Goal: Task Accomplishment & Management: Manage account settings

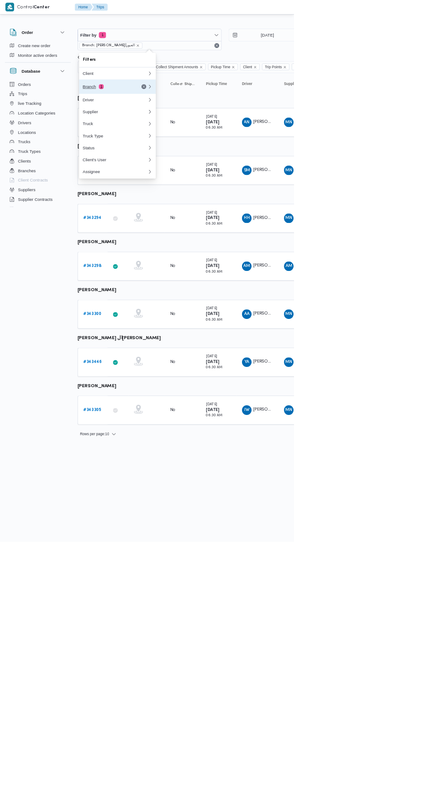
click at [139, 131] on div "Branch 1" at bounding box center [159, 127] width 74 height 7
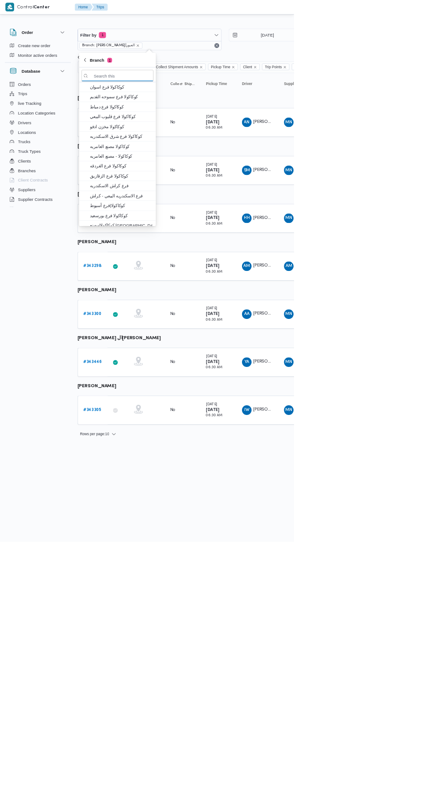
scroll to position [0, 0]
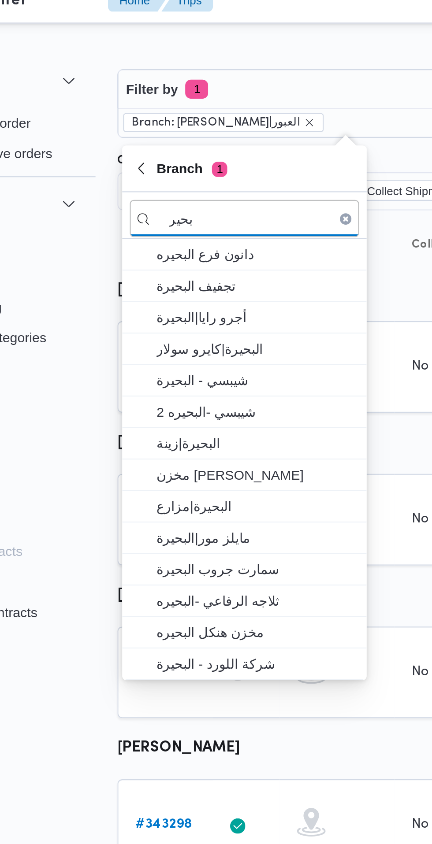
type input "بحير"
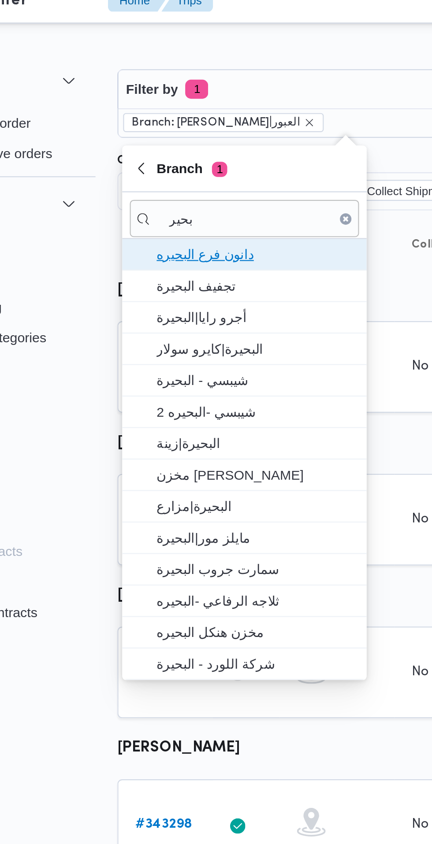
click at [207, 130] on span "دانون فرع البحيره" at bounding box center [178, 127] width 92 height 11
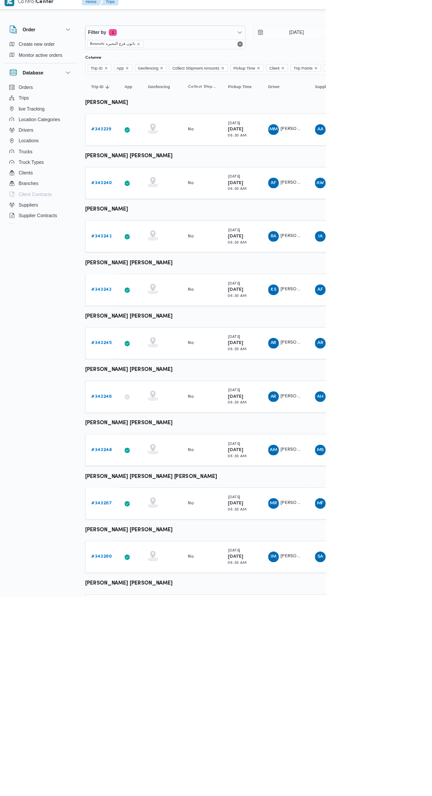
scroll to position [0, 14]
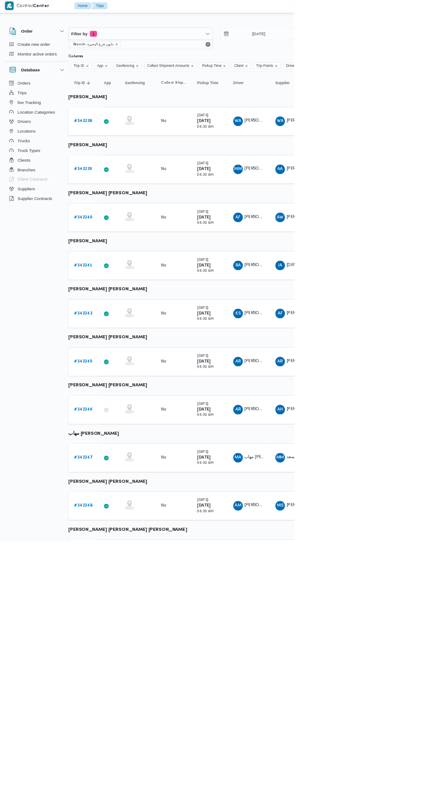
scroll to position [0, 14]
click at [124, 602] on b "# 343246" at bounding box center [122, 603] width 27 height 6
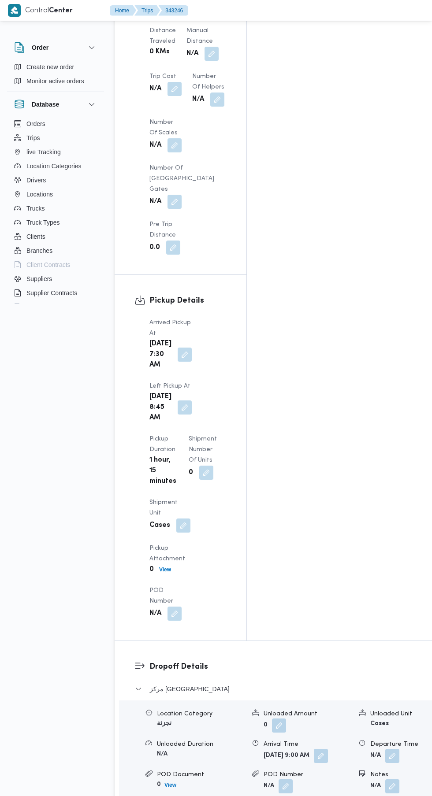
scroll to position [790, 0]
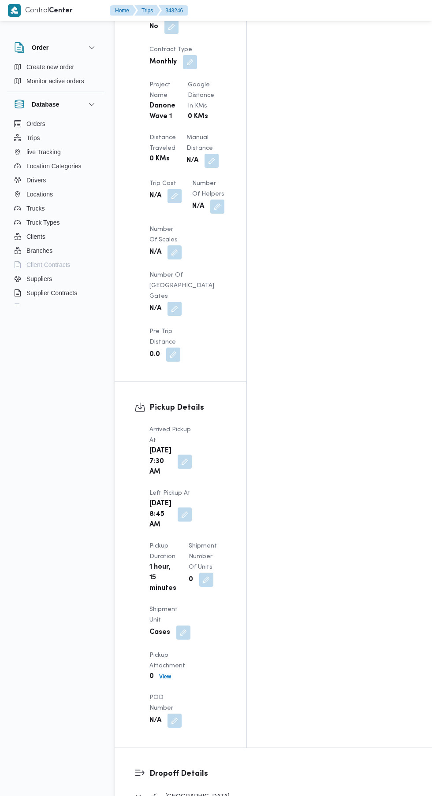
scroll to position [823, 0]
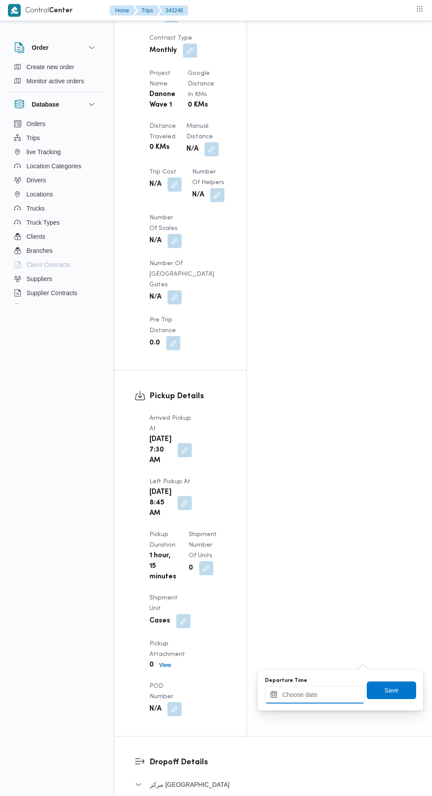
click at [303, 694] on input "Departure Time" at bounding box center [315, 695] width 100 height 18
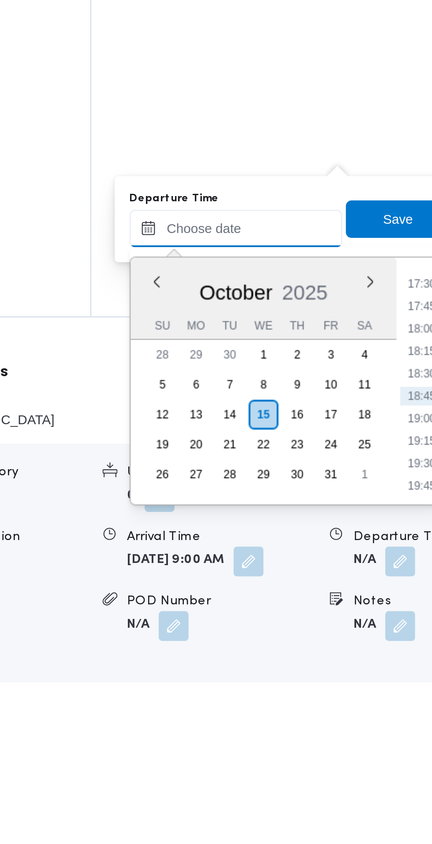
scroll to position [895, 0]
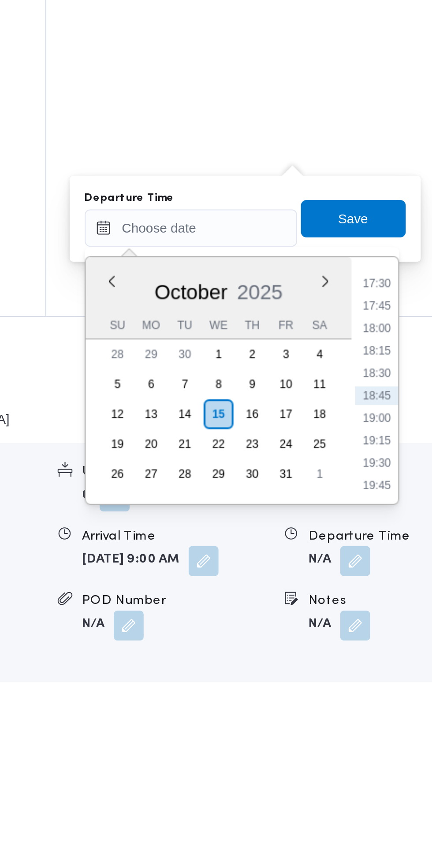
click at [402, 652] on li "17:30" at bounding box center [402, 648] width 20 height 9
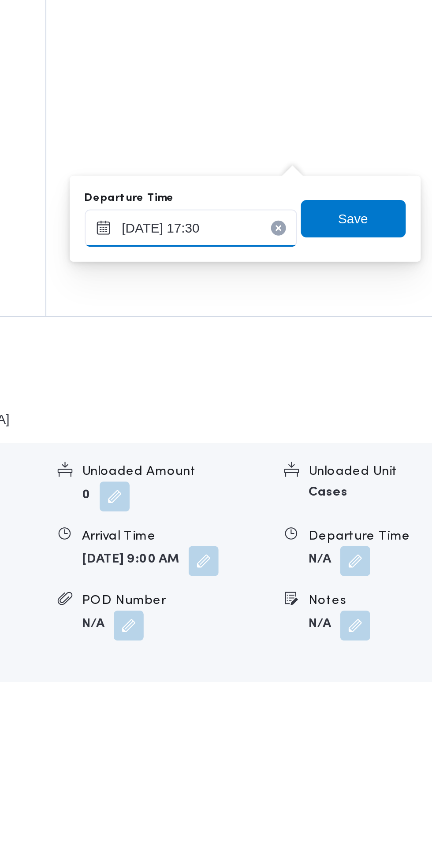
click at [334, 622] on input "[DATE] 17:30" at bounding box center [315, 623] width 100 height 18
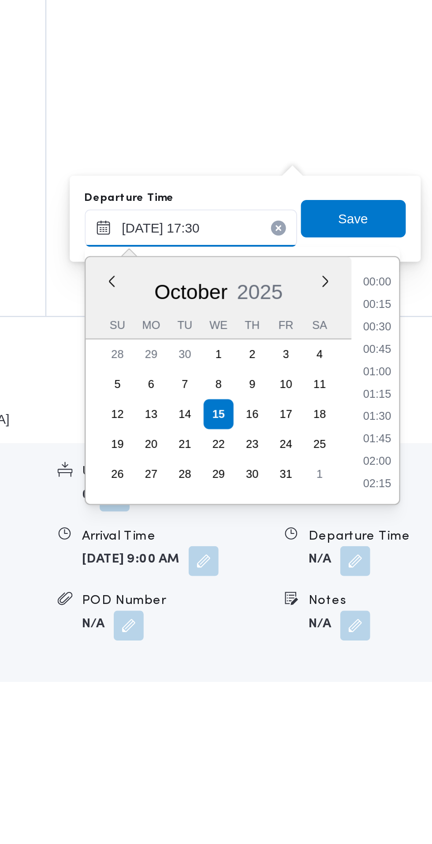
scroll to position [686, 0]
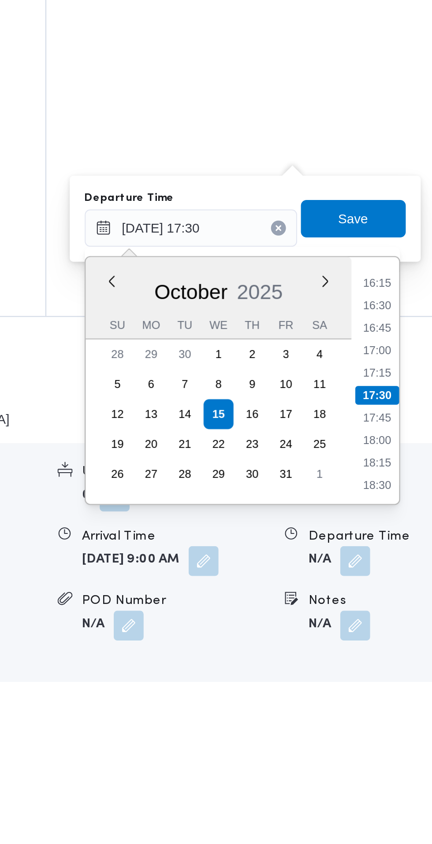
click at [406, 670] on li "16:45" at bounding box center [402, 669] width 20 height 9
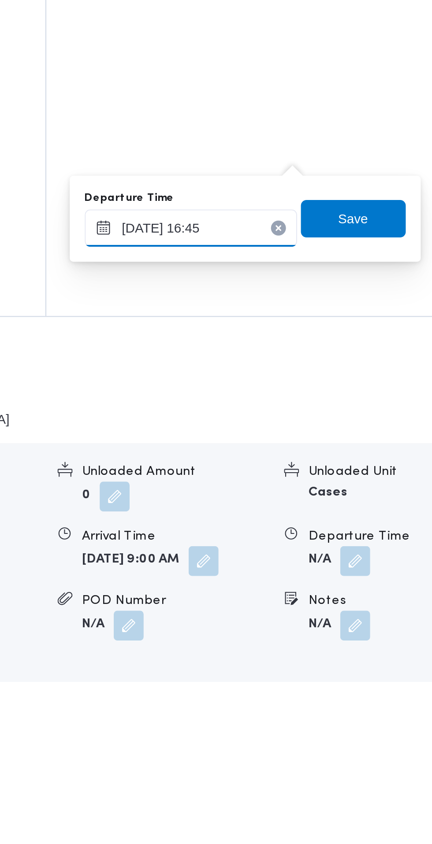
click at [317, 623] on input "[DATE] 16:45" at bounding box center [315, 623] width 100 height 18
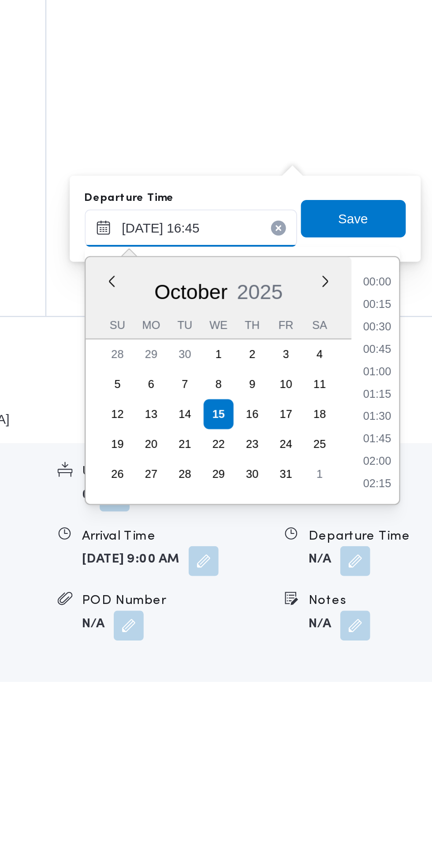
scroll to position [655, 0]
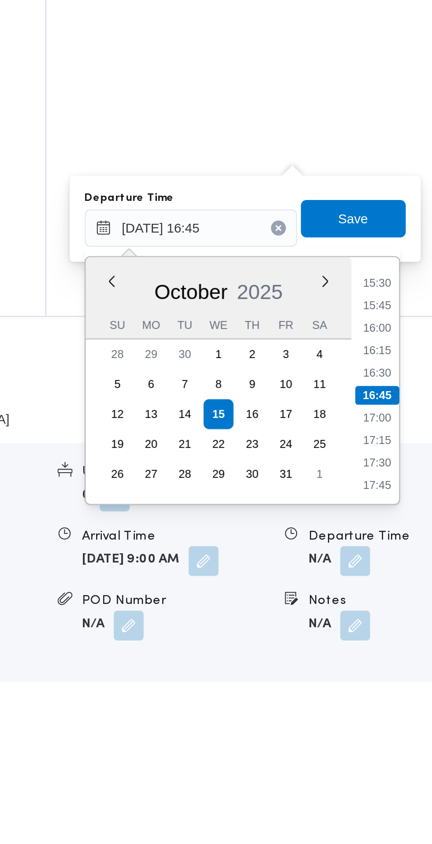
click at [405, 657] on li "15:45" at bounding box center [402, 659] width 20 height 9
type input "15/10/2025 15:45"
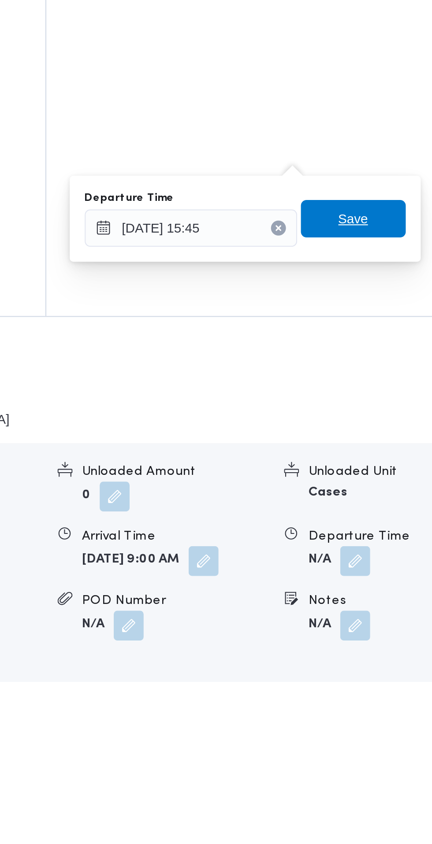
click at [401, 616] on span "Save" at bounding box center [391, 618] width 49 height 18
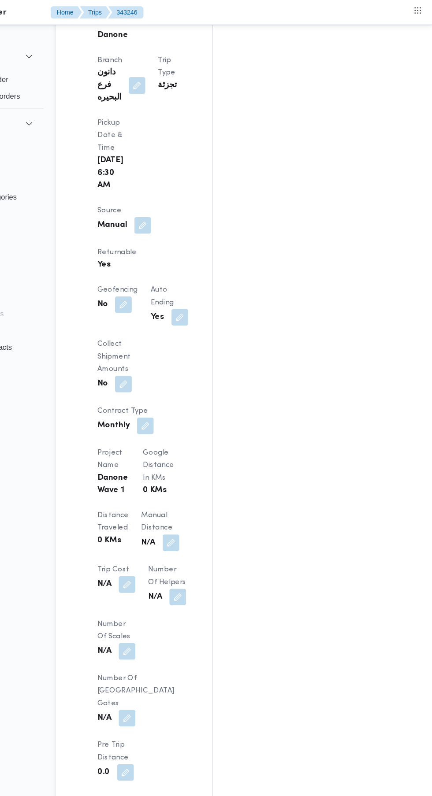
scroll to position [502, 0]
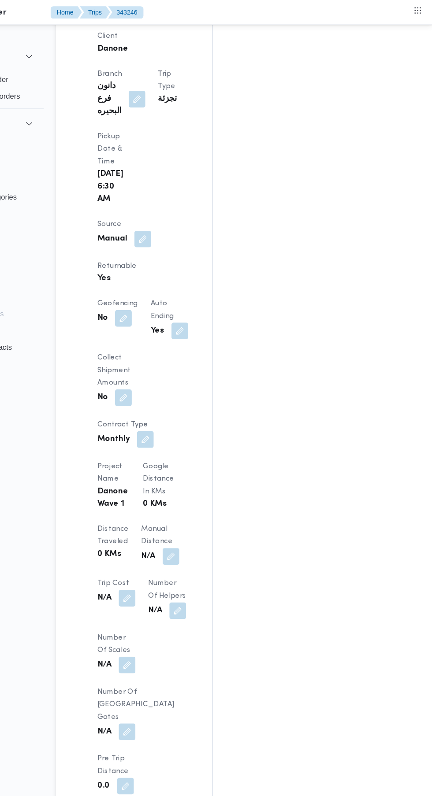
click at [204, 463] on button "button" at bounding box center [211, 470] width 14 height 14
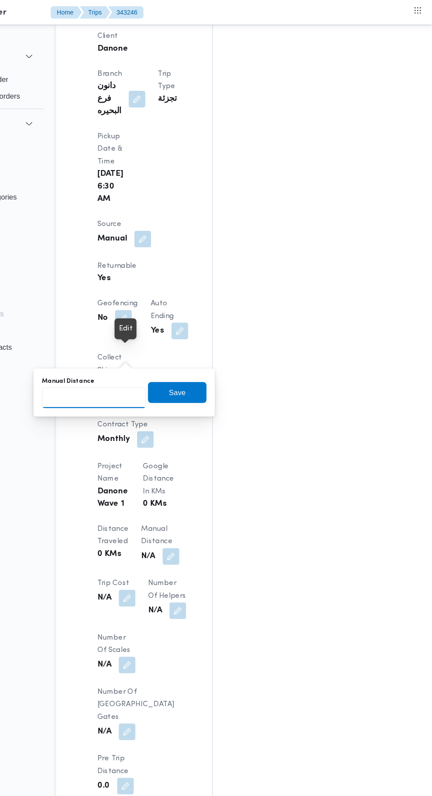
click at [154, 334] on input "Manual Distance" at bounding box center [147, 336] width 88 height 18
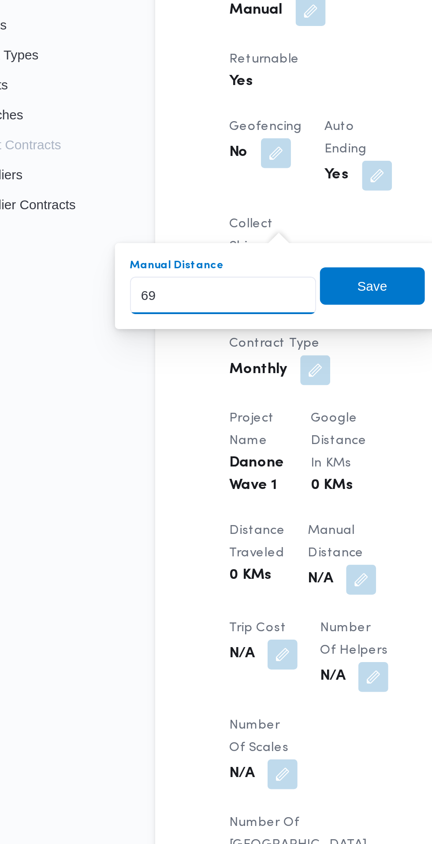
type input "69"
click at [221, 345] on div "You are in a dialog. To close this dialog, hit escape. Manual Distance 69 Save" at bounding box center [172, 331] width 153 height 41
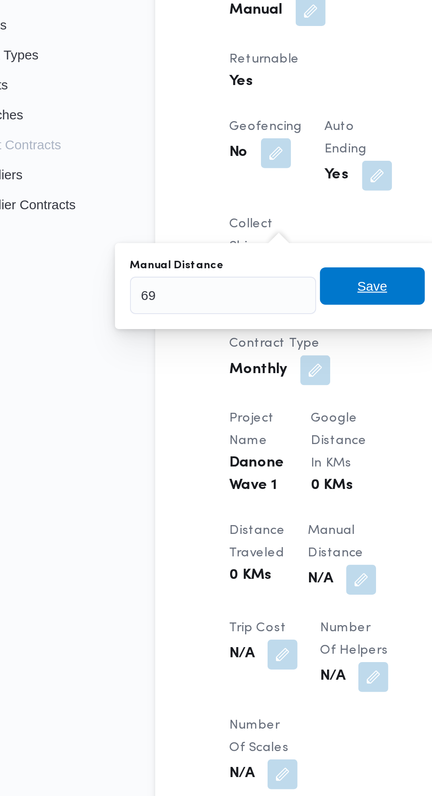
click at [227, 333] on span "Save" at bounding box center [216, 332] width 49 height 18
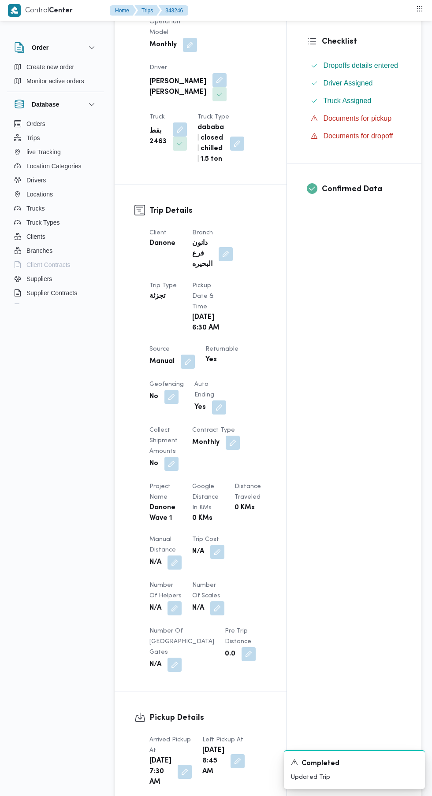
scroll to position [0, 0]
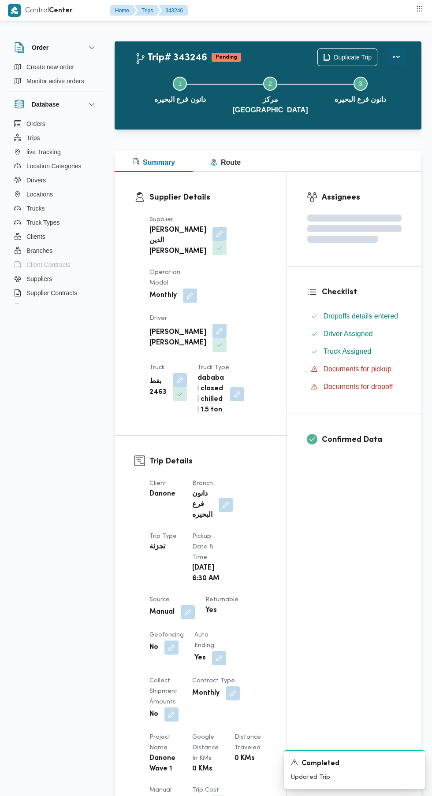
click at [397, 57] on button "Actions" at bounding box center [397, 57] width 18 height 18
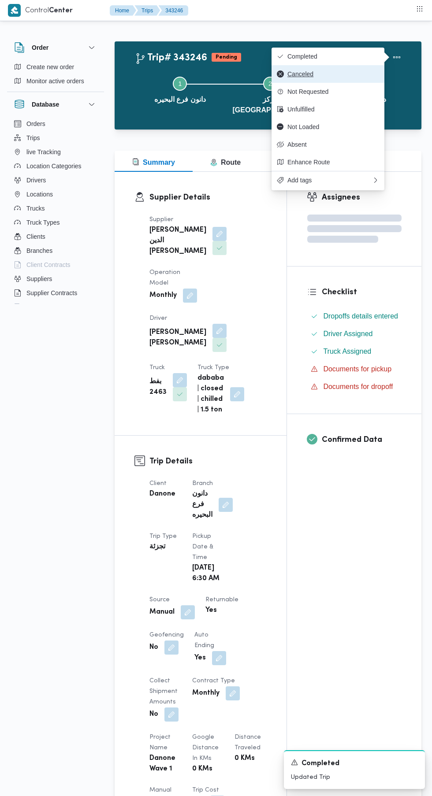
click at [344, 70] on button "Canceled" at bounding box center [327, 74] width 113 height 18
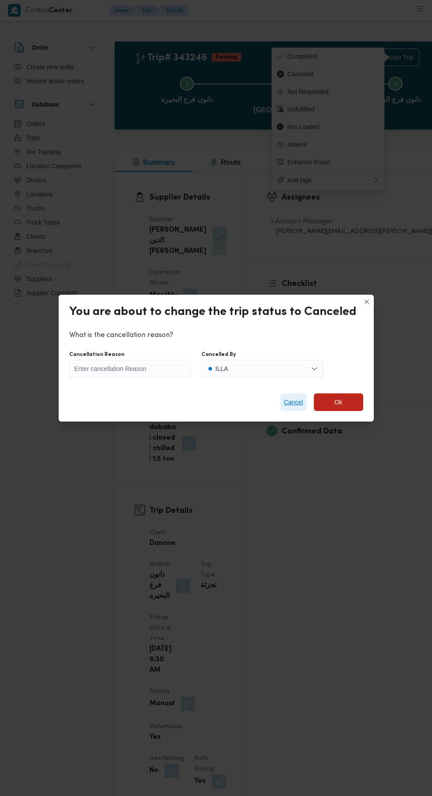
click at [291, 399] on span "Cancel" at bounding box center [293, 402] width 19 height 11
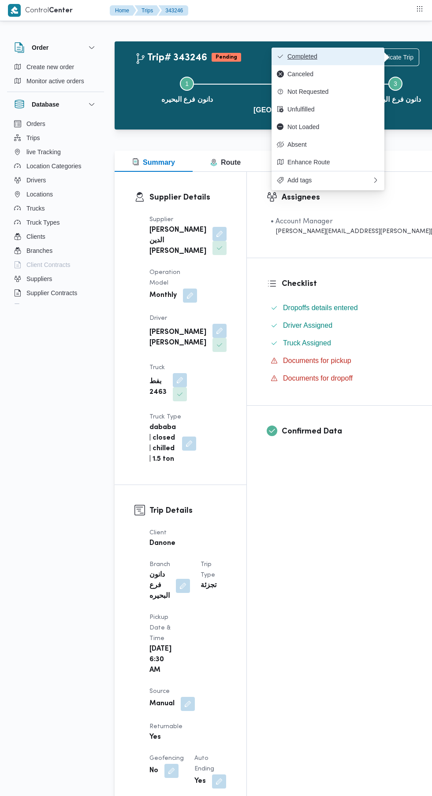
click at [343, 57] on span "Completed" at bounding box center [333, 56] width 92 height 7
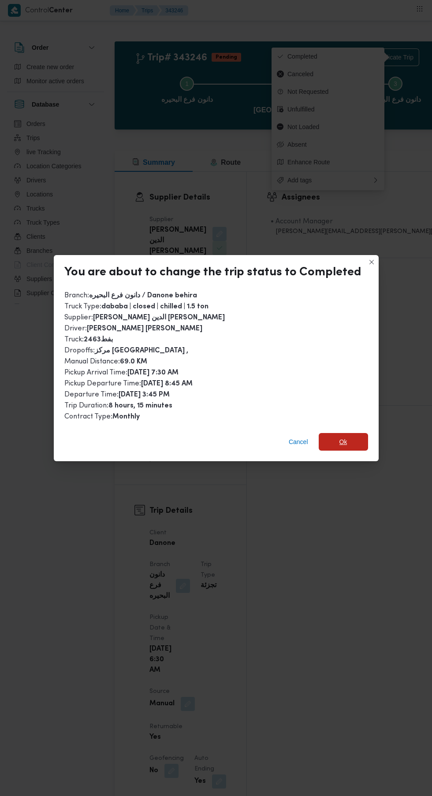
click at [357, 435] on span "Ok" at bounding box center [343, 442] width 49 height 18
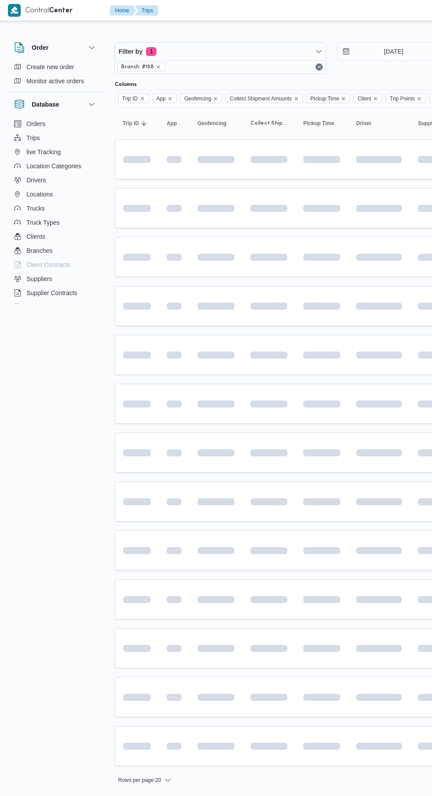
scroll to position [0, 14]
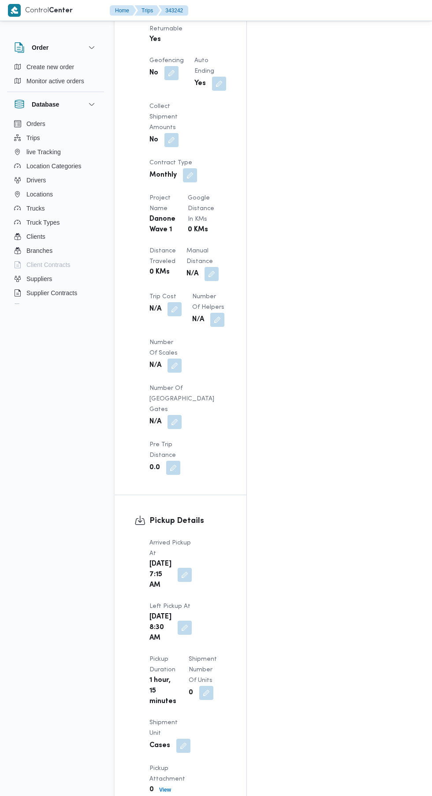
scroll to position [848, 0]
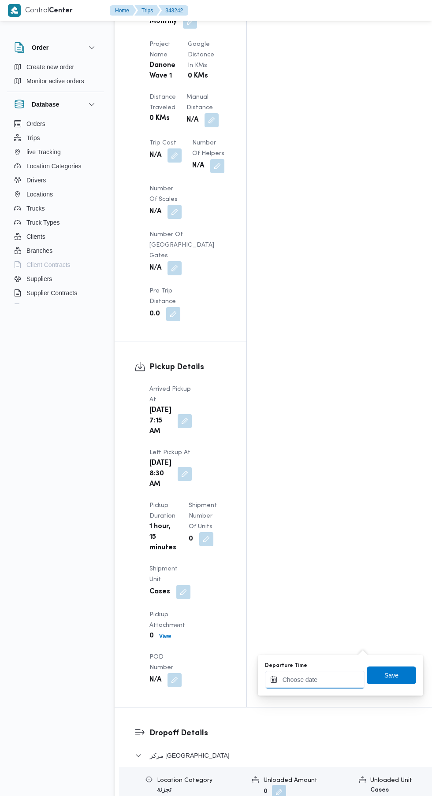
click at [318, 679] on input "Departure Time" at bounding box center [315, 680] width 100 height 18
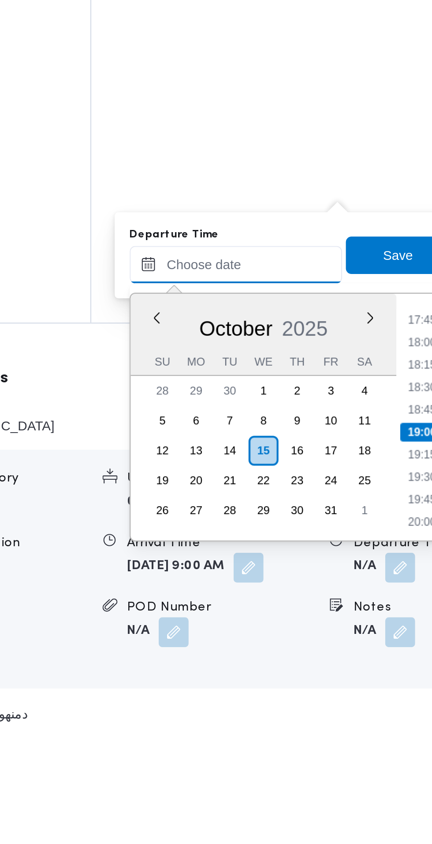
scroll to position [905, 0]
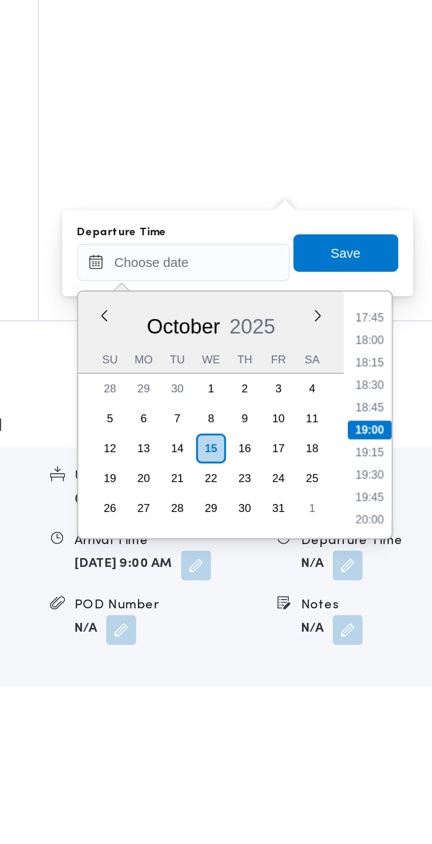
click at [403, 652] on li "17:45" at bounding box center [402, 648] width 20 height 9
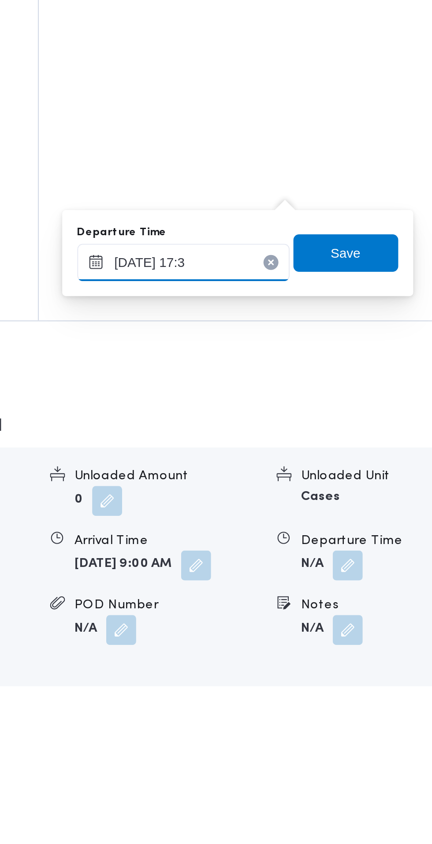
type input "[DATE] 17:30"
click at [404, 621] on span "Save" at bounding box center [391, 618] width 49 height 18
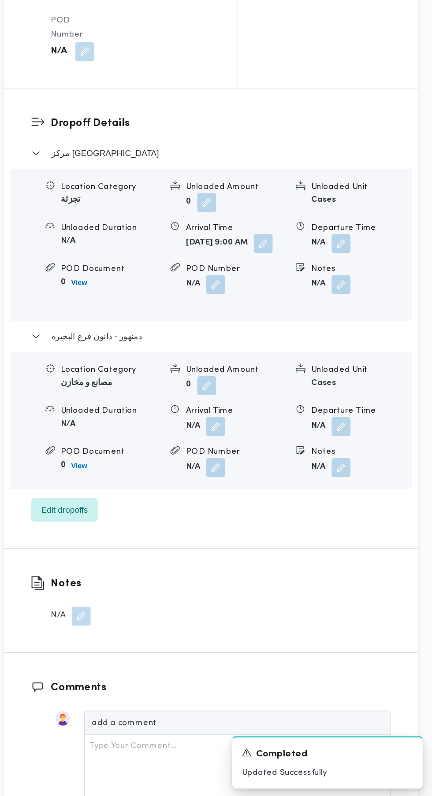
scroll to position [933, 0]
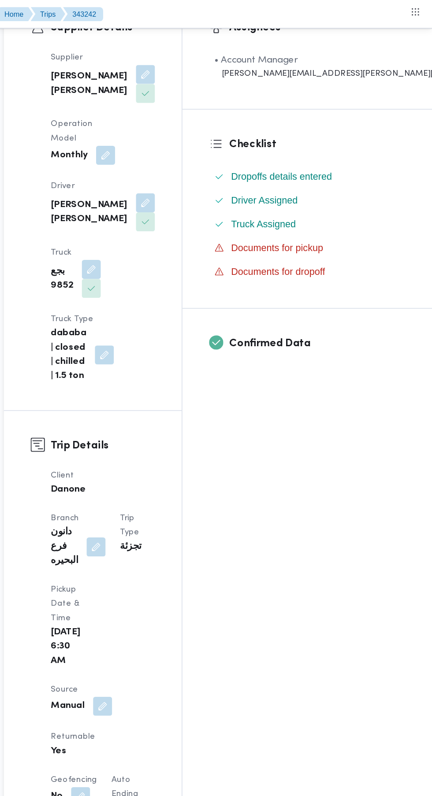
click at [353, 396] on div "Assignees • Account Manager [PERSON_NAME][EMAIL_ADDRESS][PERSON_NAME][DOMAIN_NA…" at bounding box center [355, 687] width 216 height 1384
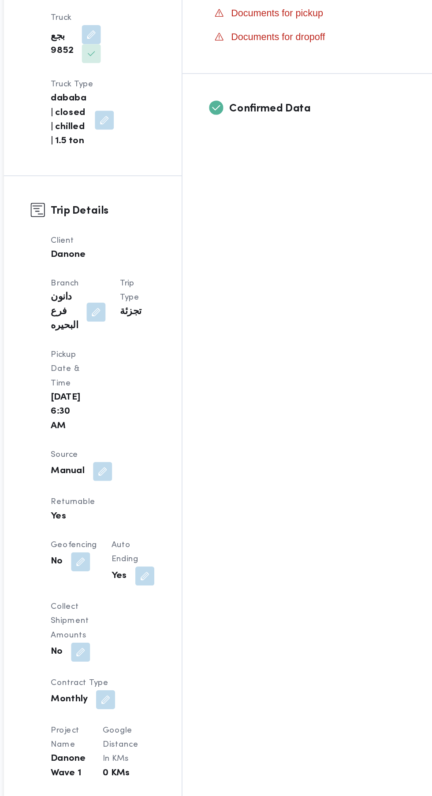
click at [204, 784] on button "button" at bounding box center [211, 791] width 14 height 14
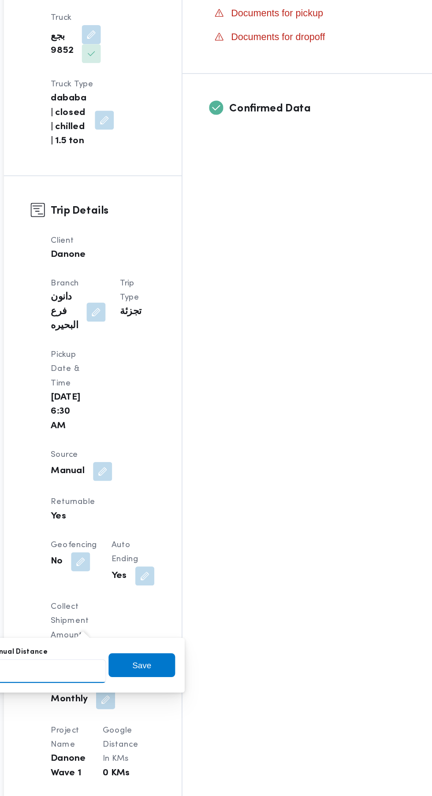
click at [156, 671] on input "Manual Distance" at bounding box center [147, 672] width 88 height 18
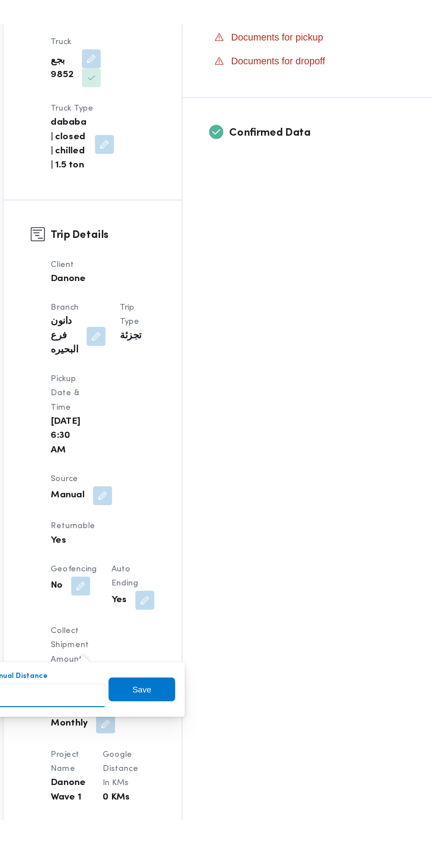
scroll to position [177, 0]
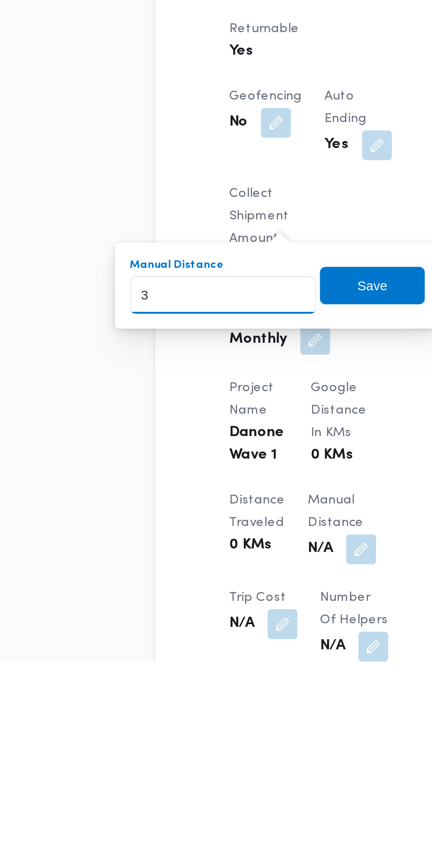
type input "32"
click at [232, 669] on span "Save" at bounding box center [216, 667] width 49 height 18
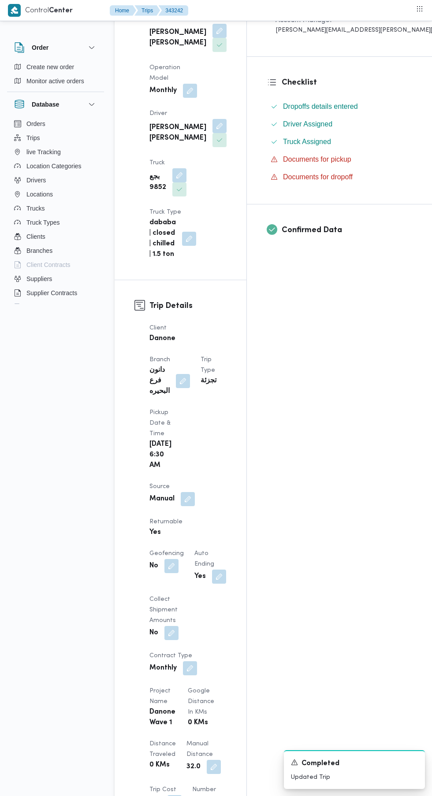
scroll to position [0, 0]
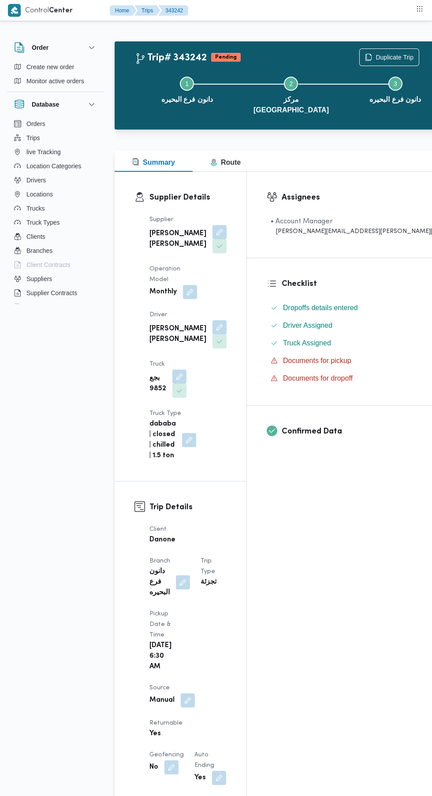
click at [430, 57] on button "Actions" at bounding box center [439, 57] width 18 height 18
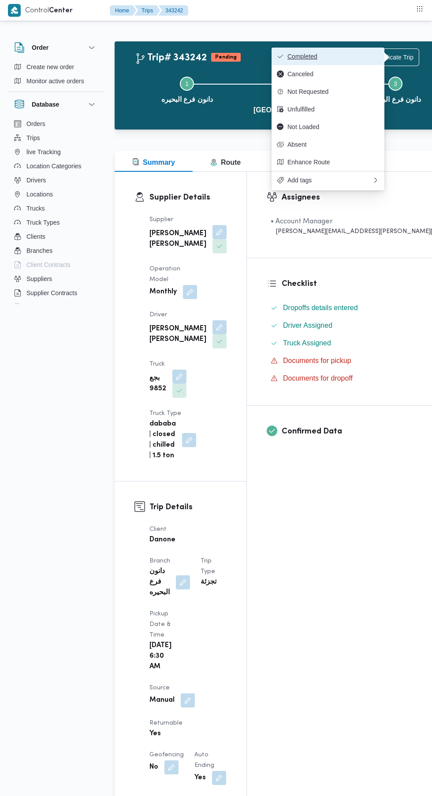
click at [368, 56] on span "Completed" at bounding box center [333, 56] width 92 height 7
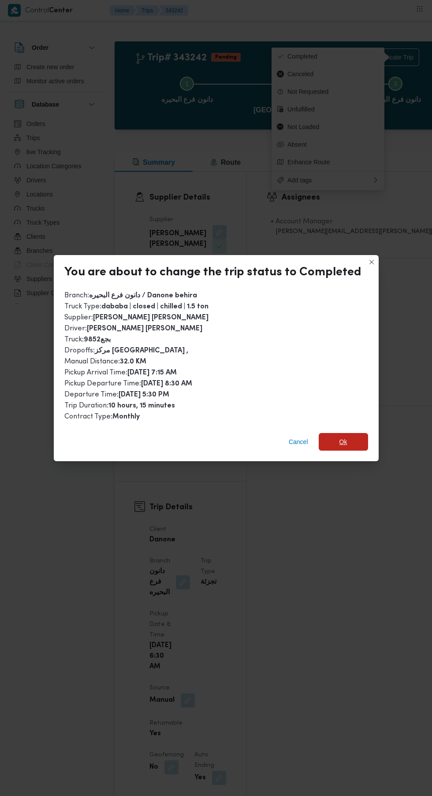
click at [341, 437] on span "Ok" at bounding box center [343, 442] width 8 height 11
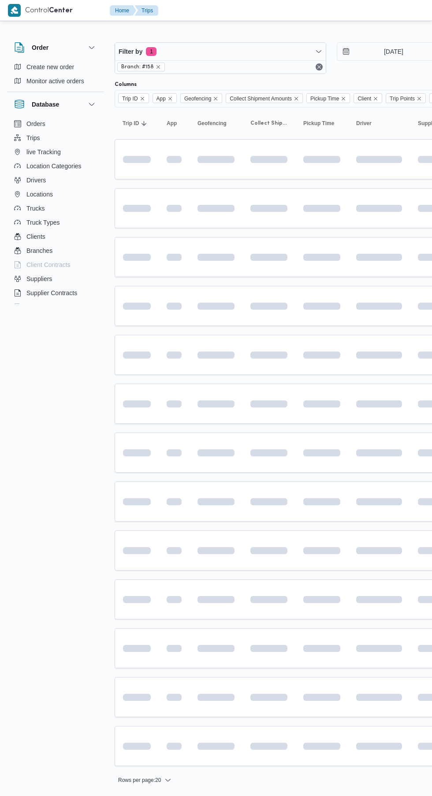
scroll to position [0, 14]
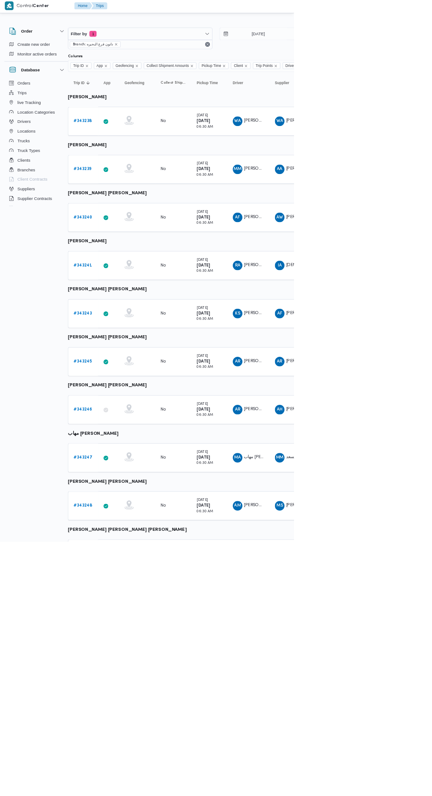
click at [122, 672] on b "# 343247" at bounding box center [122, 673] width 27 height 6
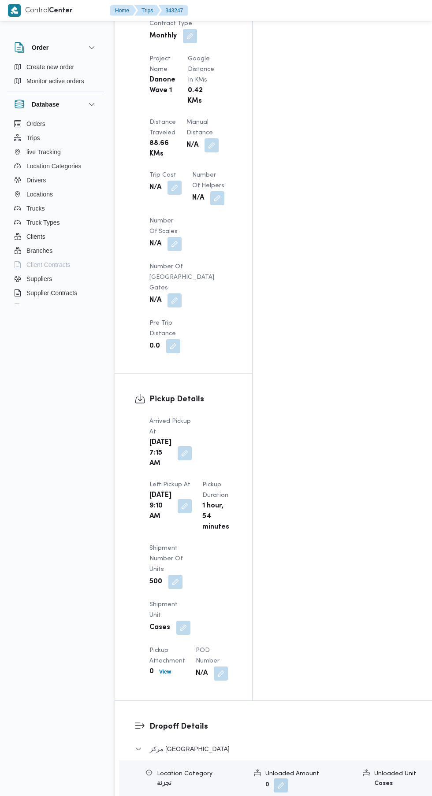
scroll to position [946, 0]
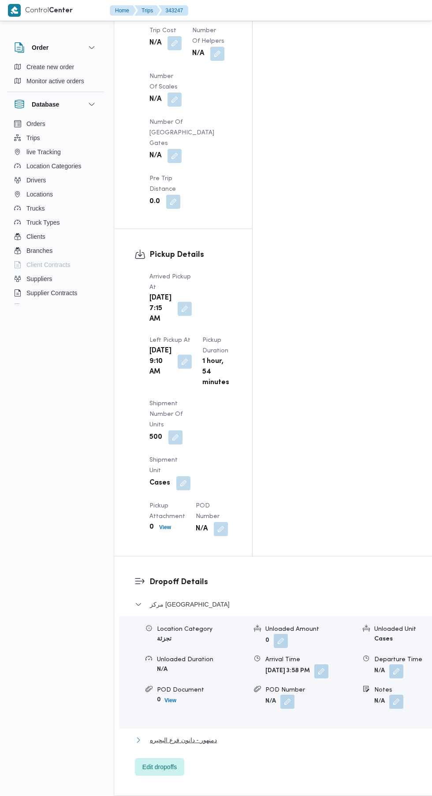
click at [222, 735] on button "دمنهور - دانون فرع البحيره" at bounding box center [292, 740] width 314 height 11
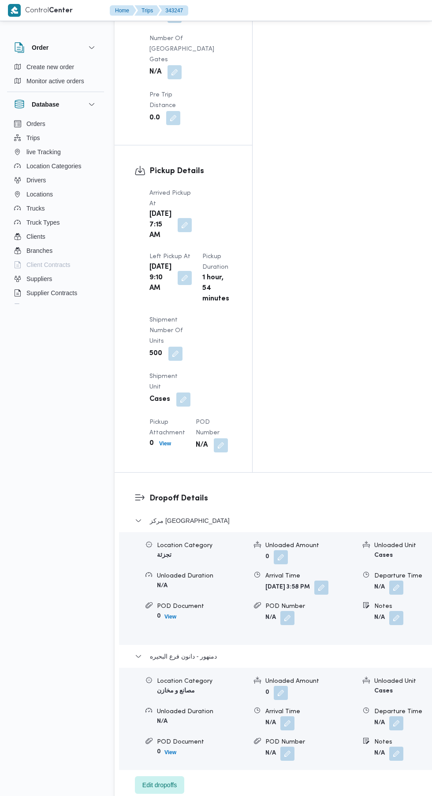
scroll to position [1071, 0]
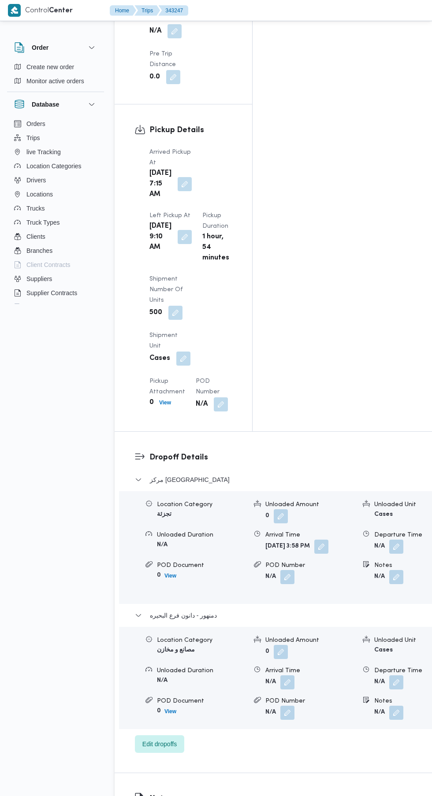
click at [389, 675] on button "button" at bounding box center [396, 682] width 14 height 14
click at [333, 499] on input "Departure Time" at bounding box center [315, 506] width 100 height 18
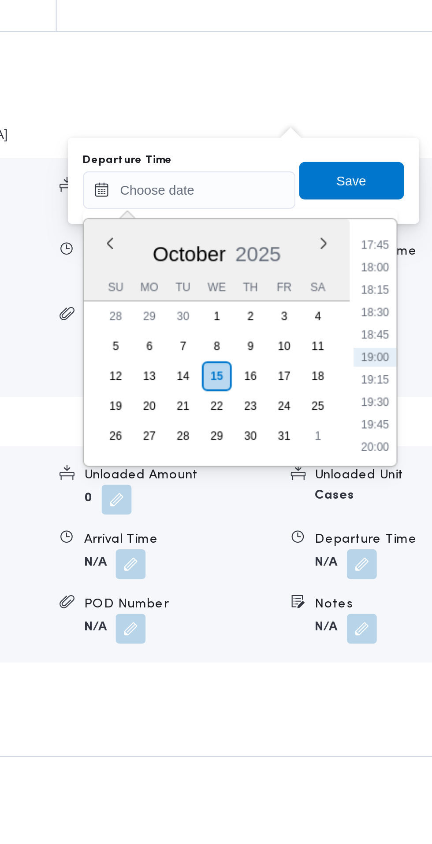
click at [406, 531] on li "17:45" at bounding box center [402, 532] width 20 height 9
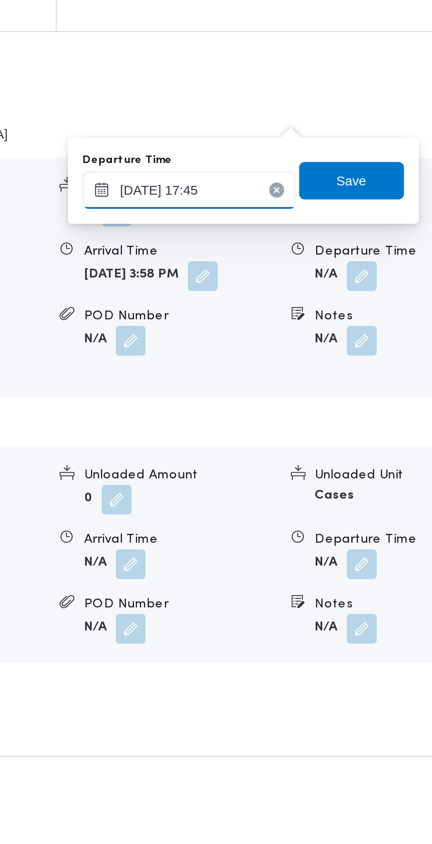
click at [338, 505] on input "[DATE] 17:45" at bounding box center [315, 506] width 100 height 18
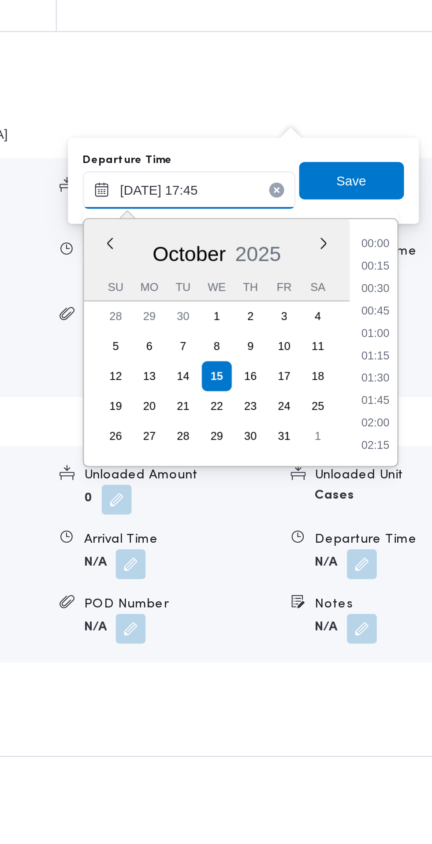
scroll to position [697, 0]
click at [403, 553] on li "17:00" at bounding box center [402, 553] width 20 height 9
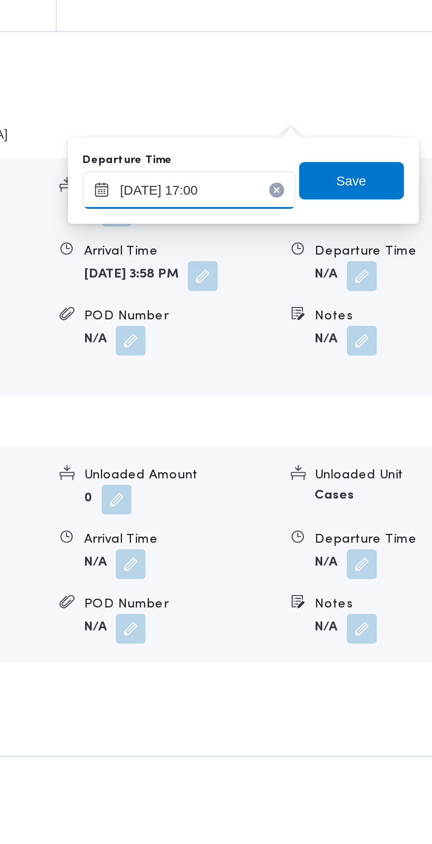
click at [338, 505] on input "[DATE] 17:00" at bounding box center [315, 506] width 100 height 18
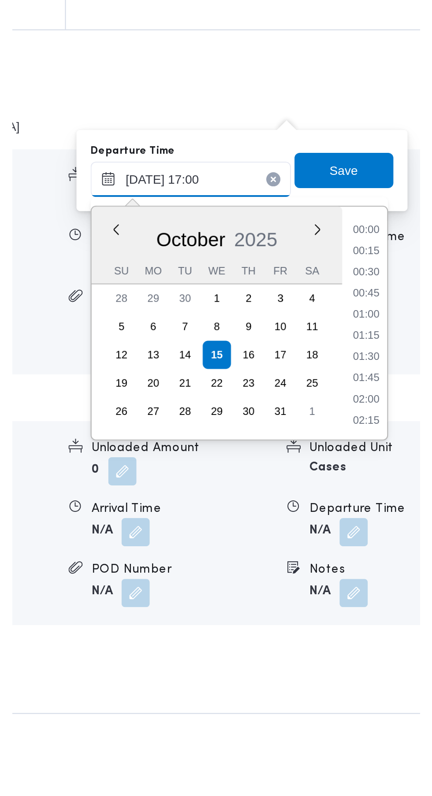
scroll to position [665, 0]
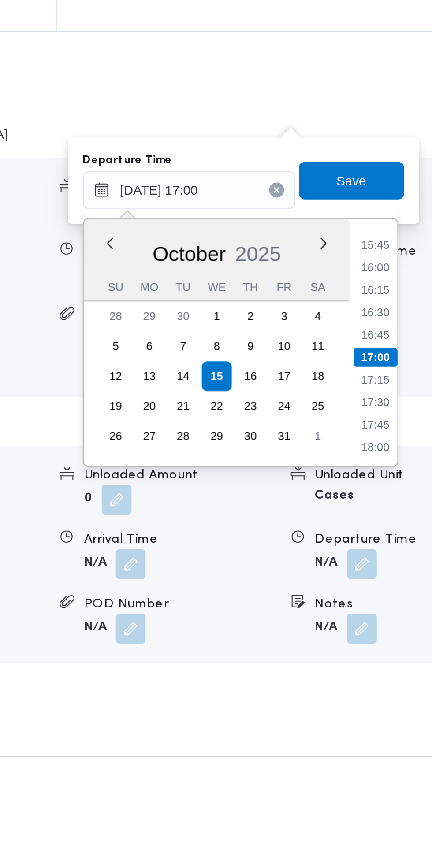
click at [403, 575] on li "16:45" at bounding box center [402, 574] width 20 height 9
type input "[DATE] 16:45"
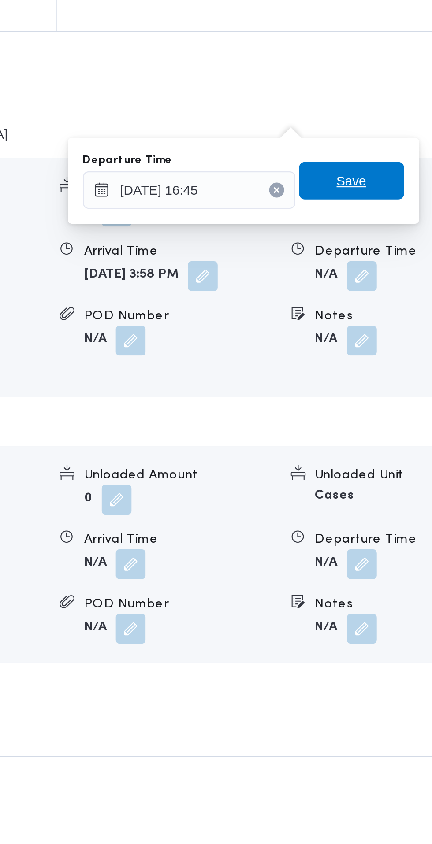
click at [403, 504] on span "Save" at bounding box center [391, 502] width 49 height 18
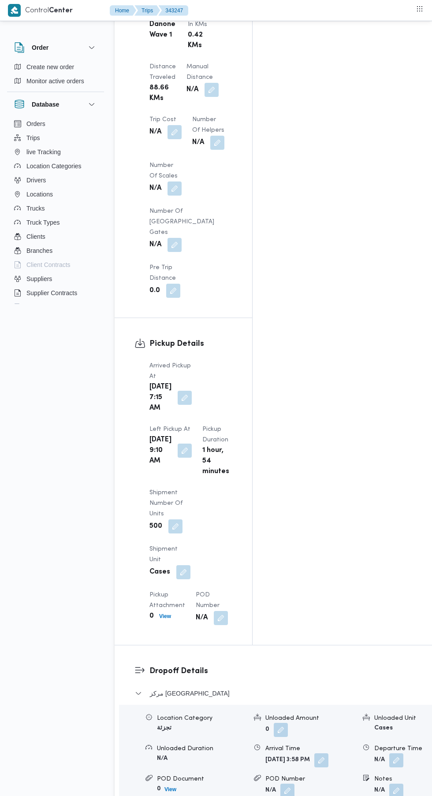
scroll to position [877, 0]
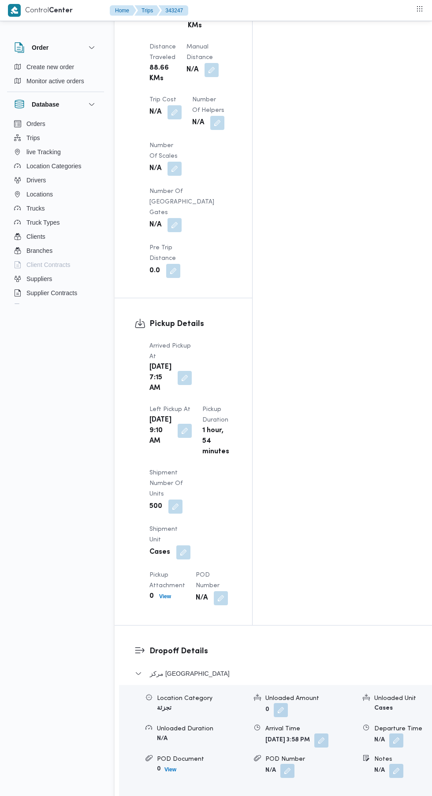
click at [314, 734] on button "button" at bounding box center [321, 741] width 14 height 14
click at [247, 577] on input "15/10/2025 15:58" at bounding box center [242, 575] width 100 height 18
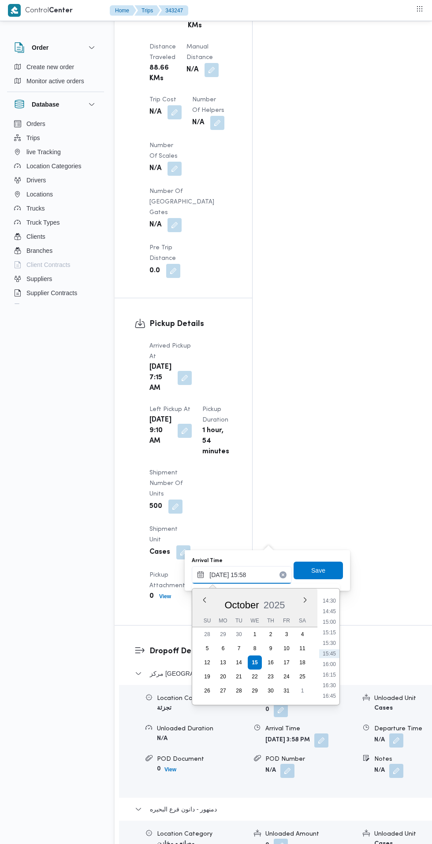
scroll to position [877, 0]
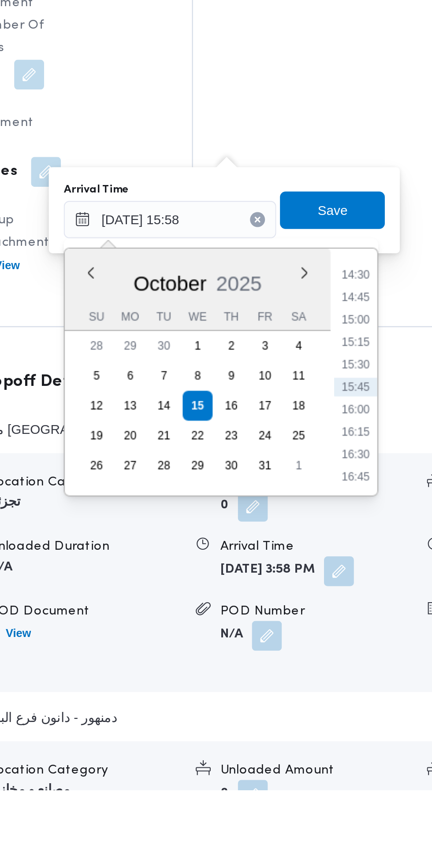
click at [334, 605] on li "14:30" at bounding box center [329, 601] width 20 height 9
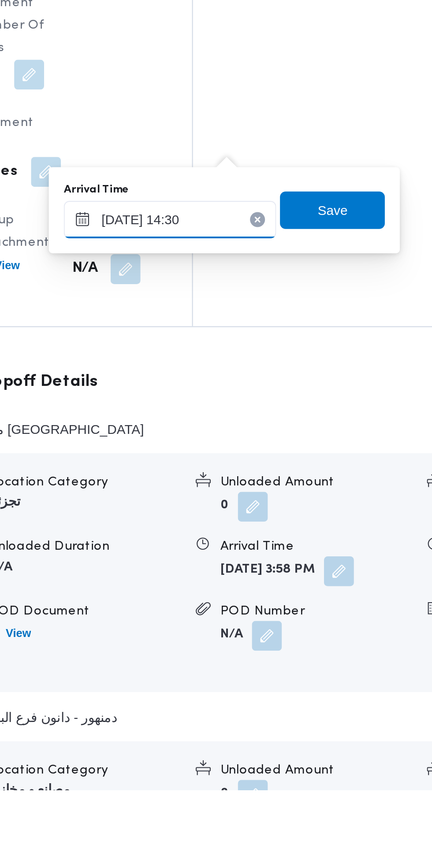
click at [250, 574] on input "15/10/2025 14:30" at bounding box center [242, 576] width 100 height 18
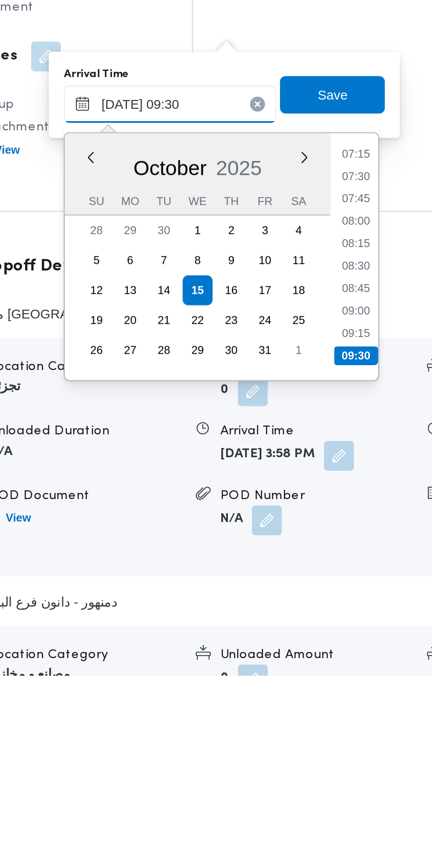
scroll to position [877, 0]
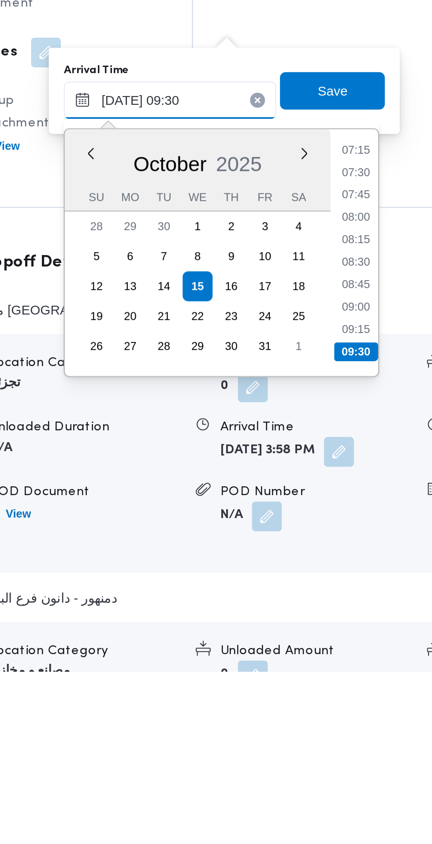
type input "15/10/2025 09:30"
click at [330, 692] on li "09:30" at bounding box center [329, 693] width 21 height 9
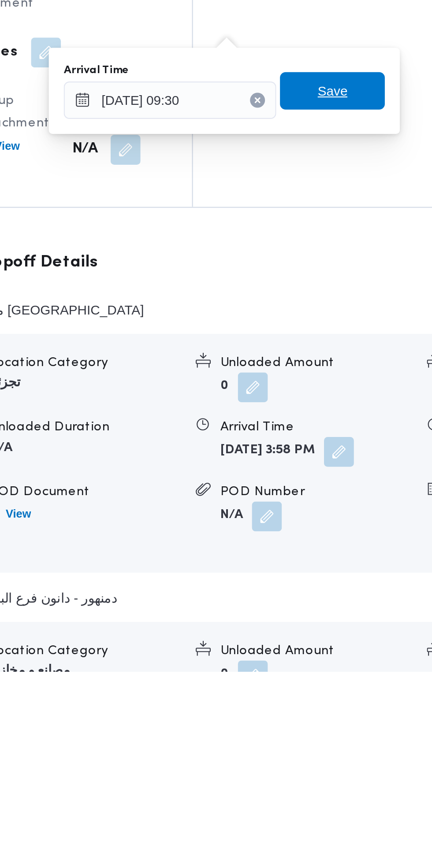
click at [320, 568] on span "Save" at bounding box center [318, 570] width 14 height 11
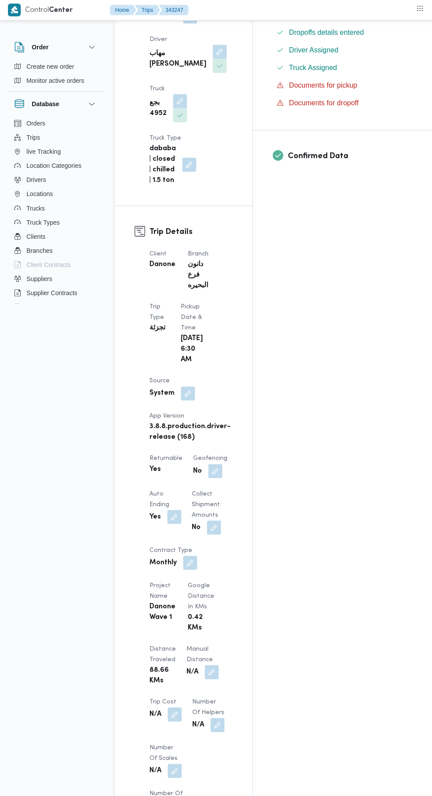
scroll to position [278, 0]
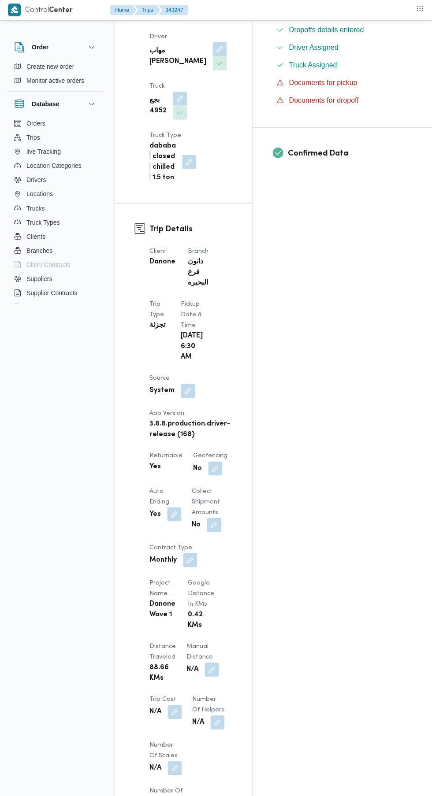
click at [204, 662] on button "button" at bounding box center [211, 669] width 14 height 14
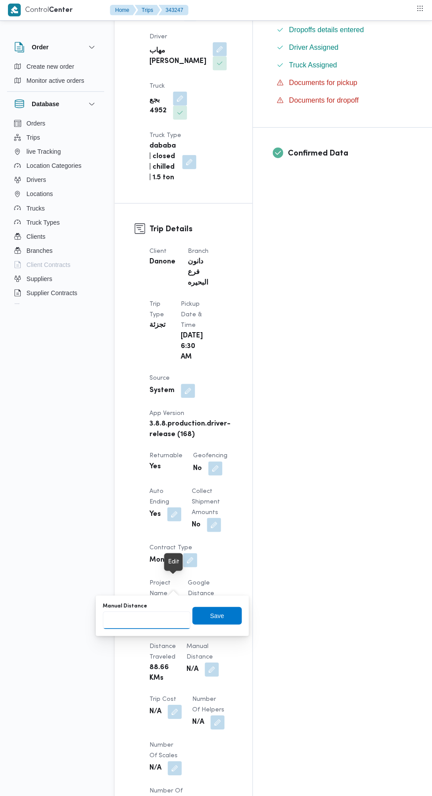
click at [155, 620] on input "Manual Distance" at bounding box center [147, 620] width 88 height 18
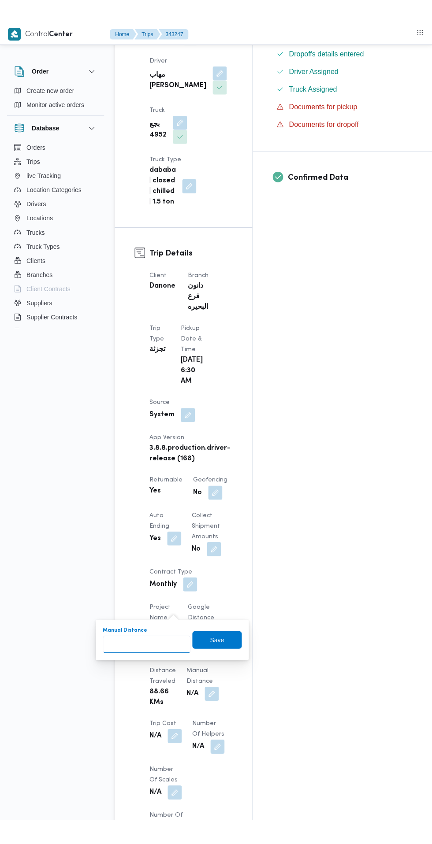
scroll to position [278, 0]
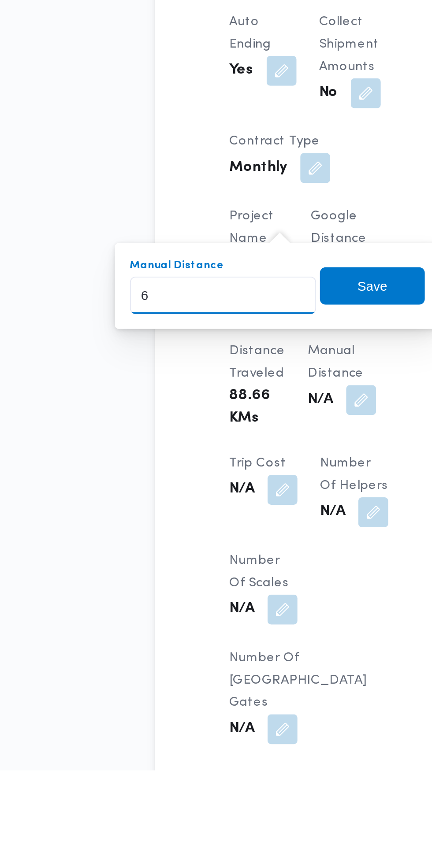
type input "61"
click at [229, 620] on span "Save" at bounding box center [216, 616] width 49 height 18
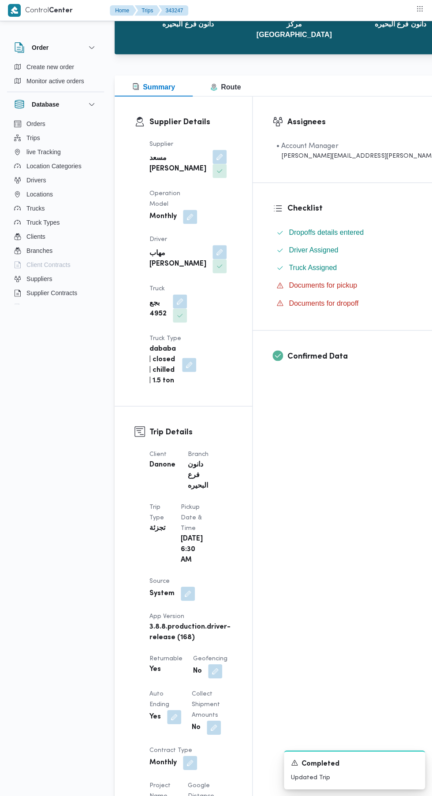
scroll to position [0, 0]
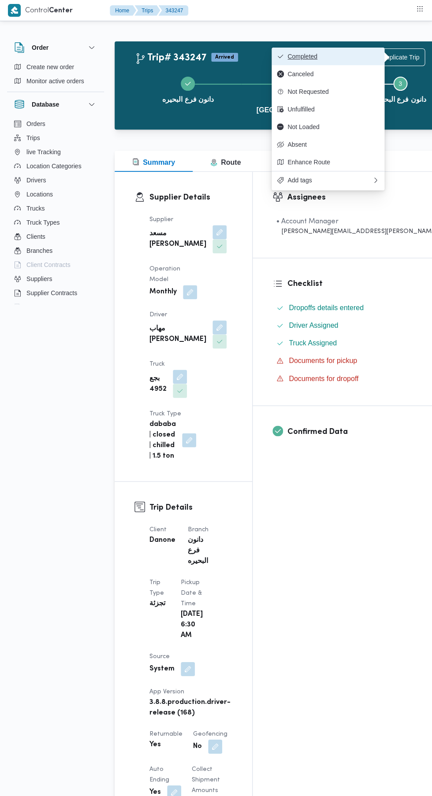
click at [355, 58] on span "Completed" at bounding box center [333, 56] width 92 height 7
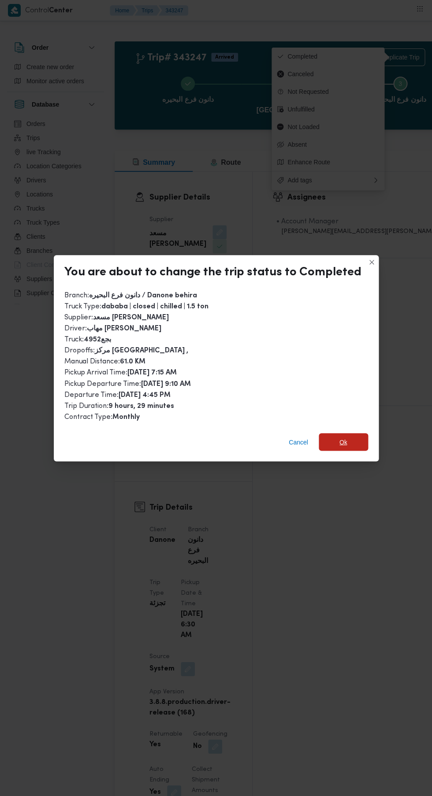
click at [341, 437] on span "Ok" at bounding box center [343, 442] width 8 height 11
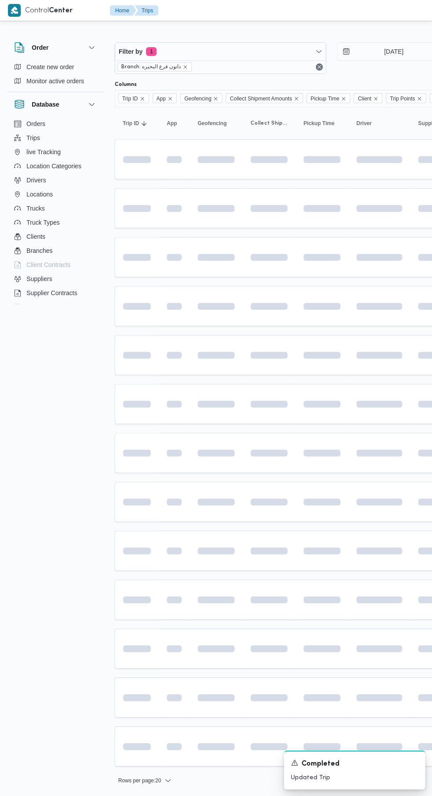
scroll to position [0, 14]
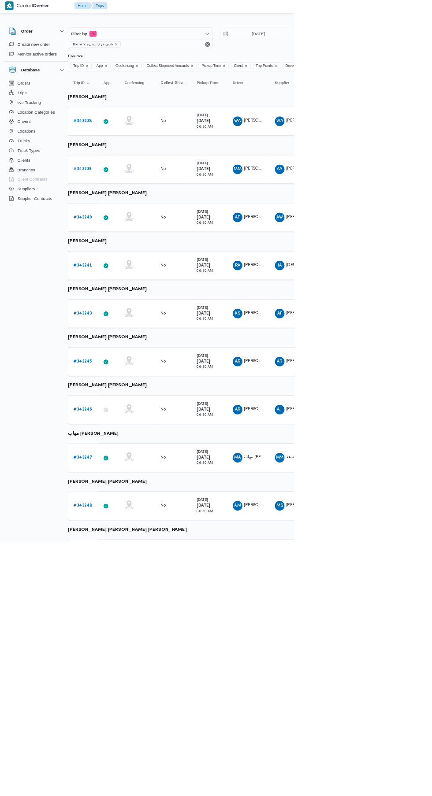
click at [122, 180] on b "# 343238" at bounding box center [122, 180] width 26 height 6
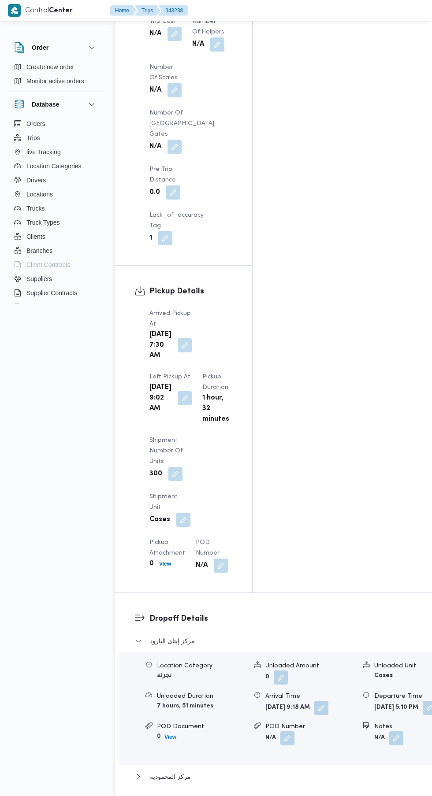
click at [170, 795] on span "دمنهور - دانون فرع البحيره" at bounding box center [183, 800] width 67 height 11
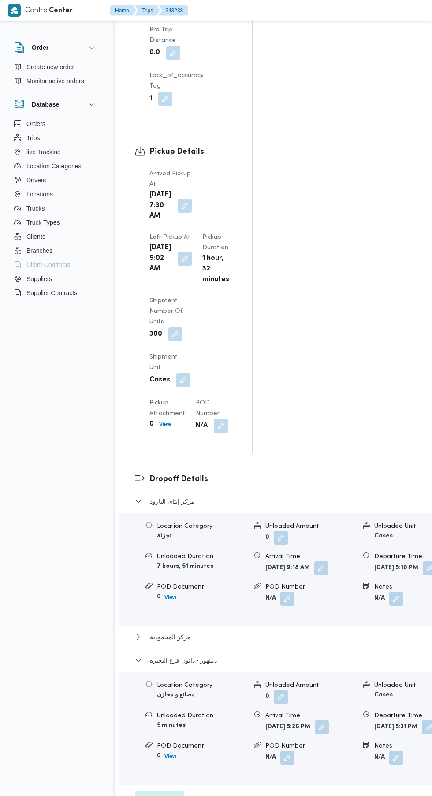
scroll to position [1086, 0]
click at [211, 631] on button "مركز المحمودية" at bounding box center [292, 636] width 314 height 11
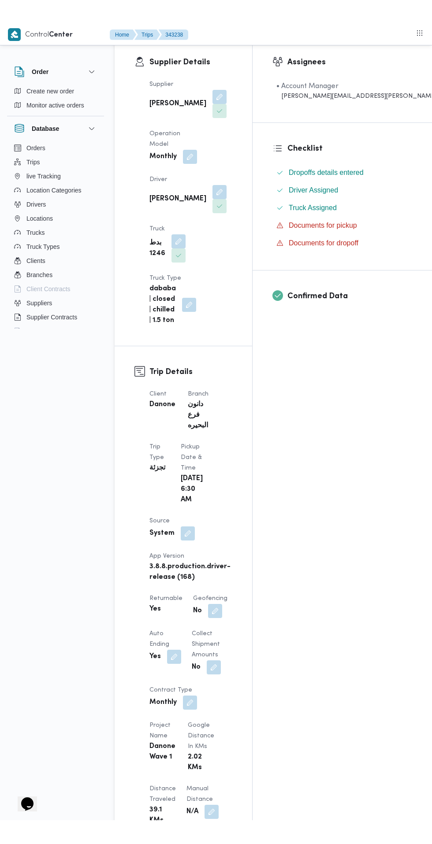
scroll to position [463, 0]
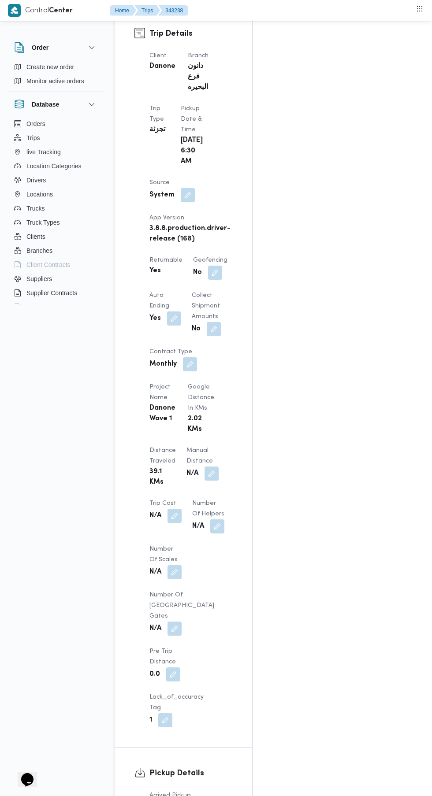
click at [204, 467] on button "button" at bounding box center [211, 474] width 14 height 14
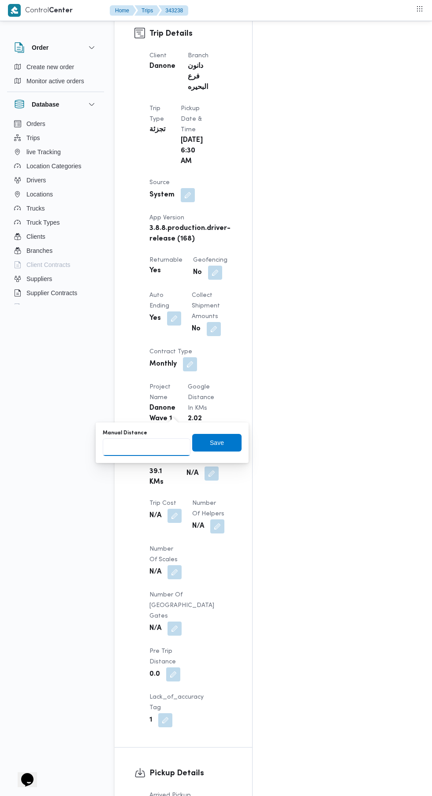
click at [163, 447] on input "Manual Distance" at bounding box center [147, 447] width 88 height 18
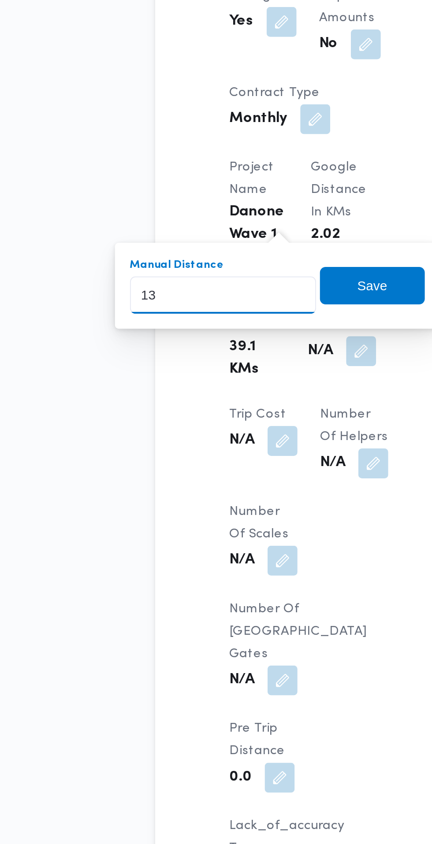
type input "139"
click at [219, 444] on span "Save" at bounding box center [217, 443] width 14 height 11
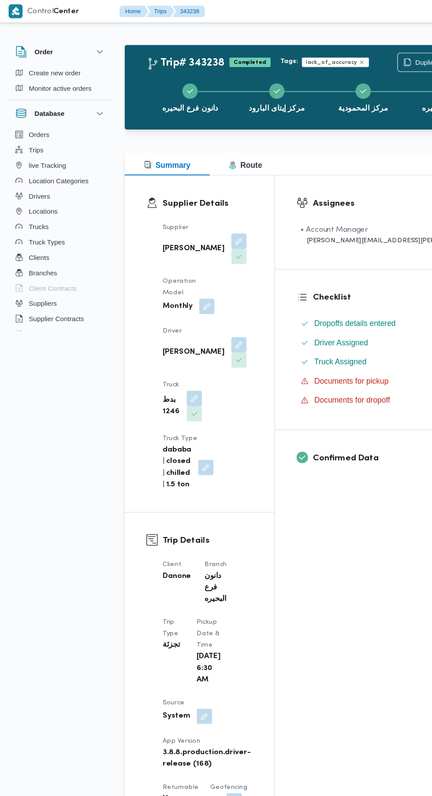
scroll to position [0, 0]
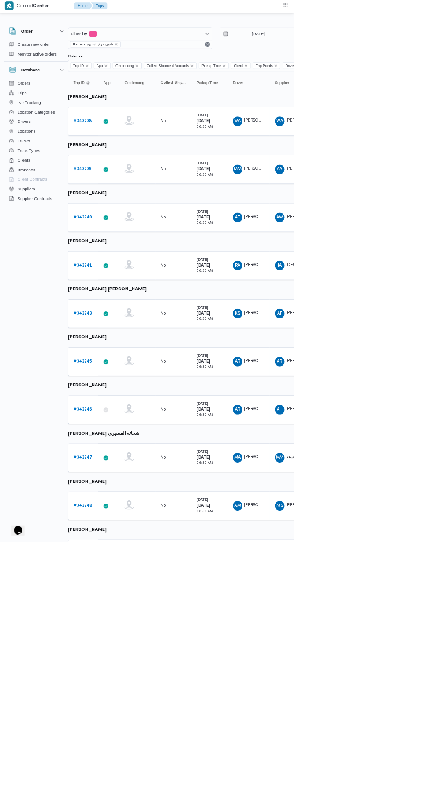
click at [122, 250] on b "# 343239" at bounding box center [122, 250] width 26 height 6
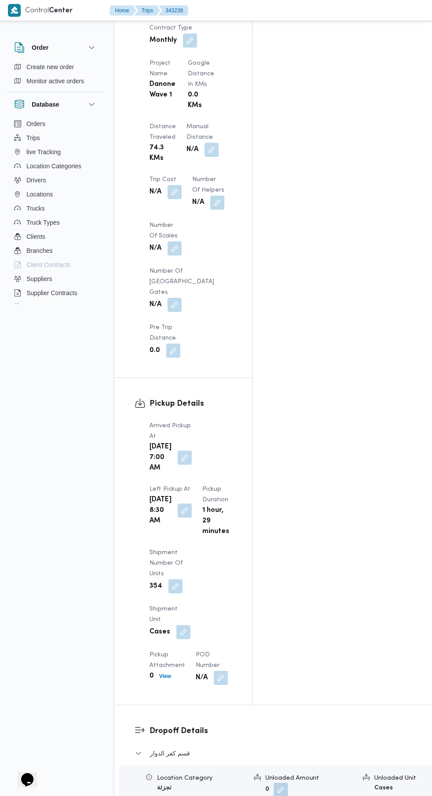
scroll to position [839, 0]
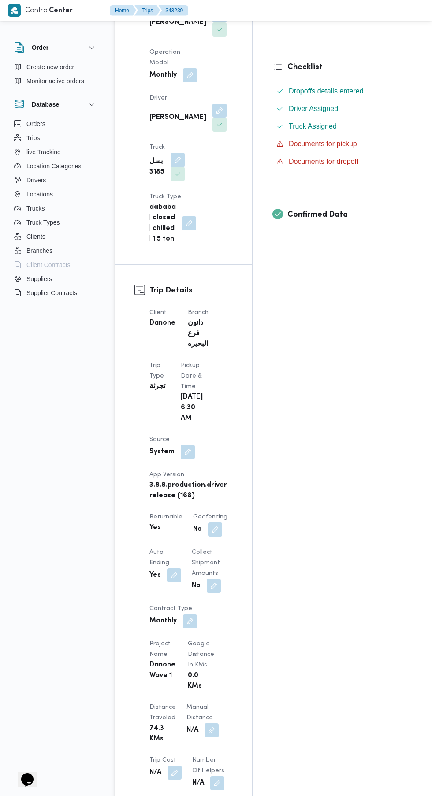
scroll to position [208, 0]
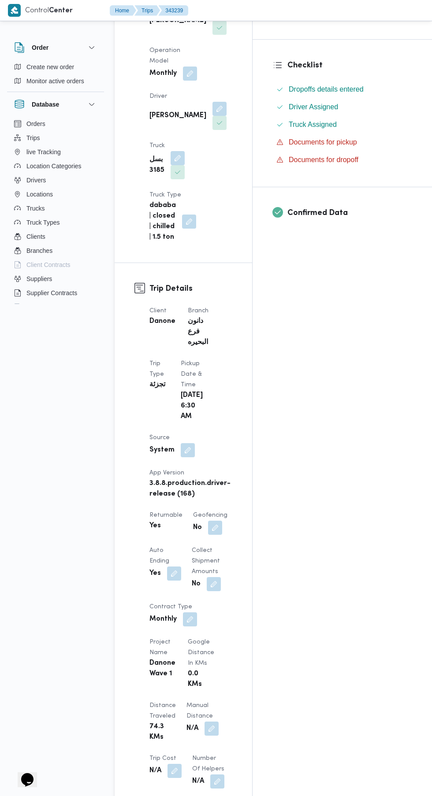
click at [204, 722] on button "button" at bounding box center [211, 729] width 14 height 14
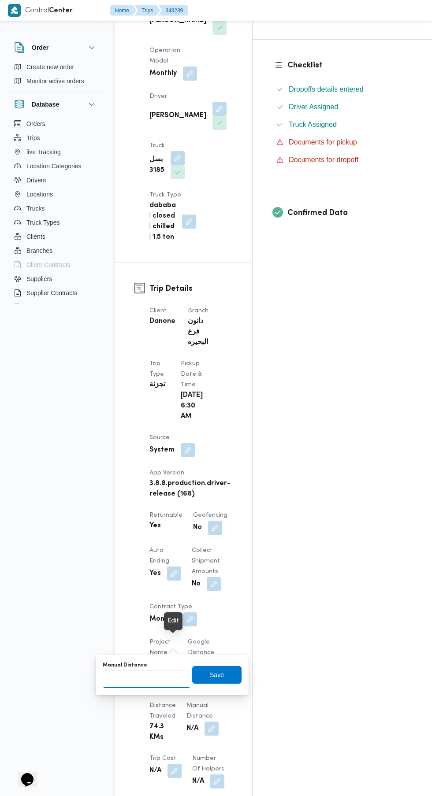
click at [158, 679] on input "Manual Distance" at bounding box center [147, 680] width 88 height 18
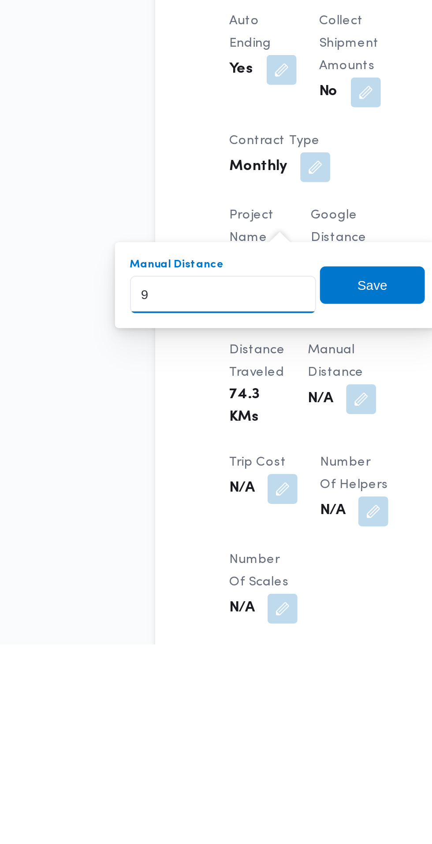
type input "98"
click at [226, 676] on span "Save" at bounding box center [216, 675] width 49 height 18
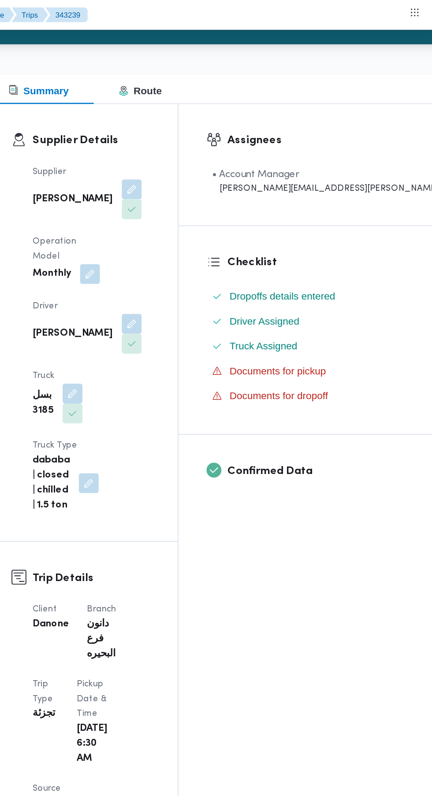
scroll to position [0, 0]
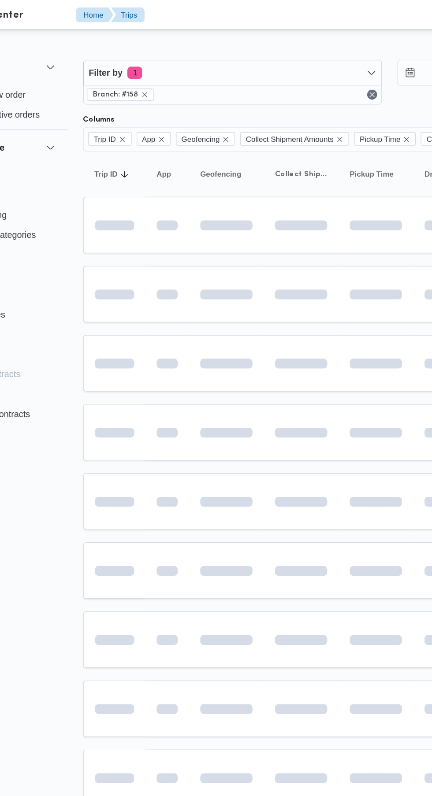
scroll to position [0, 14]
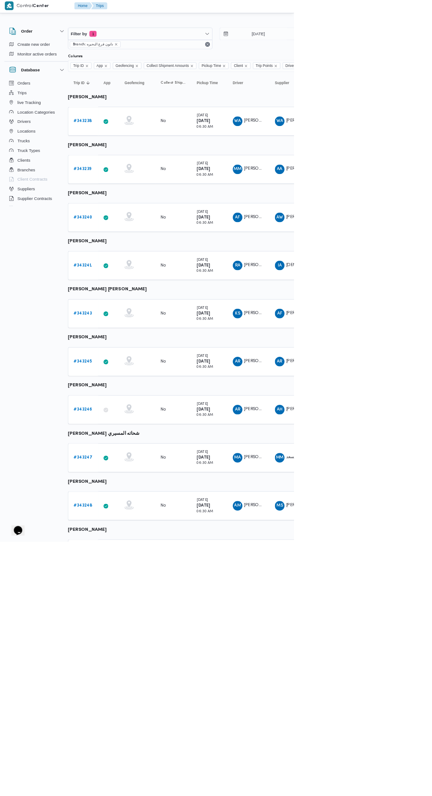
click at [120, 325] on link "# 343240" at bounding box center [122, 320] width 27 height 11
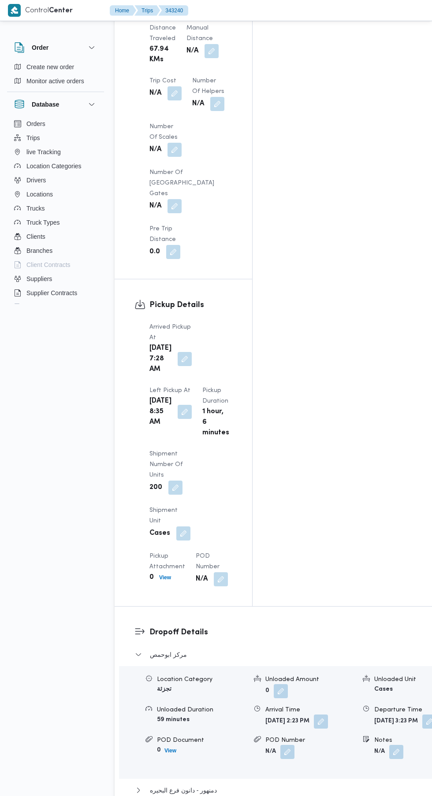
scroll to position [898, 0]
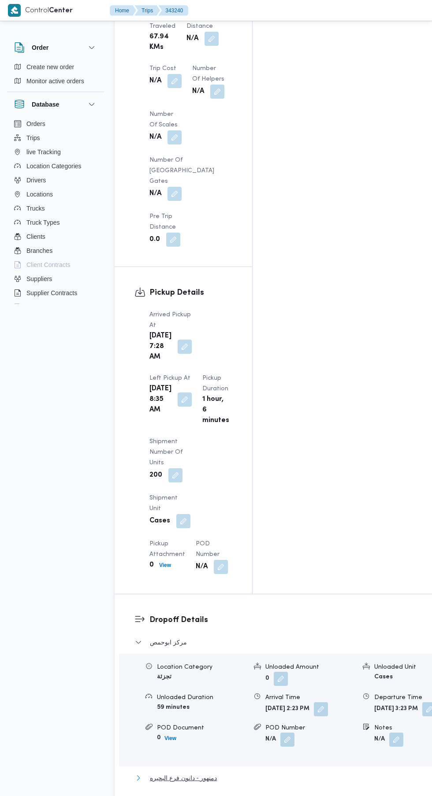
click at [229, 773] on button "دمنهور - دانون فرع البحيره" at bounding box center [292, 778] width 314 height 11
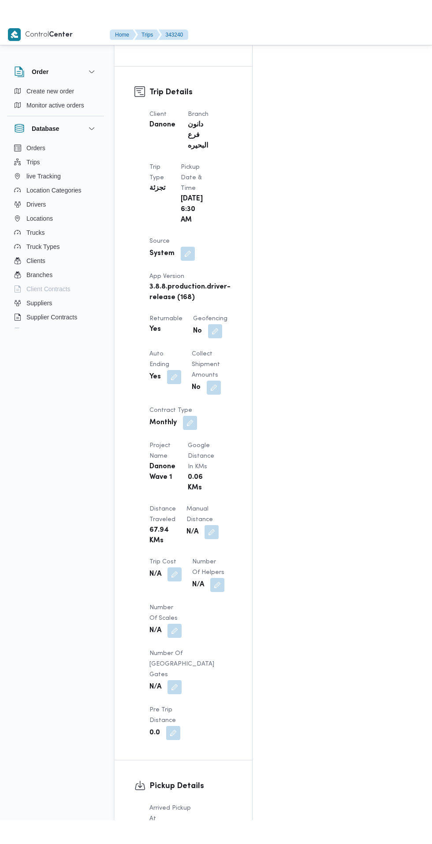
scroll to position [323, 0]
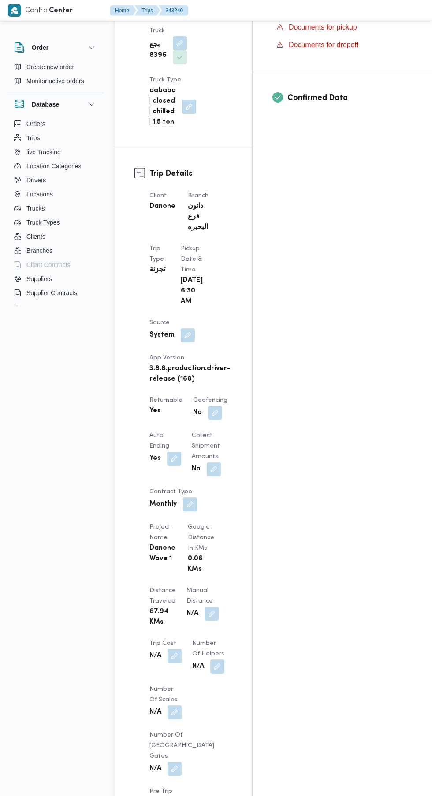
click at [204, 607] on button "button" at bounding box center [211, 614] width 14 height 14
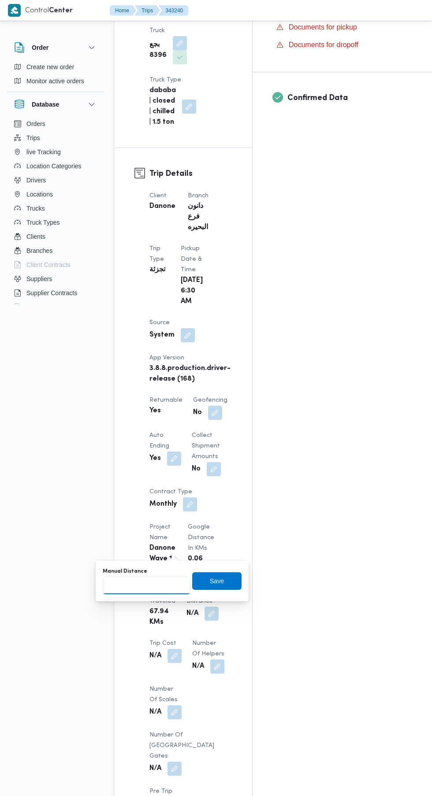
click at [138, 585] on input "Manual Distance" at bounding box center [147, 586] width 88 height 18
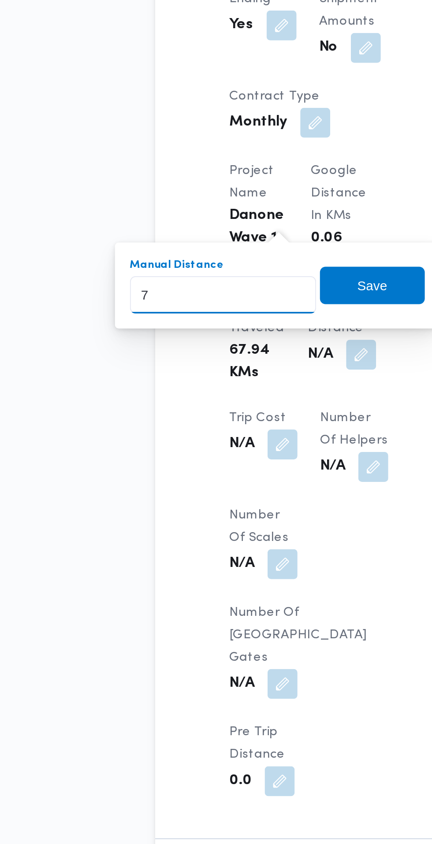
type input "71"
click at [222, 584] on span "Save" at bounding box center [217, 581] width 14 height 11
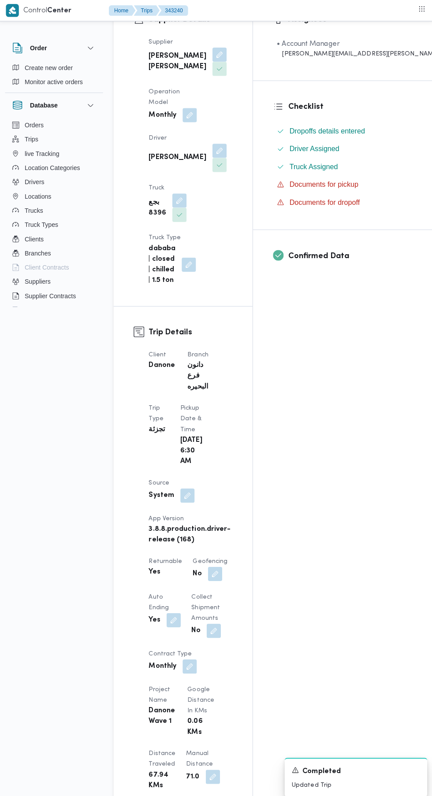
scroll to position [0, 0]
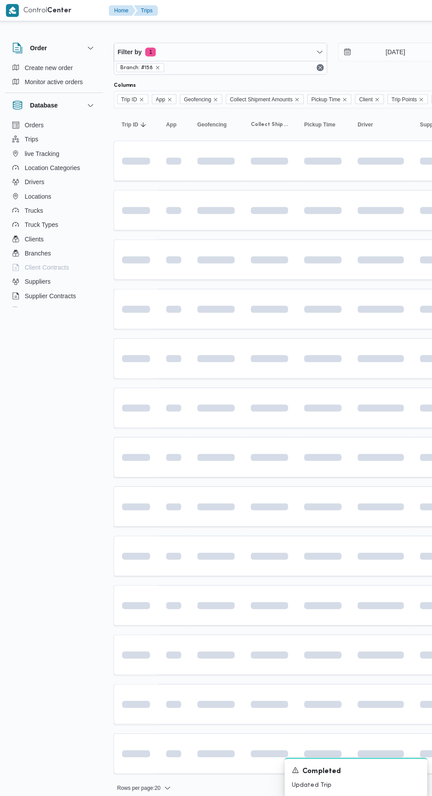
scroll to position [0, 14]
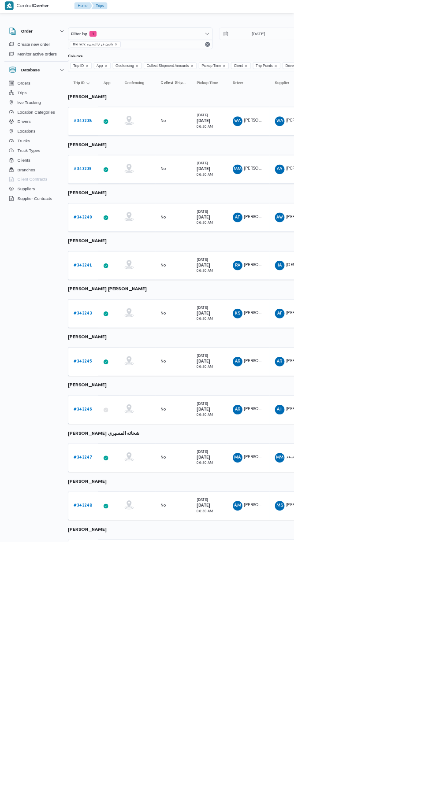
click at [121, 395] on link "# 343241" at bounding box center [122, 391] width 26 height 11
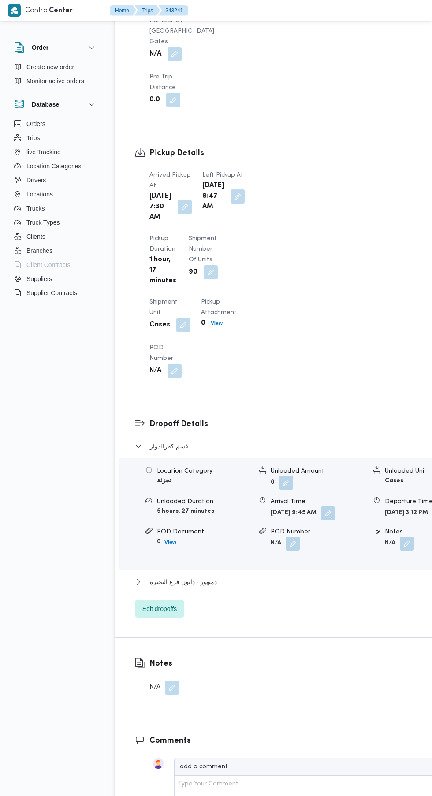
scroll to position [962, 0]
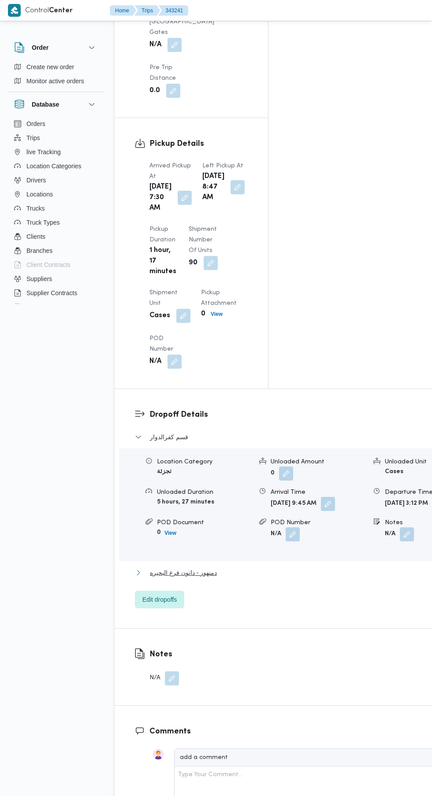
click at [216, 568] on button "دمنهور - دانون فرع البحيره" at bounding box center [300, 573] width 330 height 11
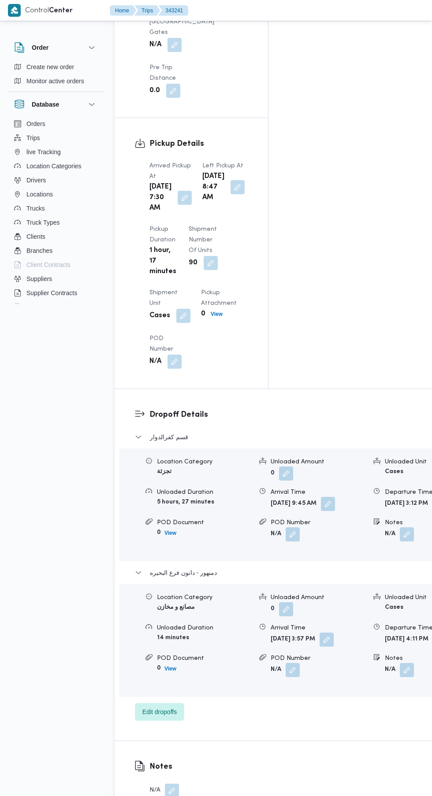
click at [319, 633] on button "button" at bounding box center [326, 640] width 14 height 14
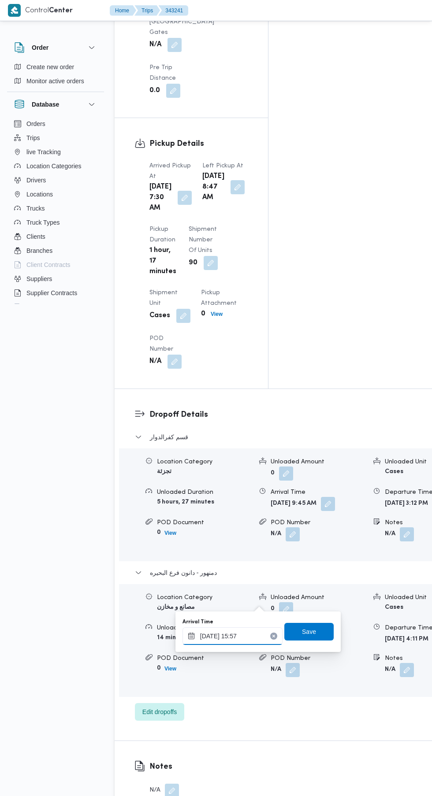
click at [241, 633] on input "[DATE] 15:57" at bounding box center [232, 636] width 100 height 18
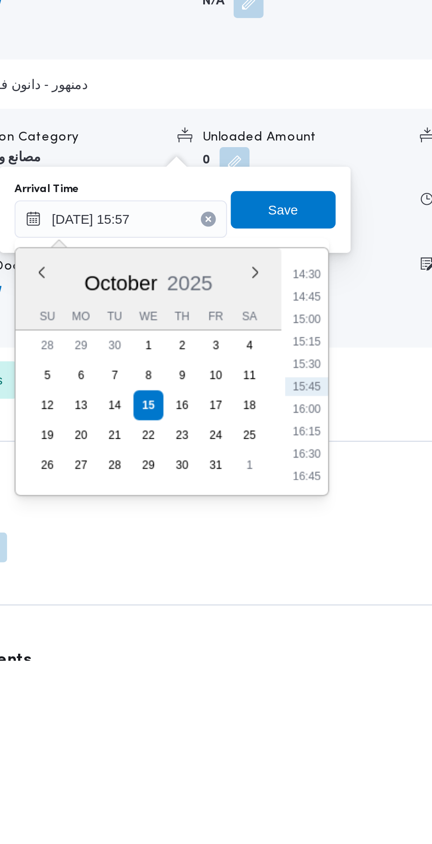
click at [325, 694] on li "15:15" at bounding box center [320, 694] width 20 height 9
type input "[DATE] 15:15"
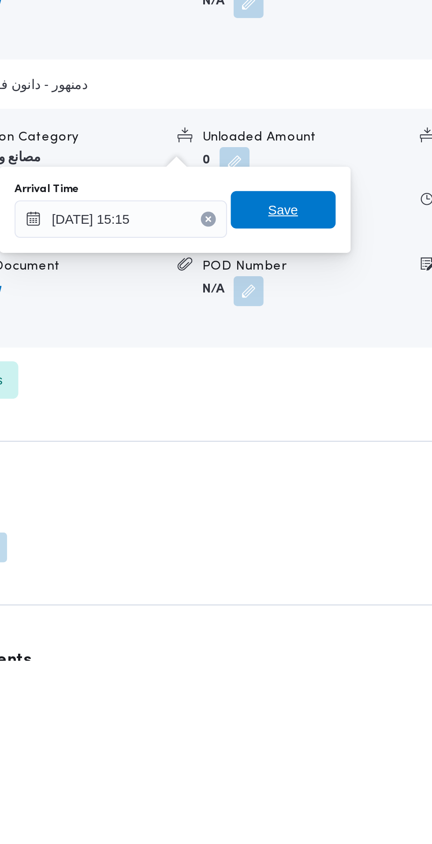
click at [329, 633] on span "Save" at bounding box center [308, 632] width 49 height 18
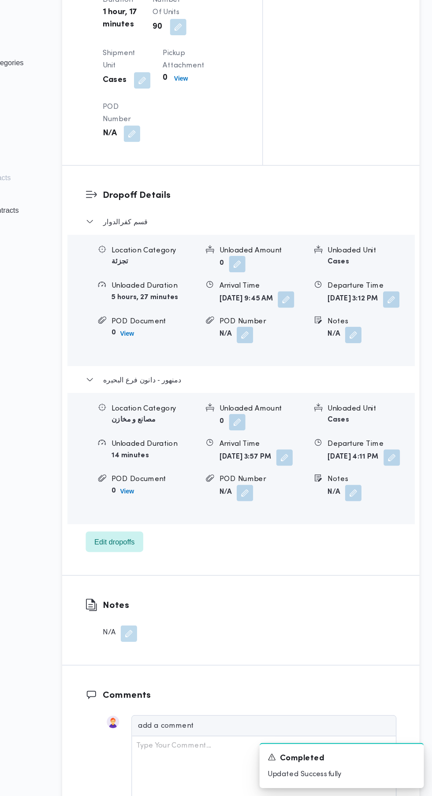
scroll to position [989, 0]
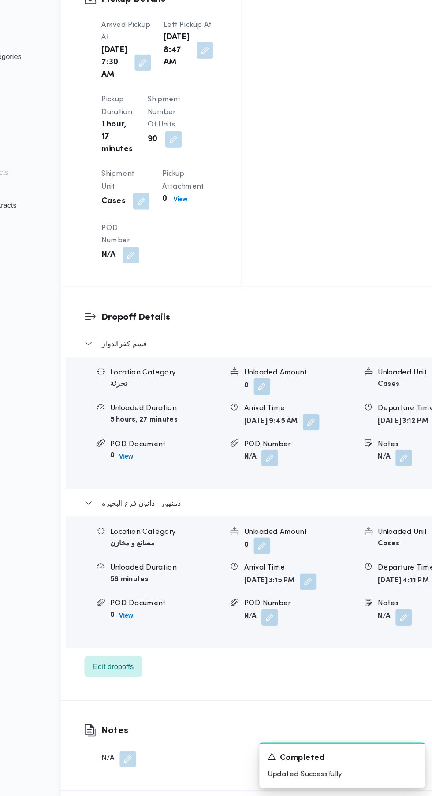
click at [431, 606] on button "button" at bounding box center [440, 613] width 14 height 14
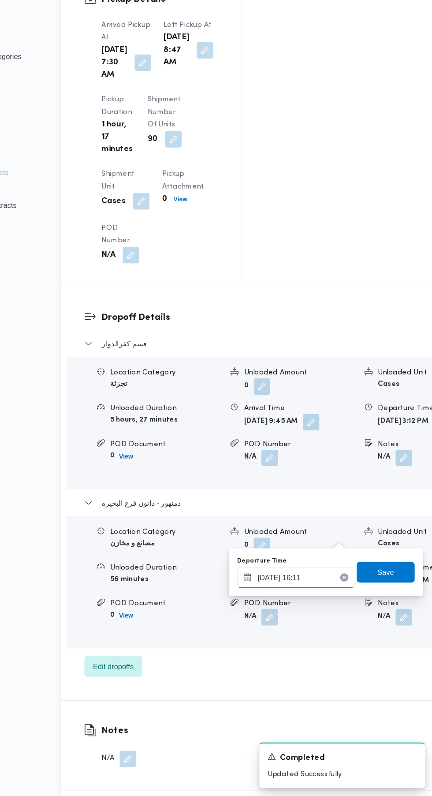
click at [310, 608] on input "[DATE] 16:11" at bounding box center [315, 610] width 100 height 18
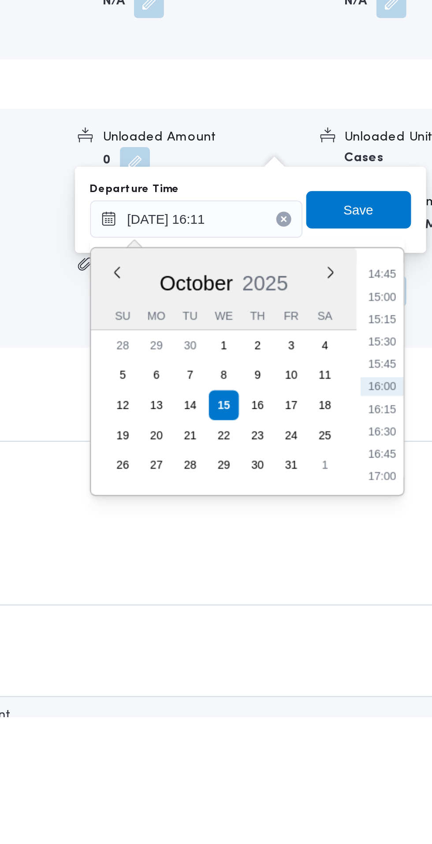
click at [402, 667] on li "15:30" at bounding box center [402, 667] width 20 height 9
type input "[DATE] 15:30"
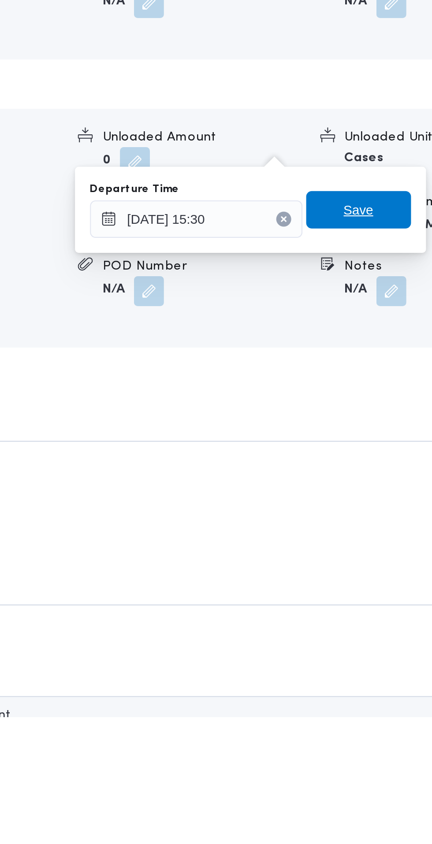
click at [398, 607] on span "Save" at bounding box center [391, 605] width 14 height 11
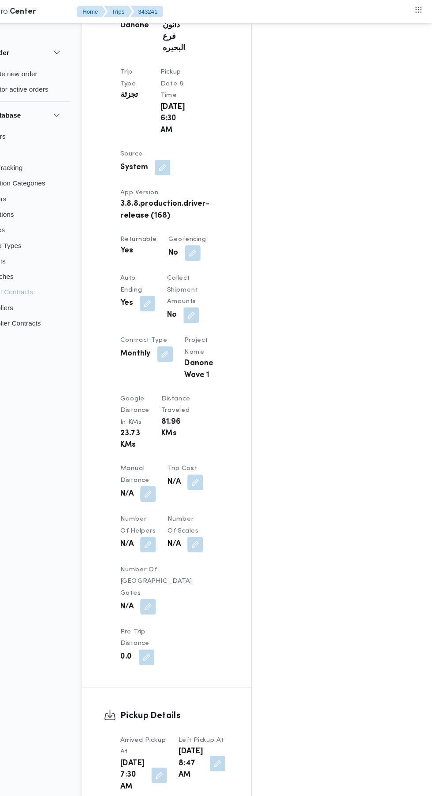
scroll to position [377, 0]
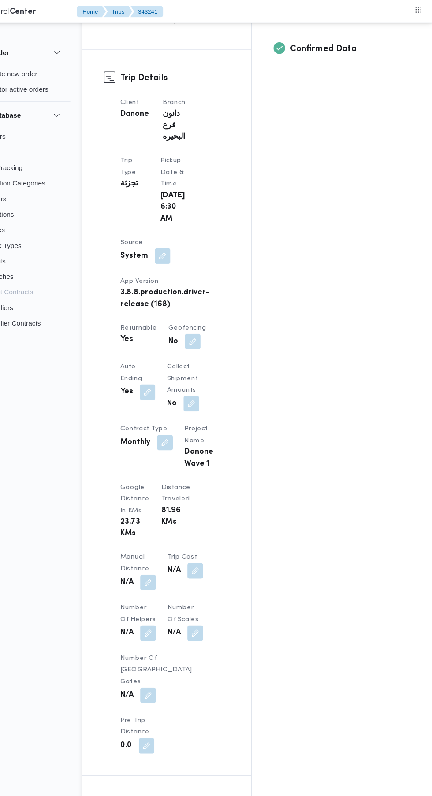
click at [178, 521] on button "button" at bounding box center [174, 528] width 14 height 14
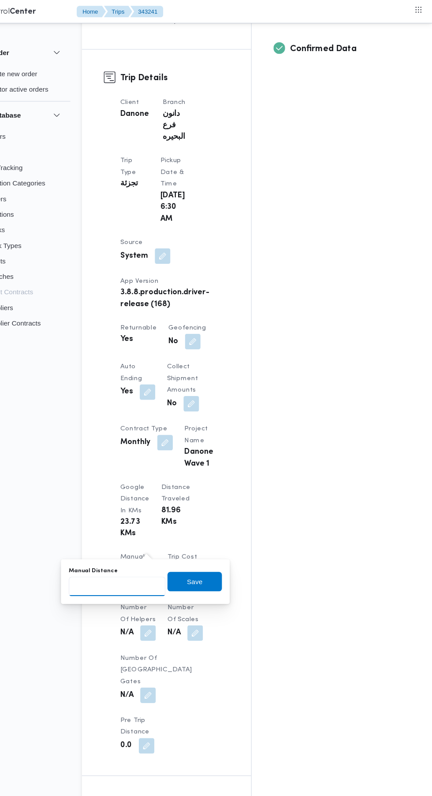
click at [159, 531] on input "Manual Distance" at bounding box center [147, 532] width 88 height 18
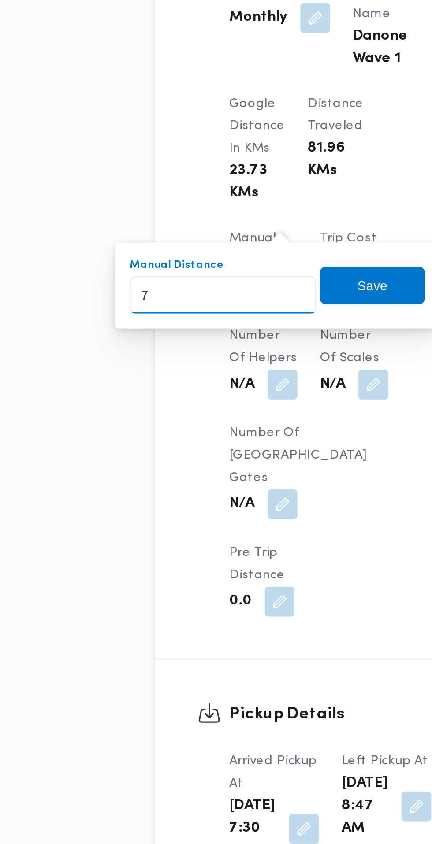
type input "72"
click at [219, 531] on span "Save" at bounding box center [217, 527] width 14 height 11
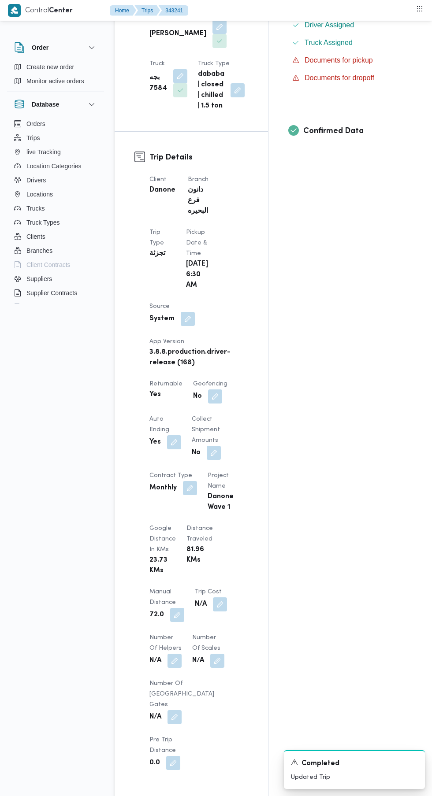
scroll to position [0, 0]
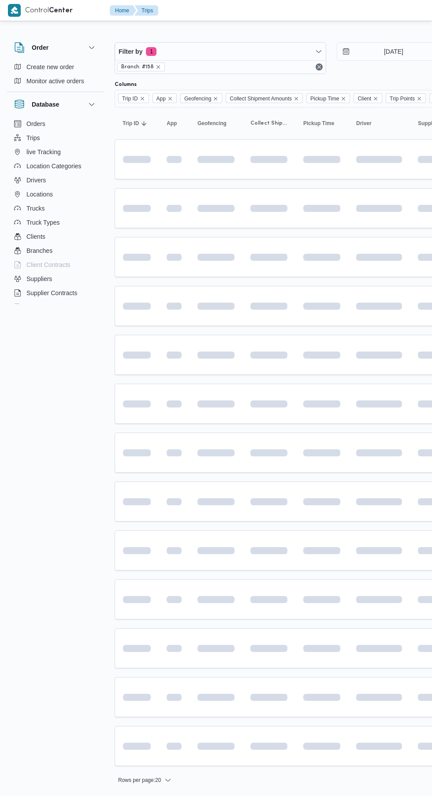
scroll to position [0, 14]
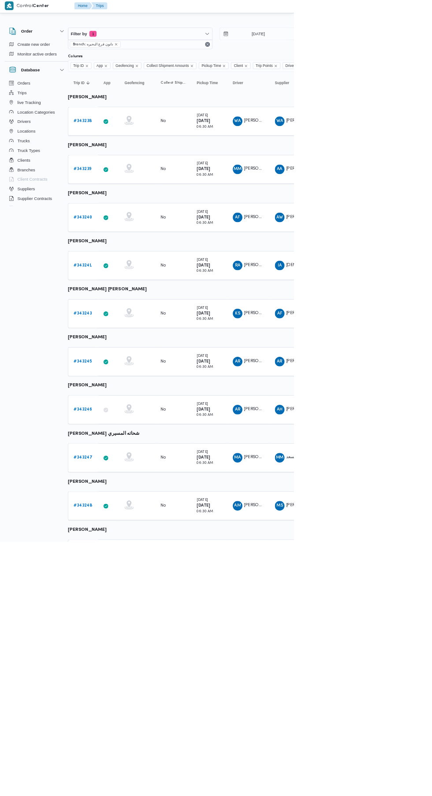
click at [122, 464] on b "# 343243" at bounding box center [122, 462] width 26 height 6
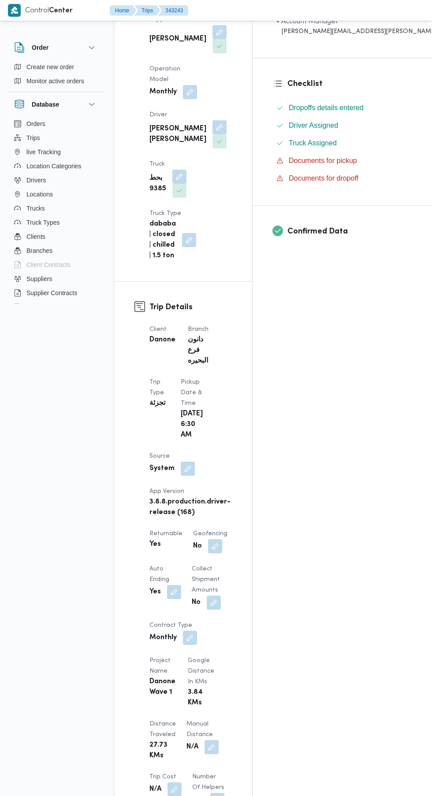
scroll to position [204, 0]
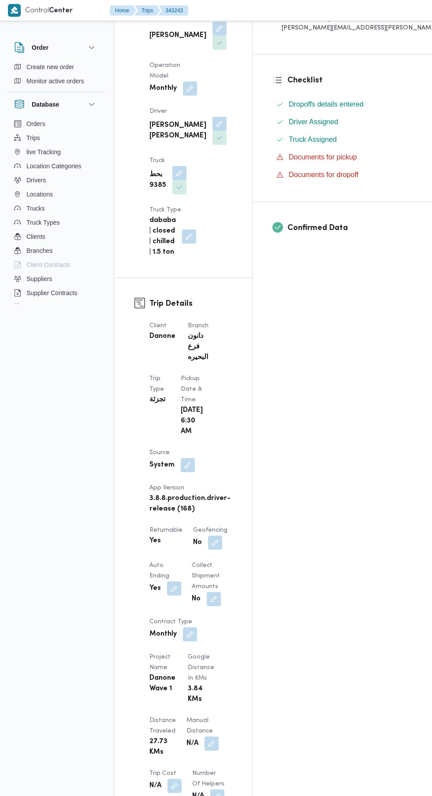
click at [204, 737] on button "button" at bounding box center [211, 744] width 14 height 14
click at [158, 713] on input "Manual Distance" at bounding box center [147, 716] width 88 height 18
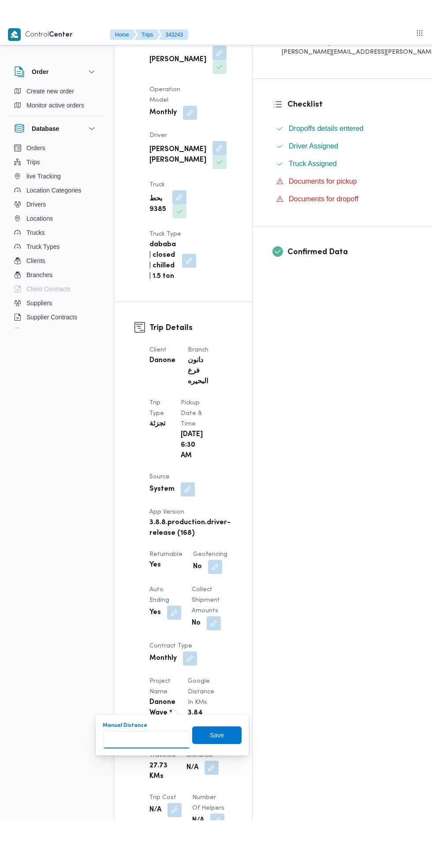
scroll to position [213, 0]
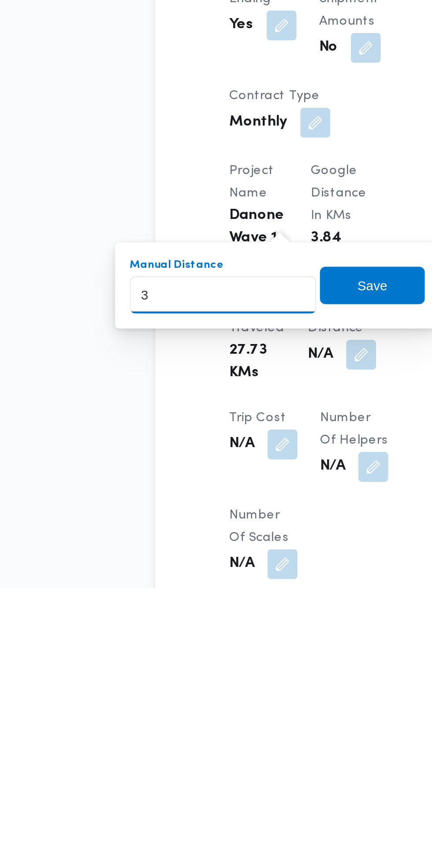
type input "30"
click at [222, 703] on span "Save" at bounding box center [217, 702] width 14 height 11
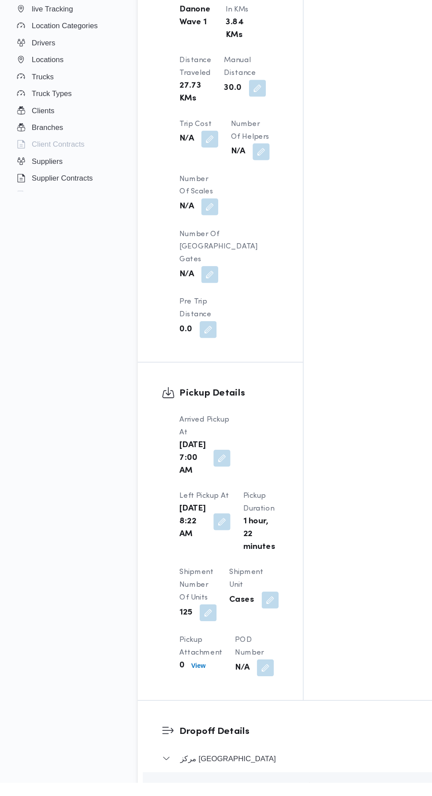
scroll to position [765, 0]
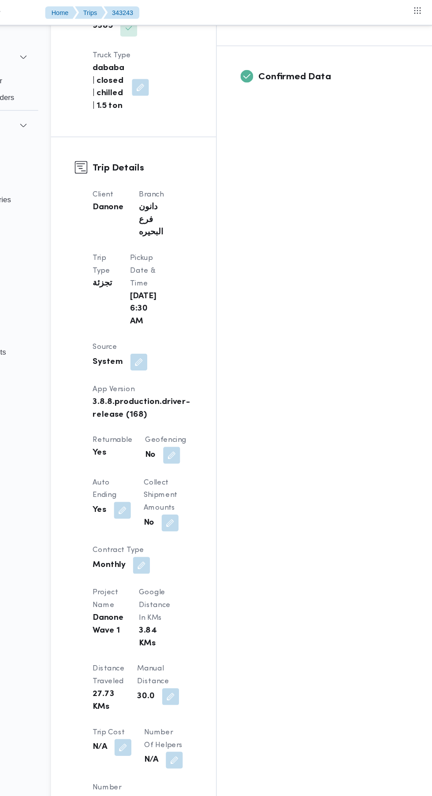
scroll to position [0, 0]
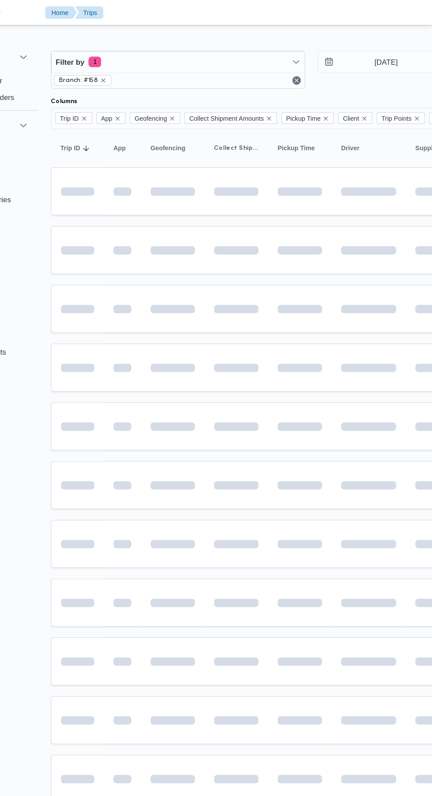
scroll to position [0, 14]
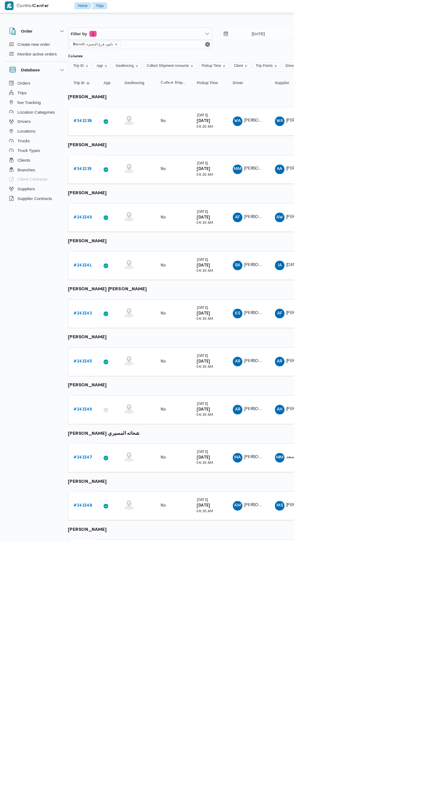
click at [113, 532] on b "# 343245" at bounding box center [122, 532] width 26 height 6
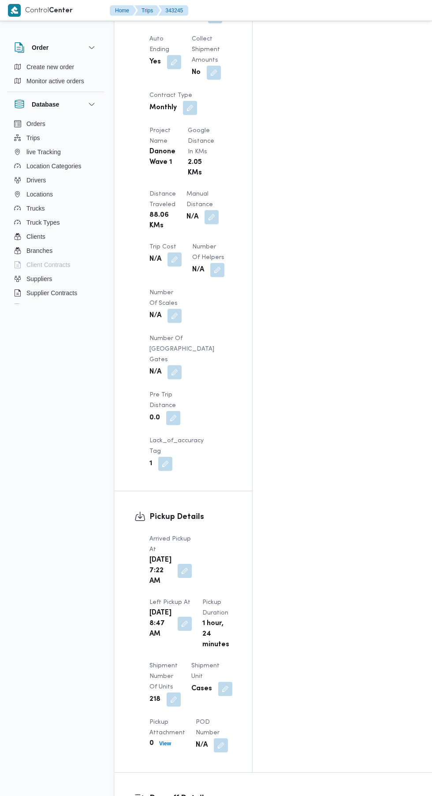
scroll to position [1121, 0]
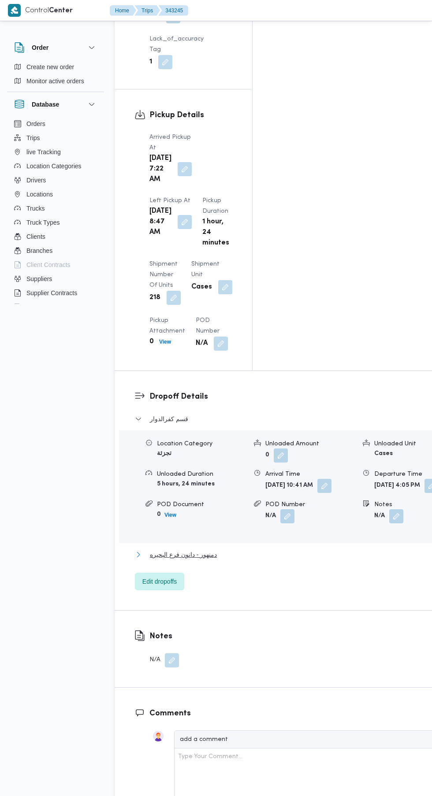
click at [222, 549] on button "دمنهور - دانون فرع البحيره" at bounding box center [292, 554] width 314 height 11
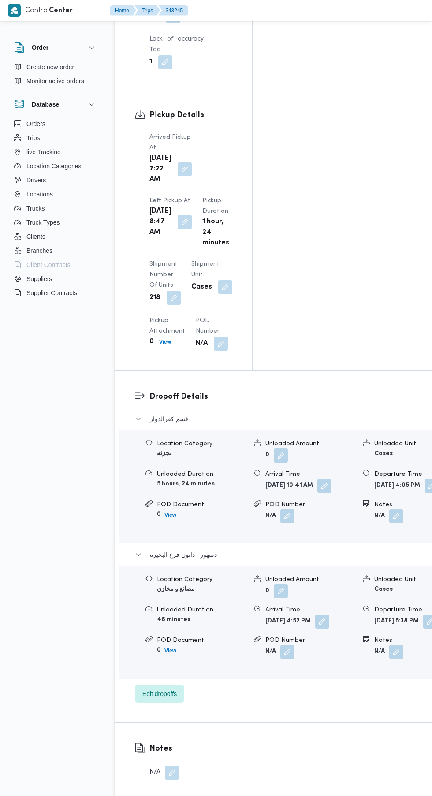
click at [423, 615] on button "button" at bounding box center [430, 622] width 14 height 14
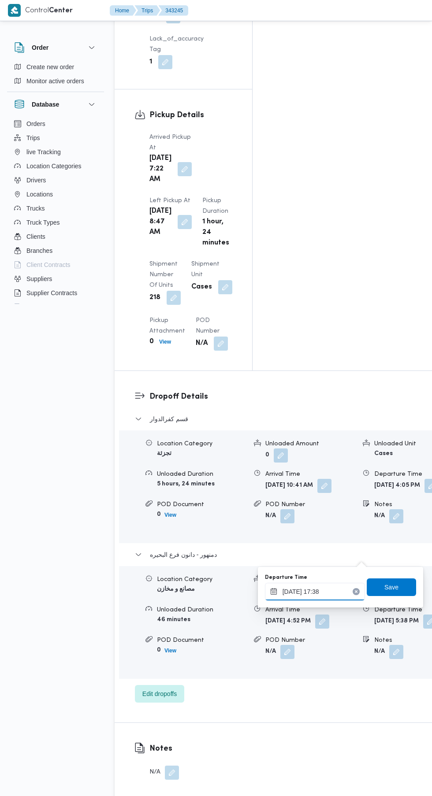
click at [325, 584] on input "[DATE] 17:38" at bounding box center [315, 592] width 100 height 18
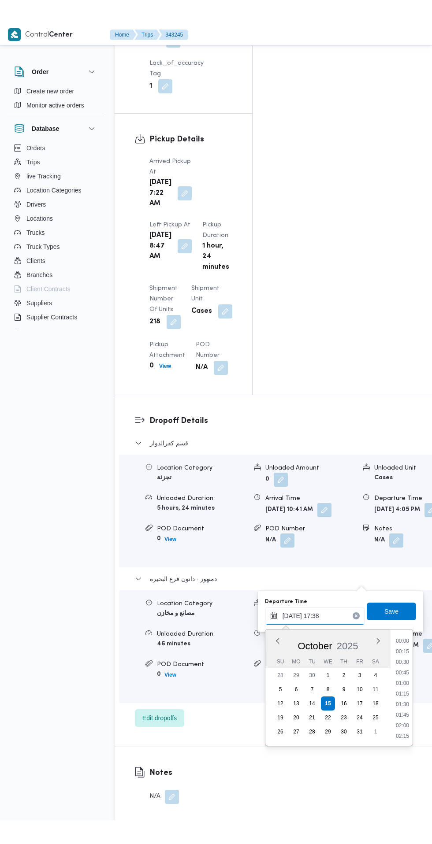
scroll to position [686, 0]
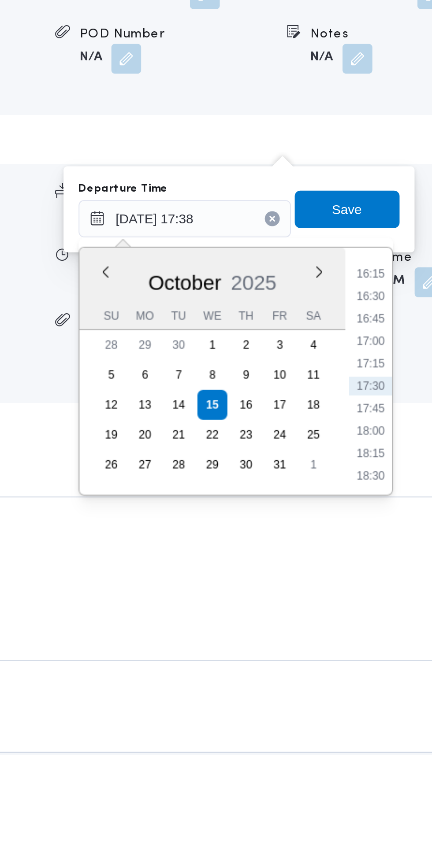
click at [407, 639] on li "16:45" at bounding box center [402, 638] width 20 height 9
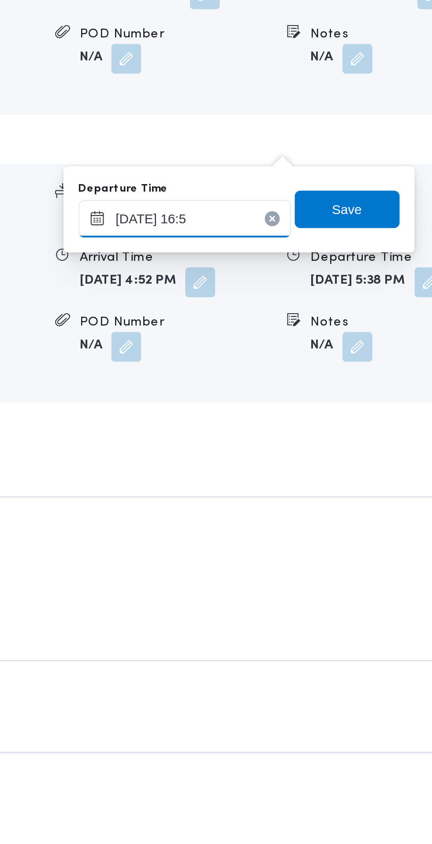
type input "[DATE] 16:55"
click at [395, 588] on span "Save" at bounding box center [391, 587] width 14 height 11
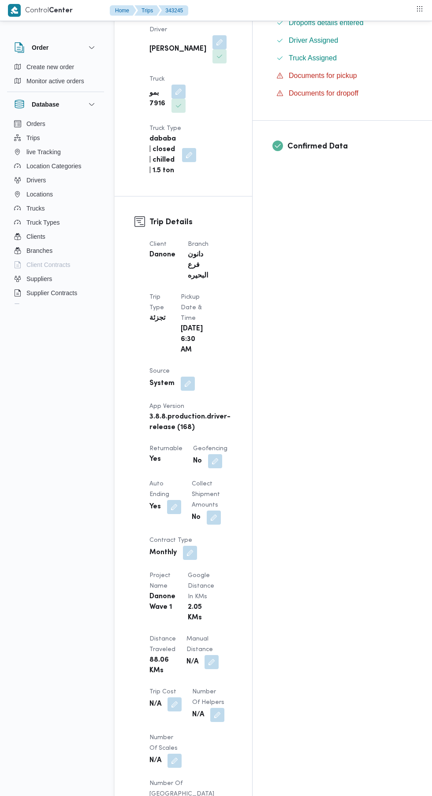
scroll to position [352, 0]
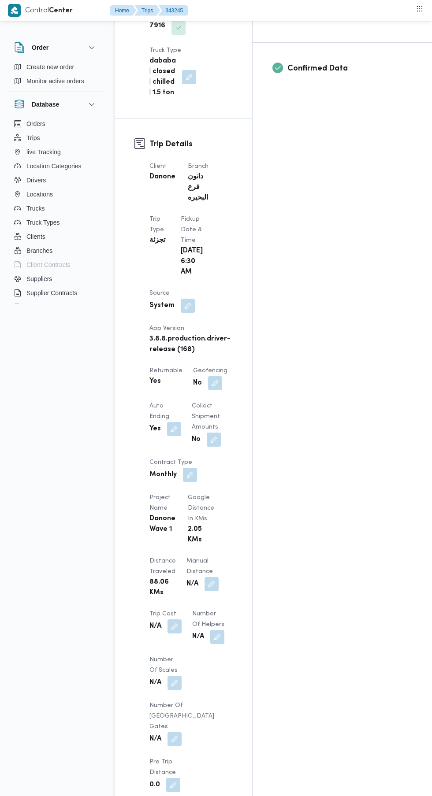
click at [204, 589] on button "button" at bounding box center [211, 584] width 14 height 14
click at [160, 624] on input "Manual Distance" at bounding box center [147, 625] width 88 height 18
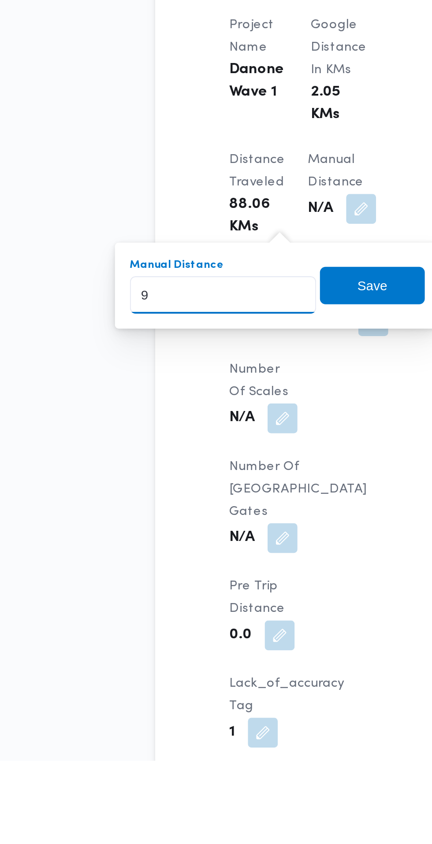
type input "99"
click at [222, 622] on span "Save" at bounding box center [217, 620] width 14 height 11
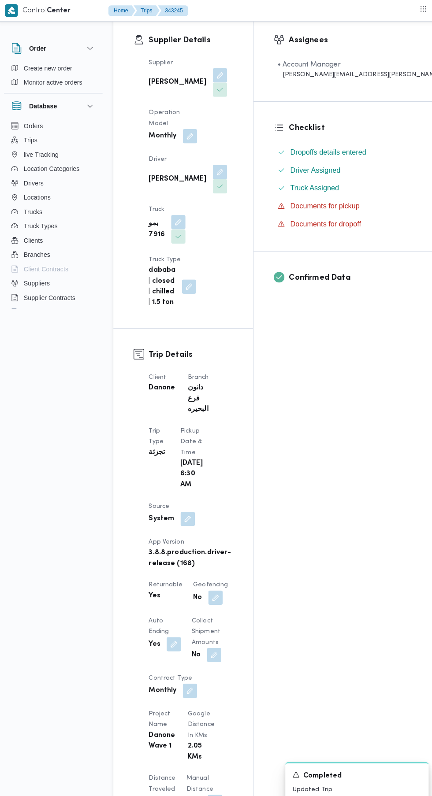
scroll to position [0, 0]
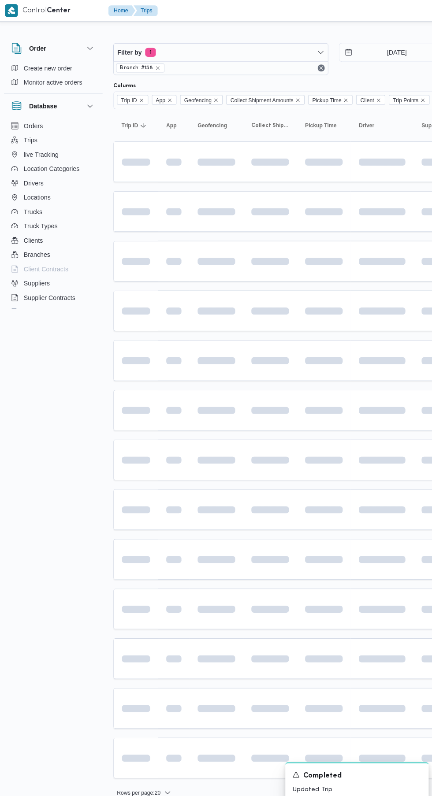
scroll to position [0, 14]
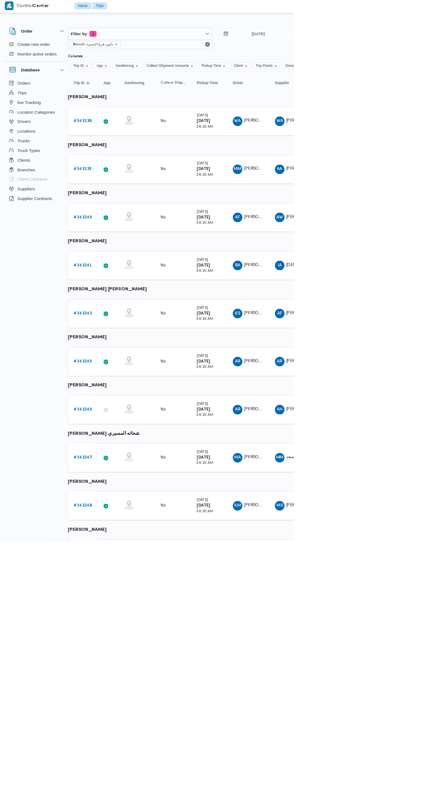
click at [111, 742] on b "# 343248" at bounding box center [122, 744] width 27 height 6
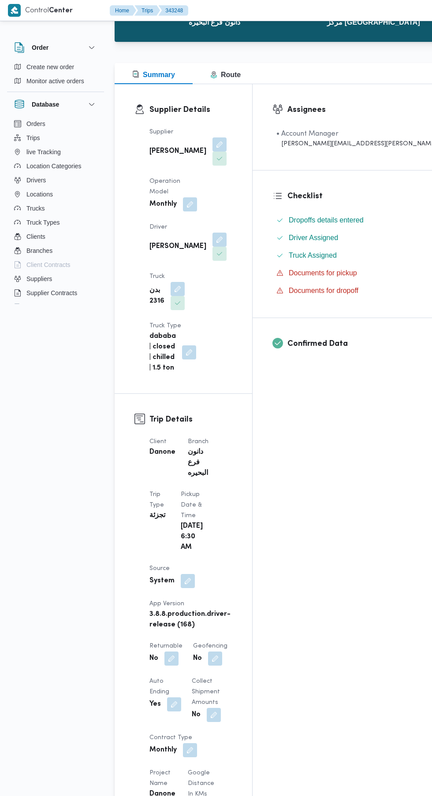
scroll to position [80, 0]
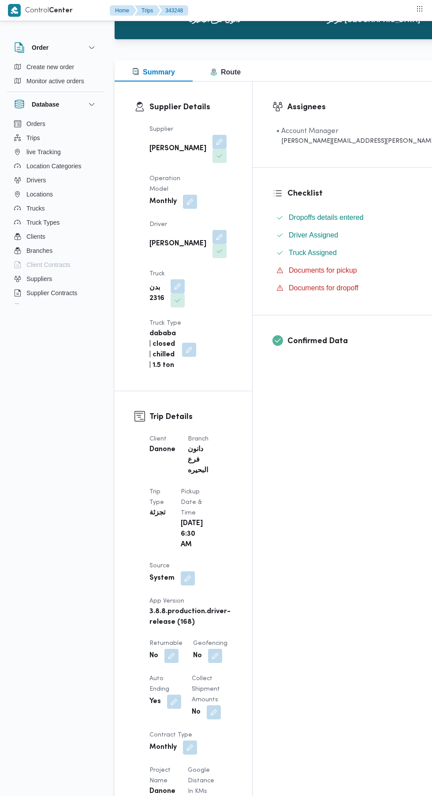
click at [165, 649] on button "button" at bounding box center [171, 656] width 14 height 14
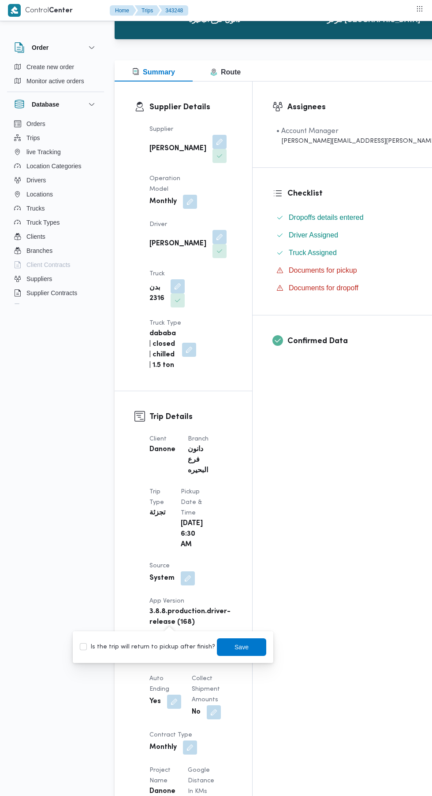
click at [162, 646] on label "Is the trip will return to pickup after finish?" at bounding box center [147, 647] width 135 height 11
checkbox input "true"
click at [251, 647] on span "Save" at bounding box center [241, 647] width 49 height 18
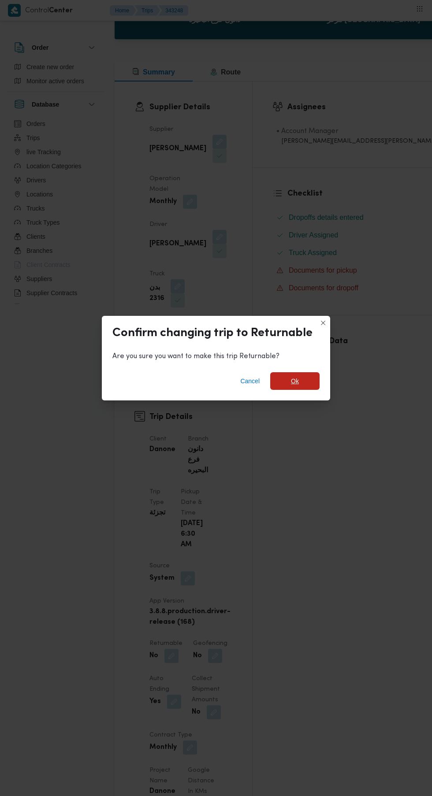
click at [308, 390] on span "Ok" at bounding box center [294, 381] width 49 height 18
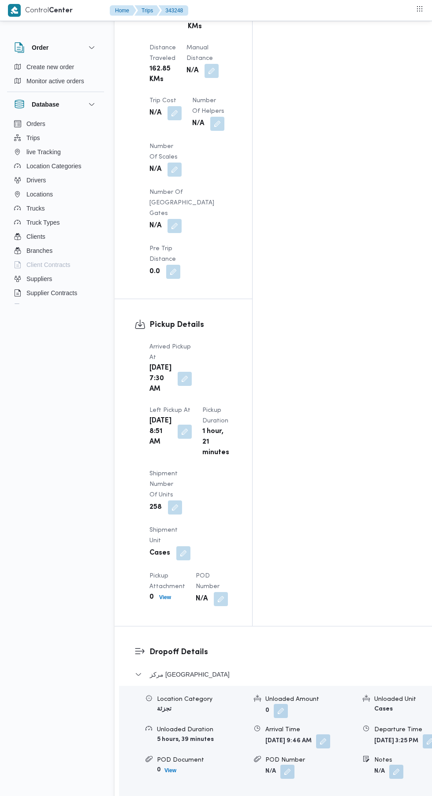
scroll to position [877, 0]
click at [219, 796] on button "دمنهور - دانون فرع البحيره" at bounding box center [292, 810] width 314 height 11
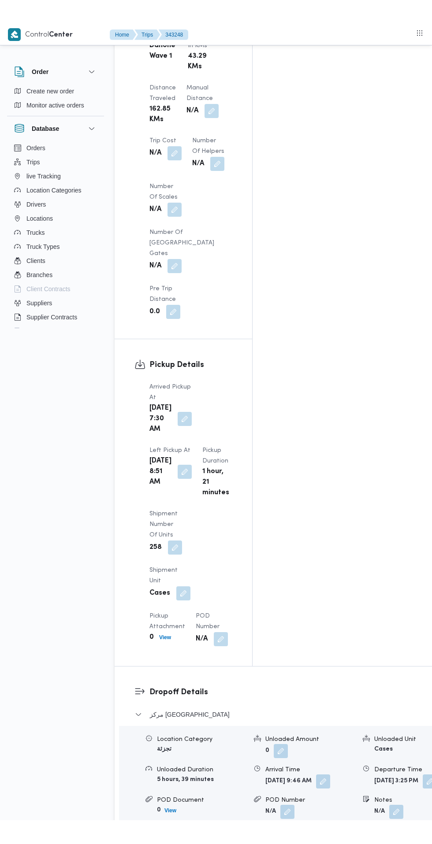
scroll to position [976, 0]
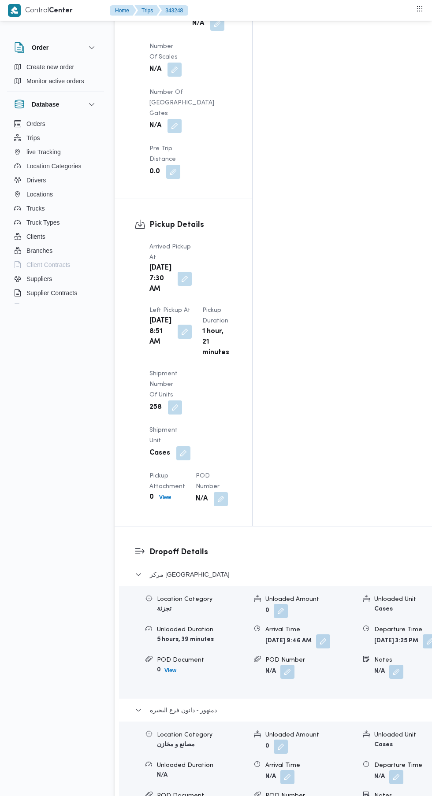
click at [389, 770] on button "button" at bounding box center [396, 777] width 14 height 14
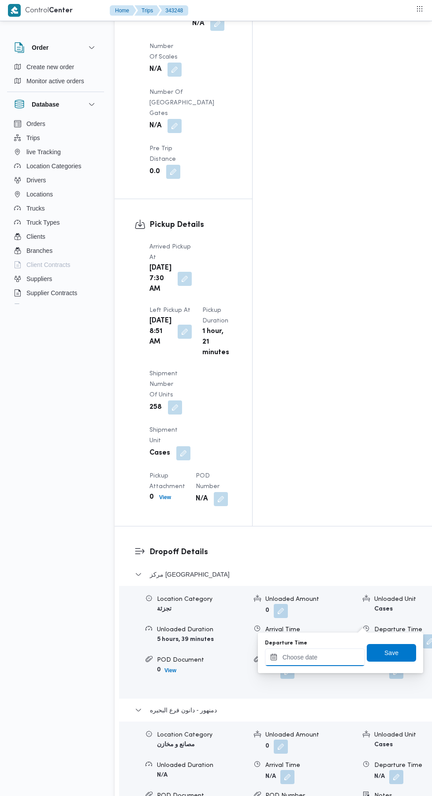
click at [315, 653] on input "Departure Time" at bounding box center [315, 658] width 100 height 18
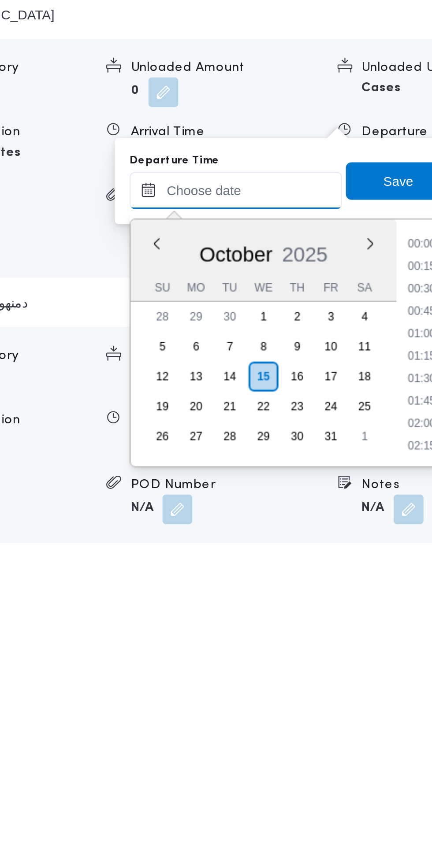
scroll to position [750, 0]
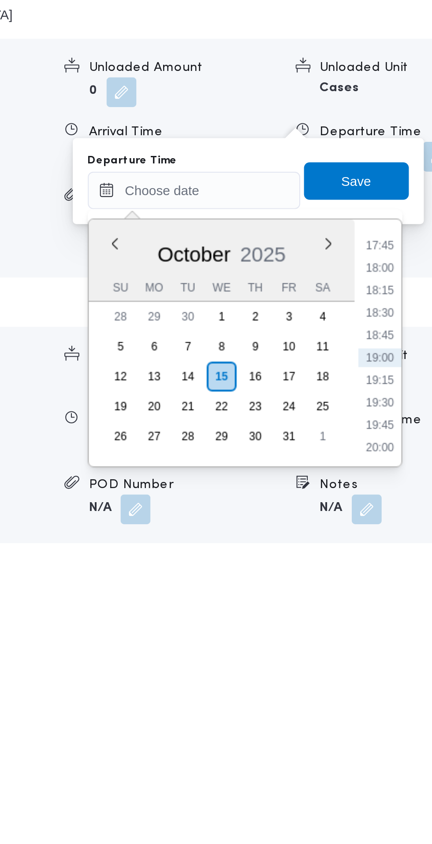
click at [408, 681] on li "17:45" at bounding box center [402, 683] width 20 height 9
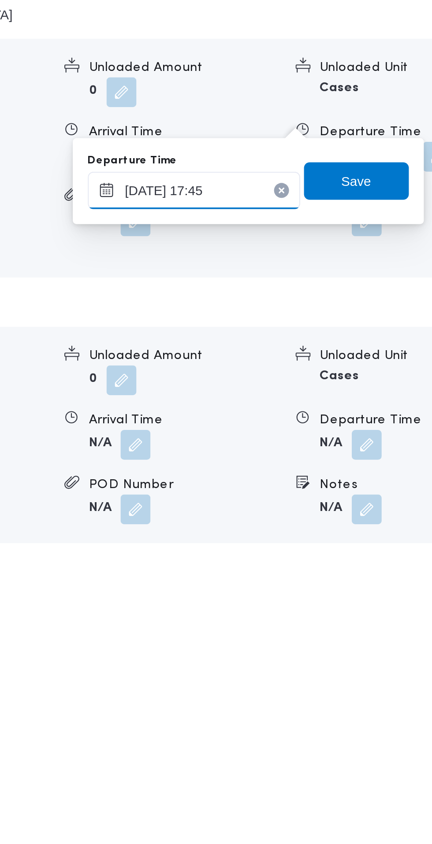
click at [341, 660] on input "[DATE] 17:45" at bounding box center [315, 658] width 100 height 18
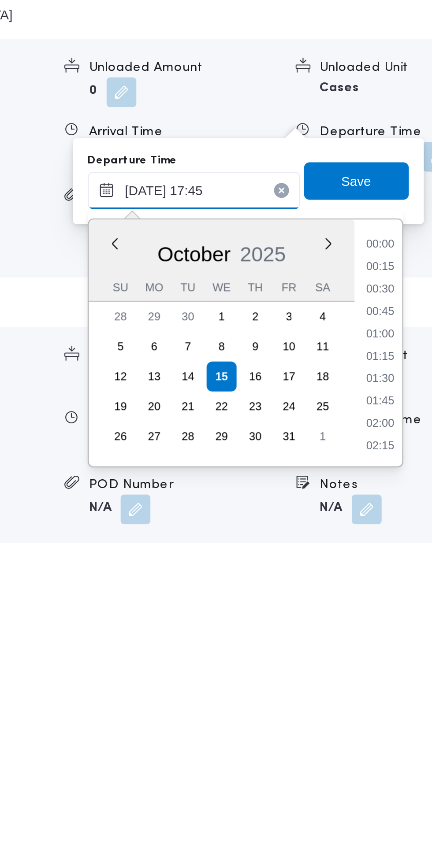
scroll to position [697, 0]
click at [404, 683] on li "16:30" at bounding box center [402, 683] width 20 height 9
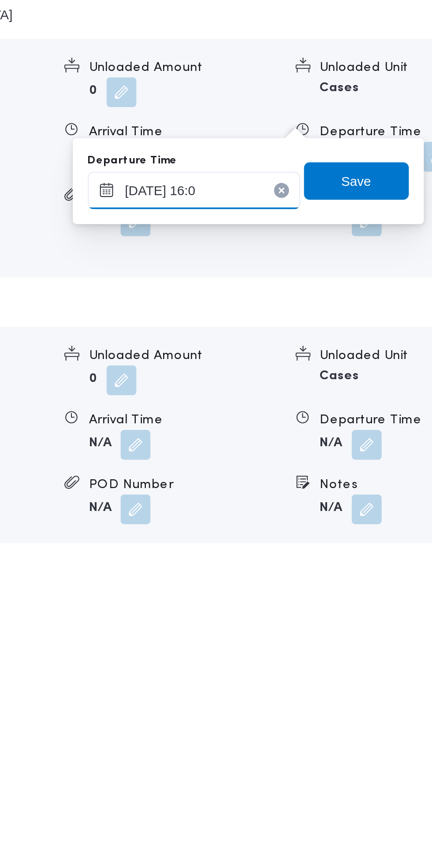
type input "[DATE] 16:07"
click at [398, 655] on span "Save" at bounding box center [391, 653] width 14 height 11
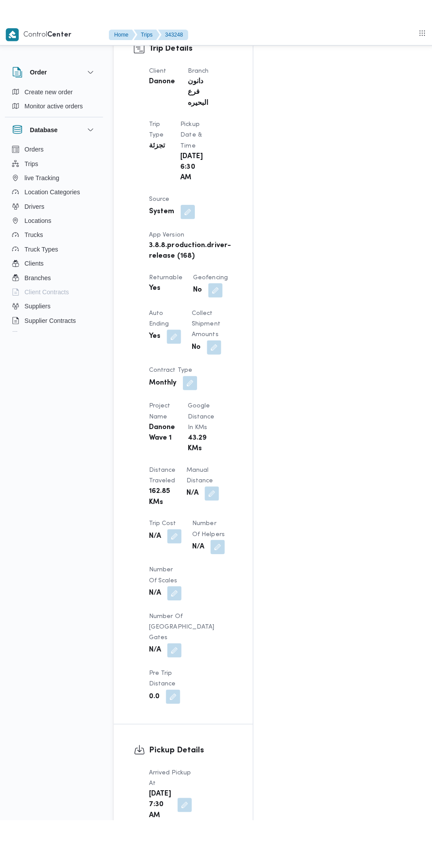
scroll to position [483, 0]
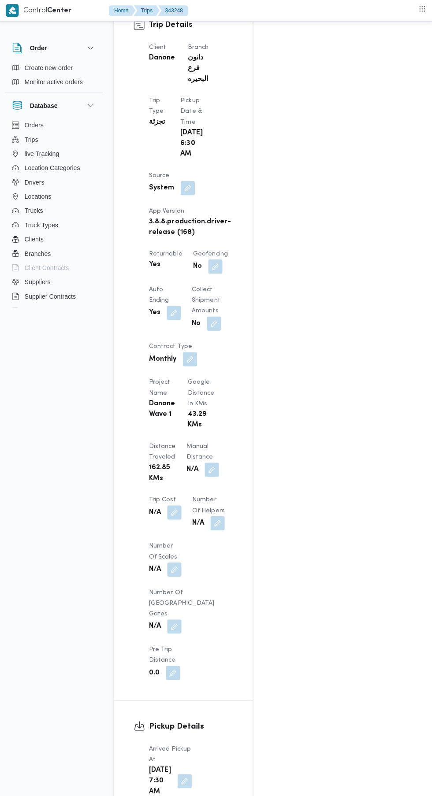
click at [204, 457] on button "button" at bounding box center [211, 464] width 14 height 14
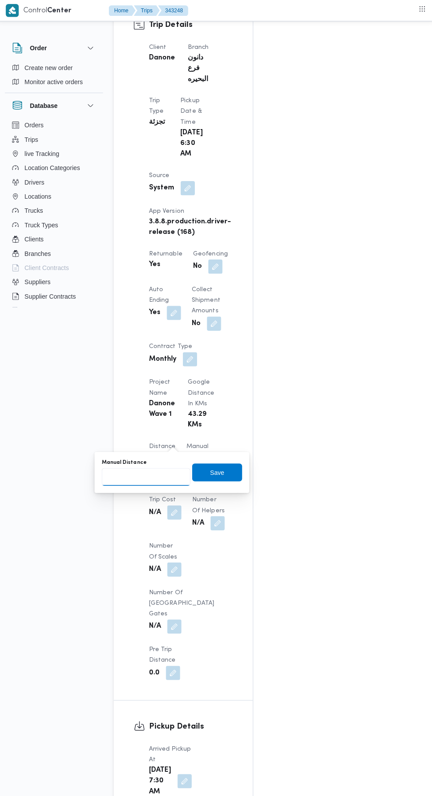
click at [162, 473] on input "Manual Distance" at bounding box center [147, 472] width 88 height 18
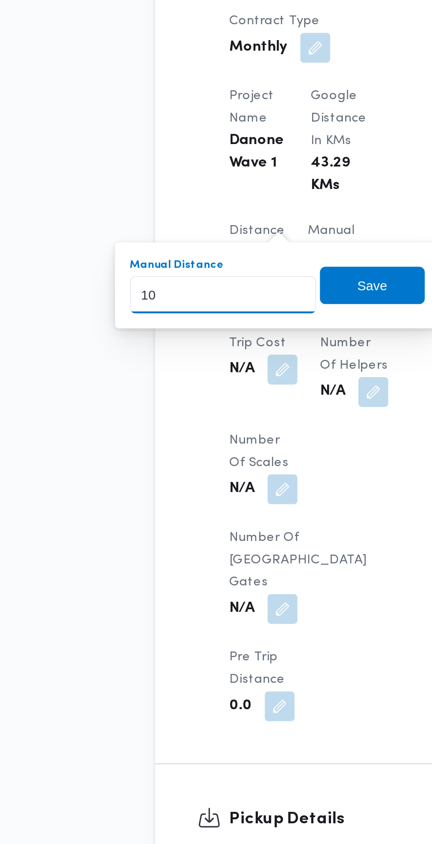
type input "108"
click at [224, 469] on span "Save" at bounding box center [217, 467] width 14 height 11
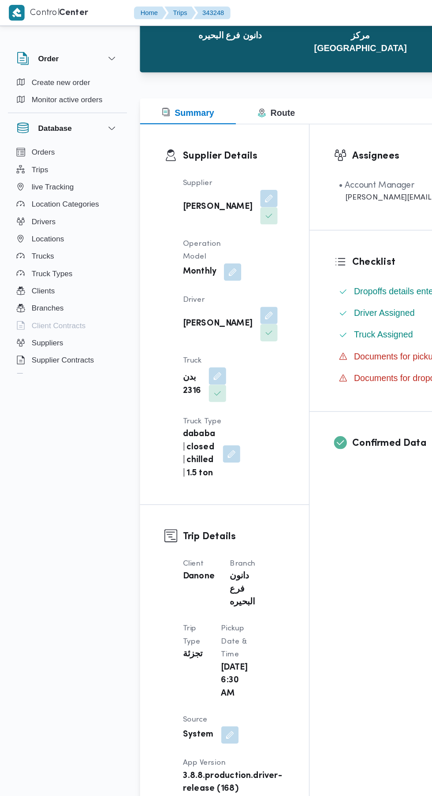
scroll to position [0, 0]
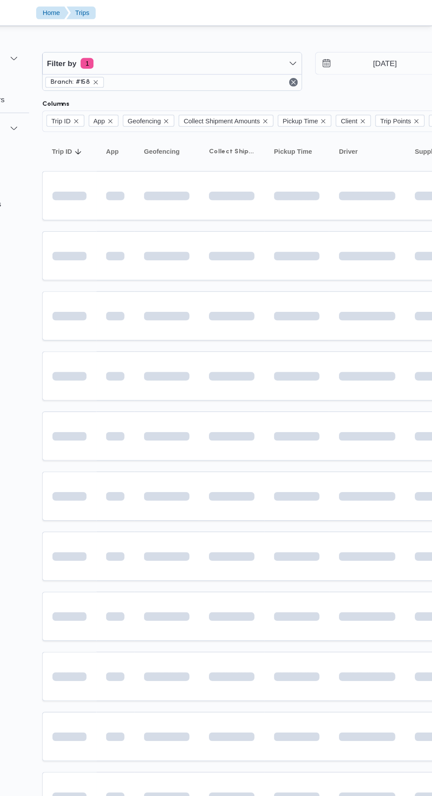
scroll to position [0, 14]
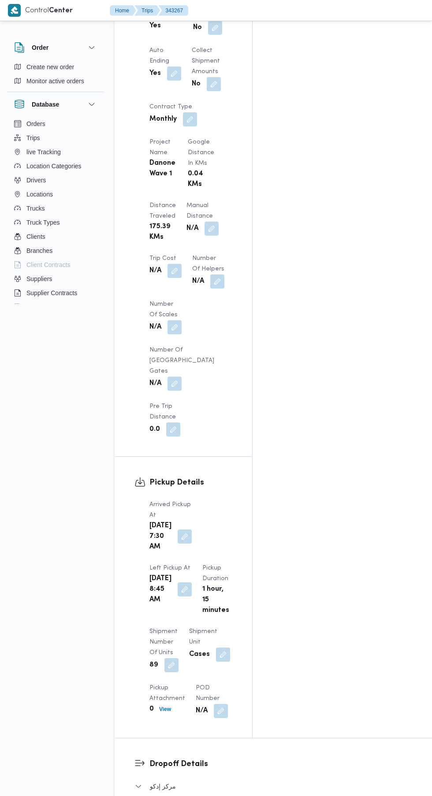
scroll to position [894, 0]
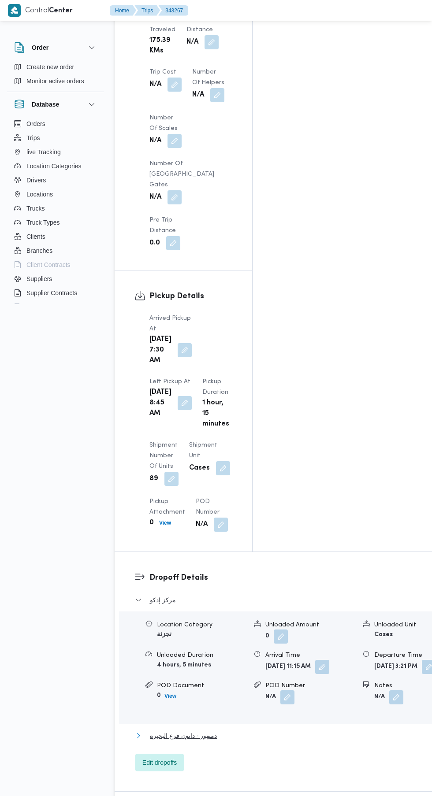
click at [214, 731] on span "دمنهور - دانون فرع البحيره" at bounding box center [183, 736] width 67 height 11
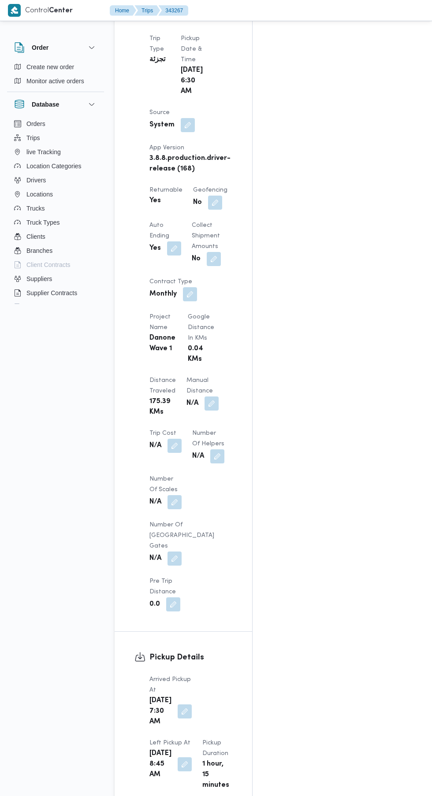
scroll to position [531, 0]
click at [204, 398] on button "button" at bounding box center [211, 405] width 14 height 14
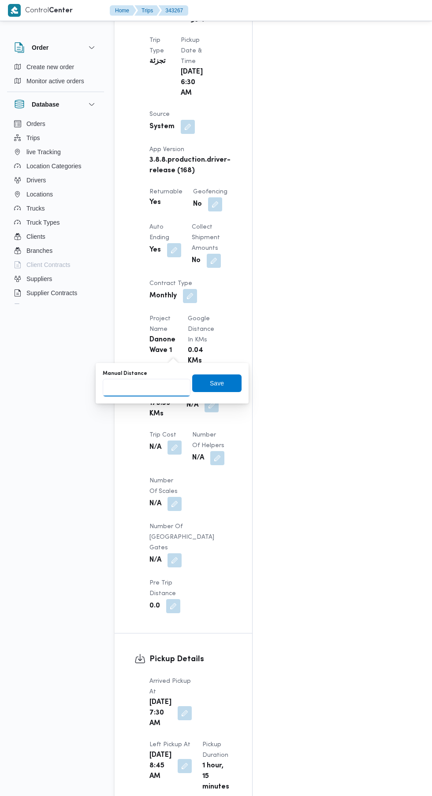
click at [163, 388] on input "Manual Distance" at bounding box center [147, 388] width 88 height 18
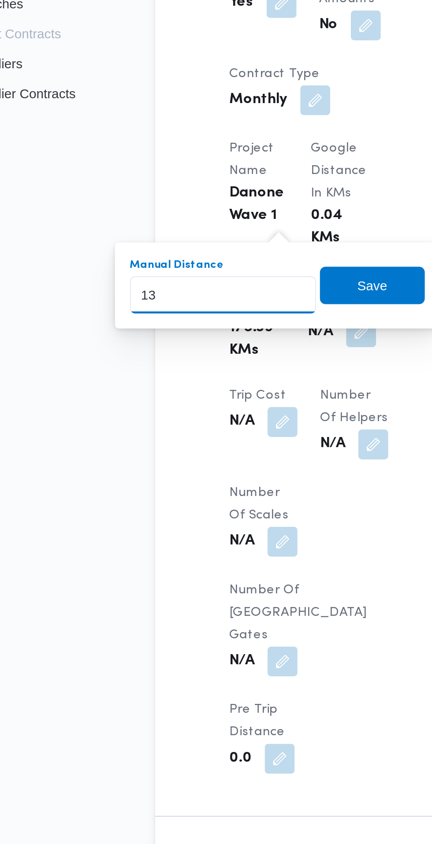
type input "139"
click at [228, 385] on span "Save" at bounding box center [216, 384] width 49 height 18
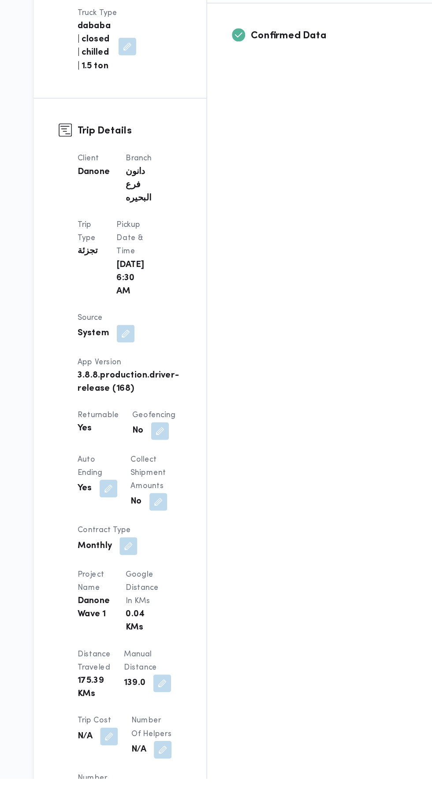
scroll to position [253, 0]
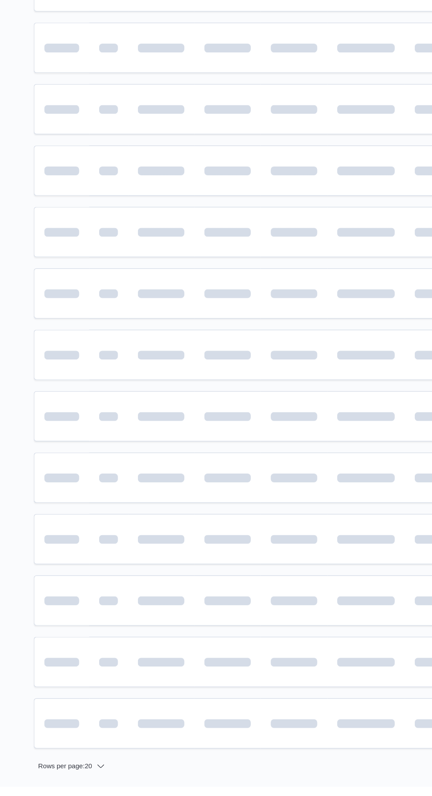
scroll to position [0, 14]
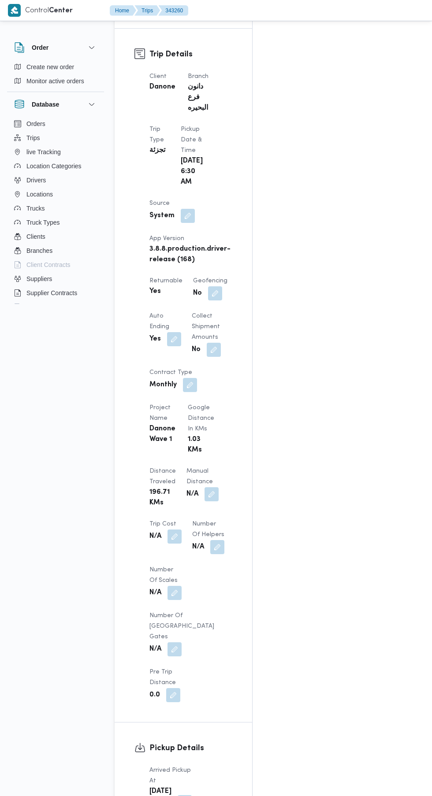
scroll to position [1030, 0]
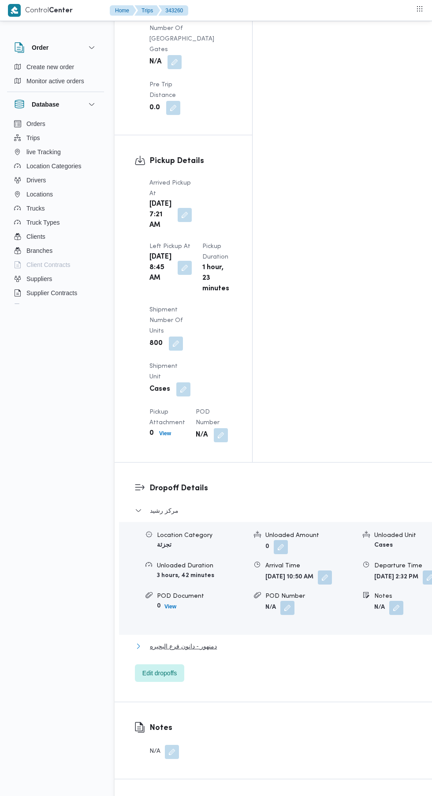
click at [213, 641] on span "دمنهور - دانون فرع البحيره" at bounding box center [183, 646] width 67 height 11
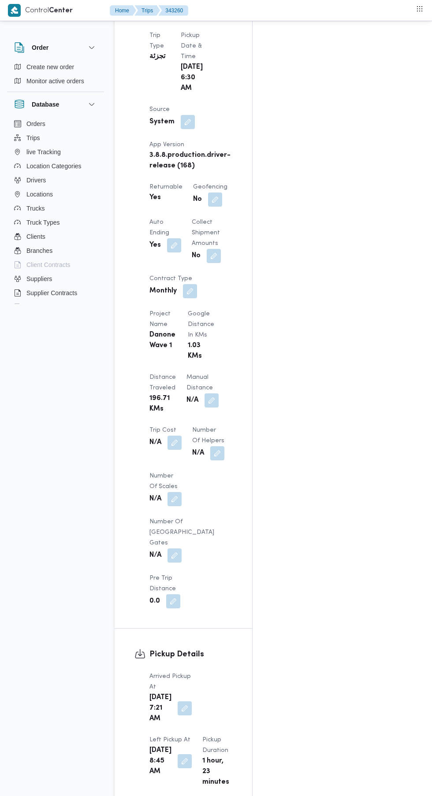
scroll to position [530, 0]
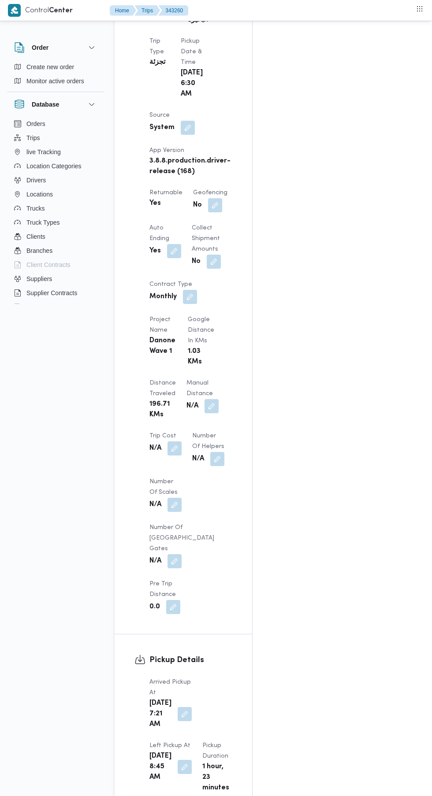
click at [327, 475] on div "Assignees • Account Manager [PERSON_NAME][EMAIL_ADDRESS][PERSON_NAME][DOMAIN_NA…" at bounding box center [360, 296] width 216 height 1331
click at [204, 399] on button "button" at bounding box center [211, 406] width 14 height 14
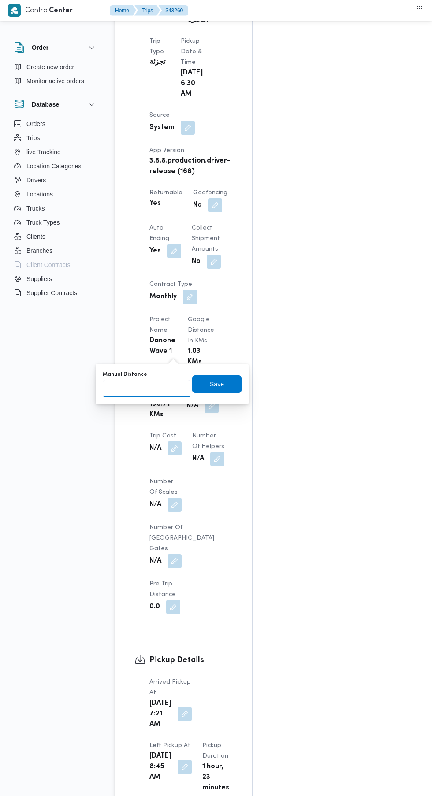
click at [159, 392] on input "Manual Distance" at bounding box center [147, 389] width 88 height 18
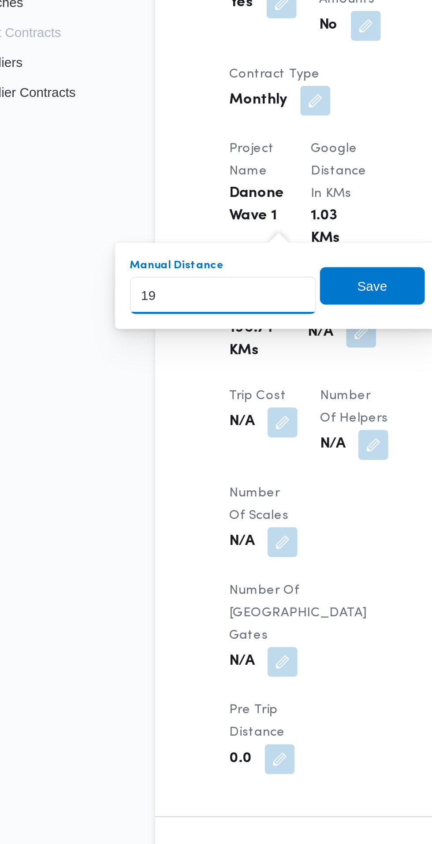
type input "197"
click at [228, 386] on span "Save" at bounding box center [216, 384] width 49 height 18
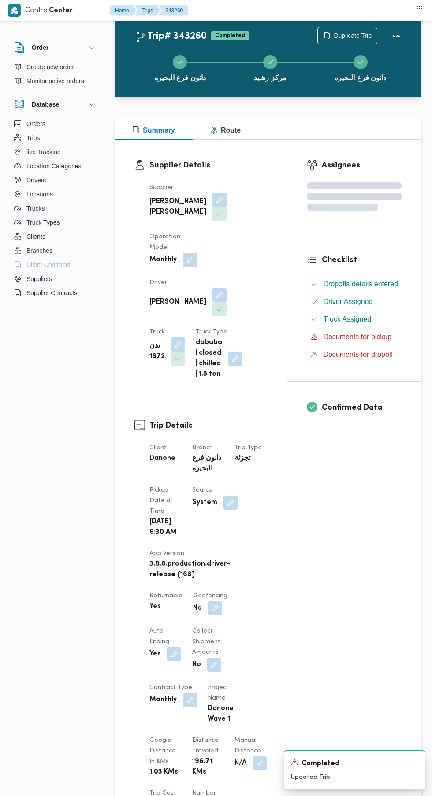
scroll to position [0, 0]
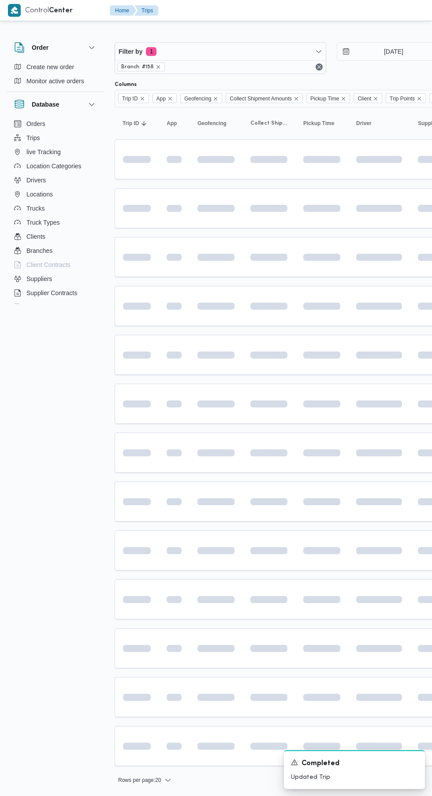
scroll to position [0, 14]
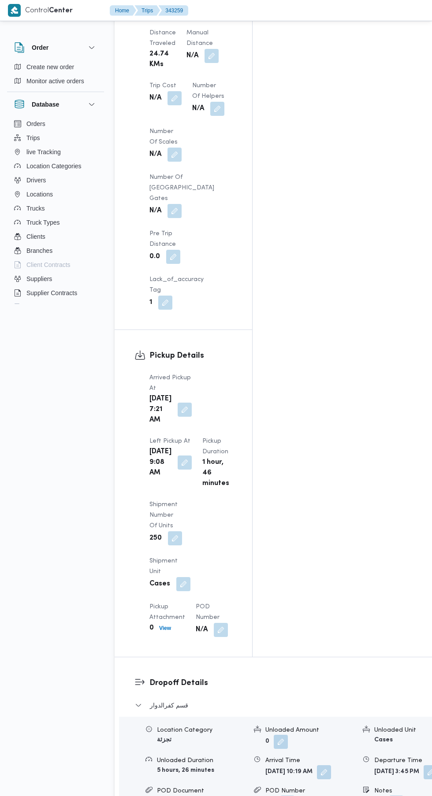
scroll to position [903, 0]
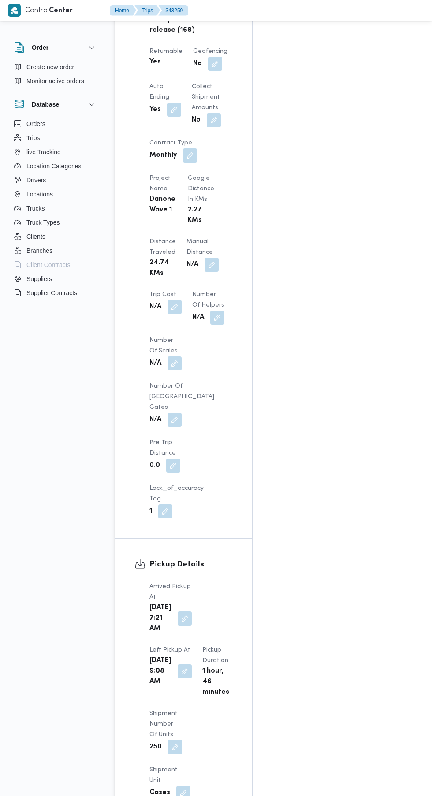
scroll to position [462, 0]
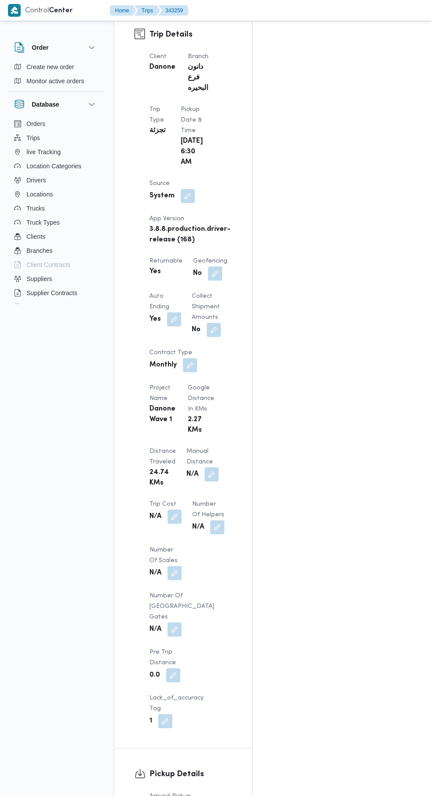
click at [204, 467] on button "button" at bounding box center [211, 474] width 14 height 14
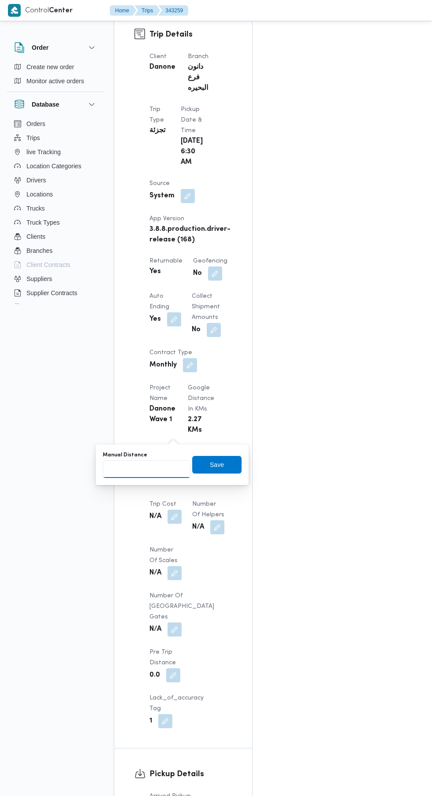
click at [152, 471] on input "Manual Distance" at bounding box center [147, 469] width 88 height 18
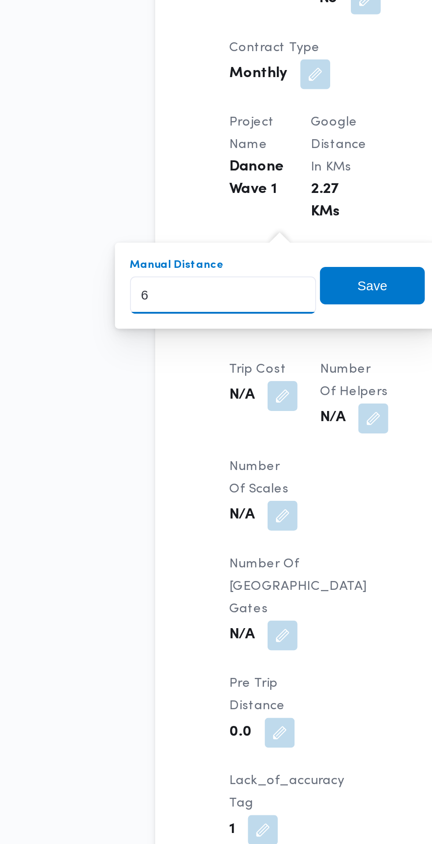
type input "62"
click at [228, 472] on span "Save" at bounding box center [216, 465] width 49 height 18
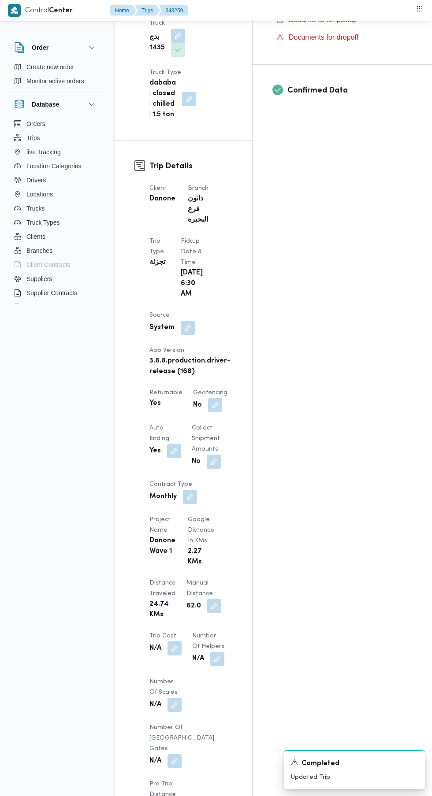
scroll to position [0, 0]
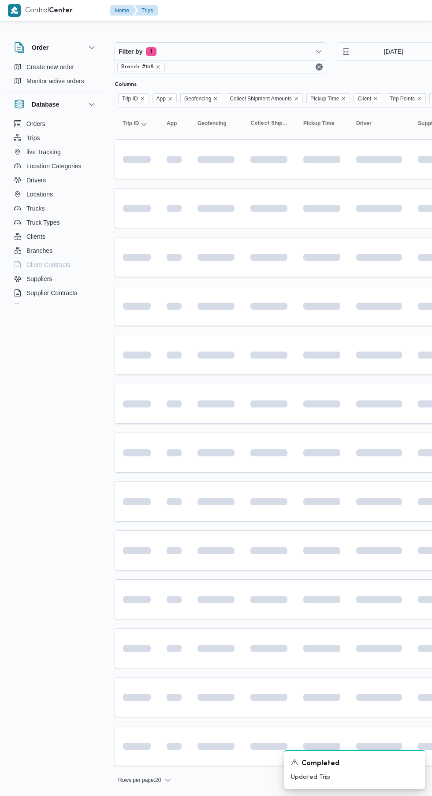
scroll to position [0, 14]
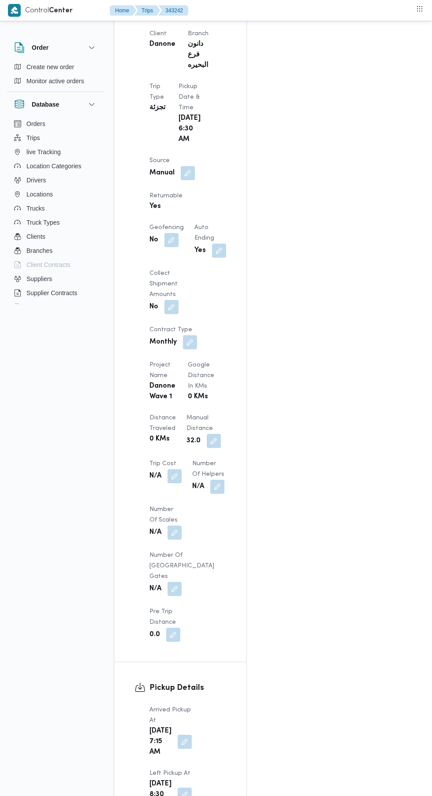
scroll to position [526, 0]
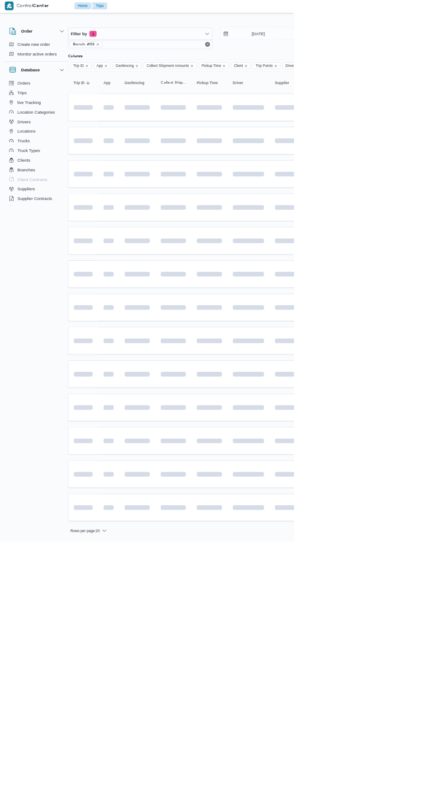
scroll to position [0, 14]
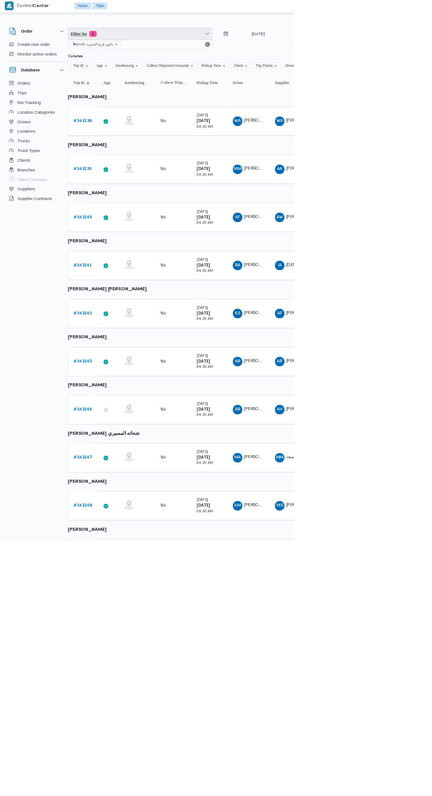
click at [245, 47] on span "Filter by 1" at bounding box center [206, 52] width 211 height 18
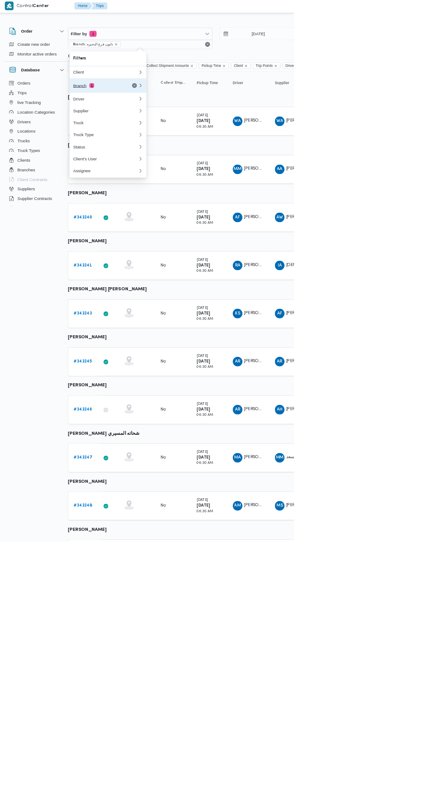
click at [163, 130] on div "Branch 1" at bounding box center [145, 127] width 74 height 7
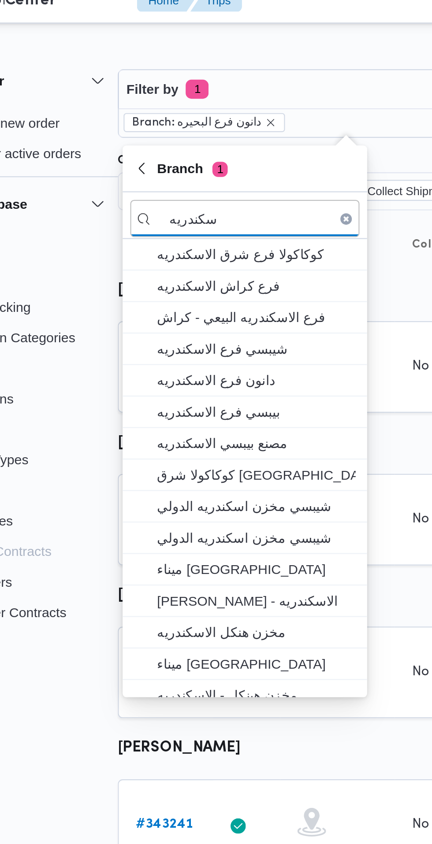
type input "سكندريه"
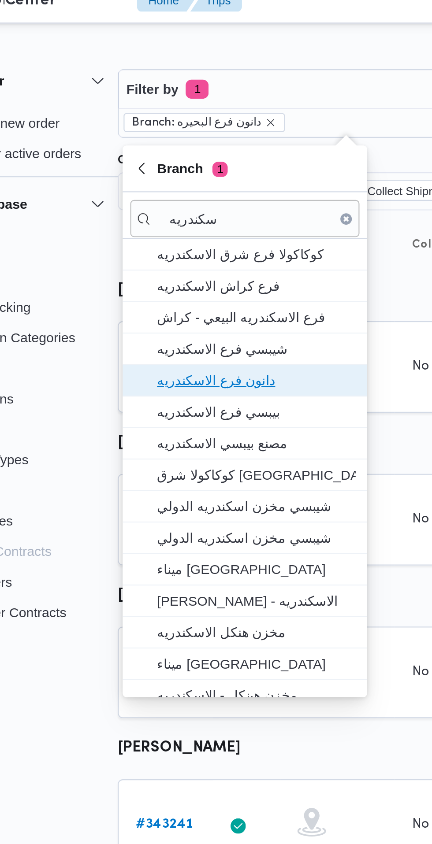
click at [192, 182] on span "دانون فرع الاسكندريه" at bounding box center [165, 186] width 92 height 11
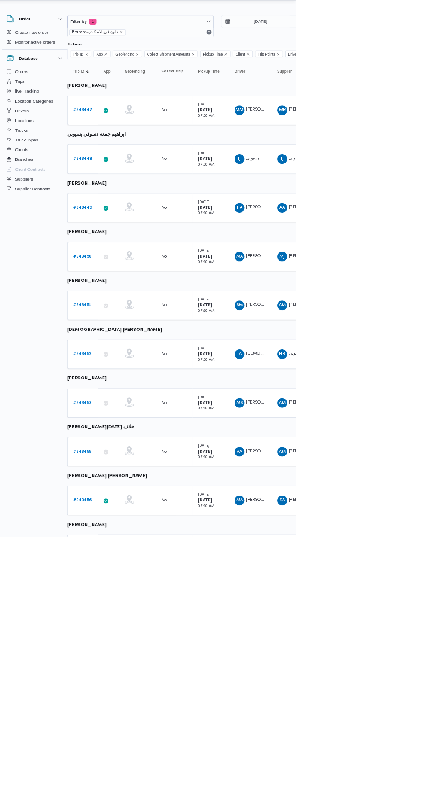
scroll to position [0, 13]
click at [120, 175] on link "# 343447" at bounding box center [123, 179] width 27 height 11
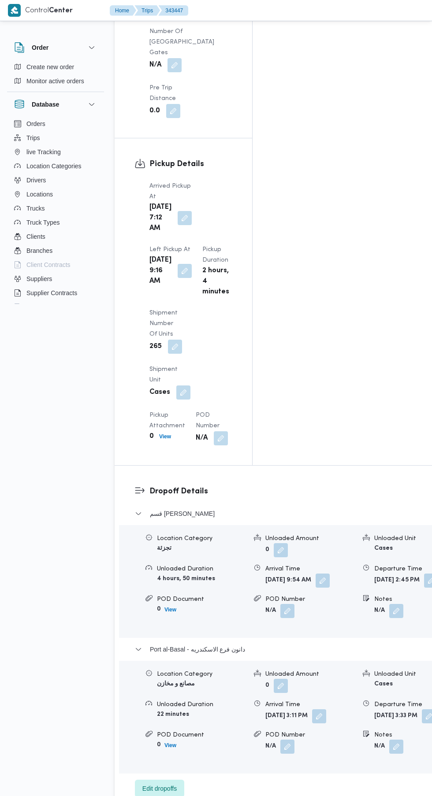
scroll to position [1014, 0]
click at [422, 711] on button "button" at bounding box center [429, 718] width 14 height 14
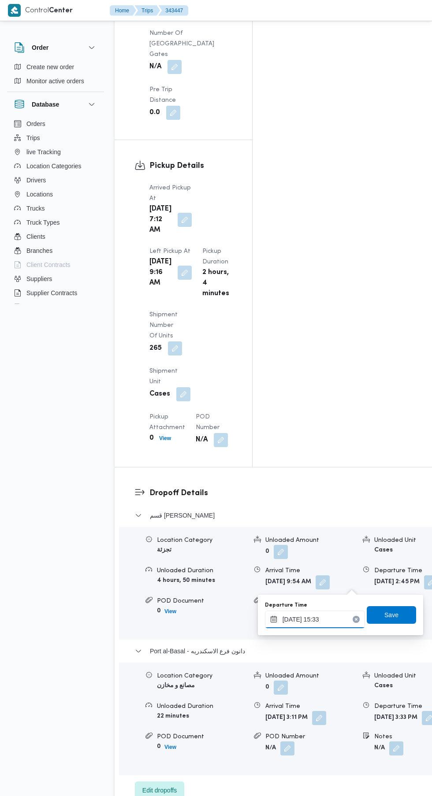
click at [323, 620] on input "[DATE] 15:33" at bounding box center [315, 620] width 100 height 18
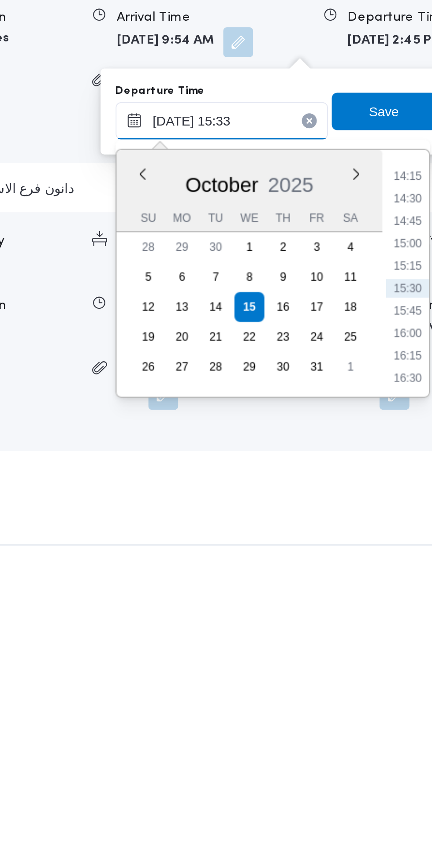
scroll to position [1014, 0]
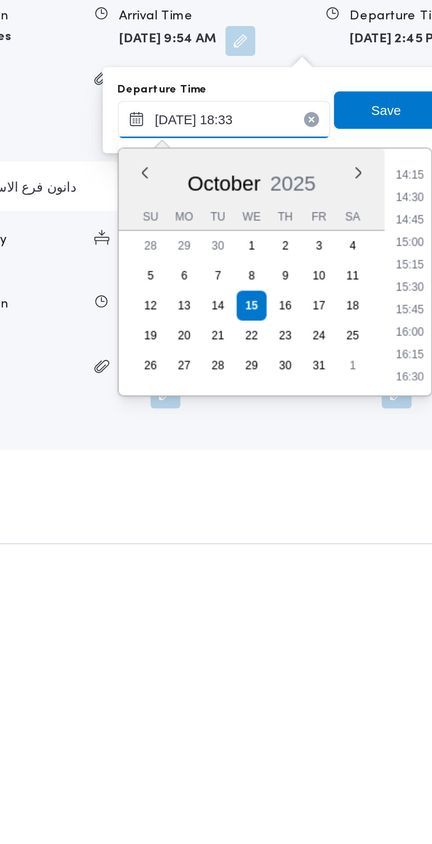
click at [341, 621] on input "[DATE] 18:33" at bounding box center [315, 620] width 100 height 18
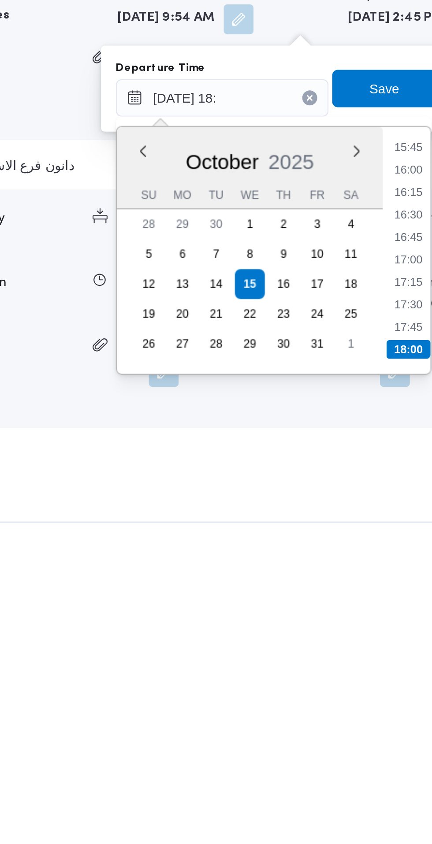
click at [401, 739] on li "18:00" at bounding box center [402, 738] width 21 height 9
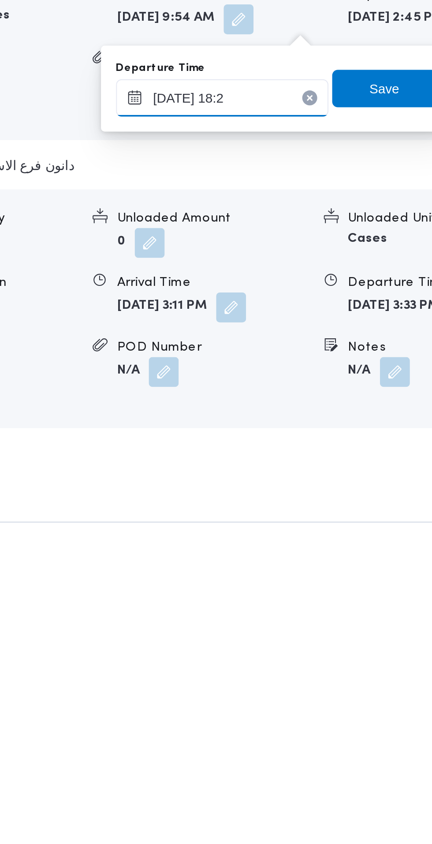
type input "[DATE] 18:20"
click at [397, 618] on span "Save" at bounding box center [391, 615] width 14 height 11
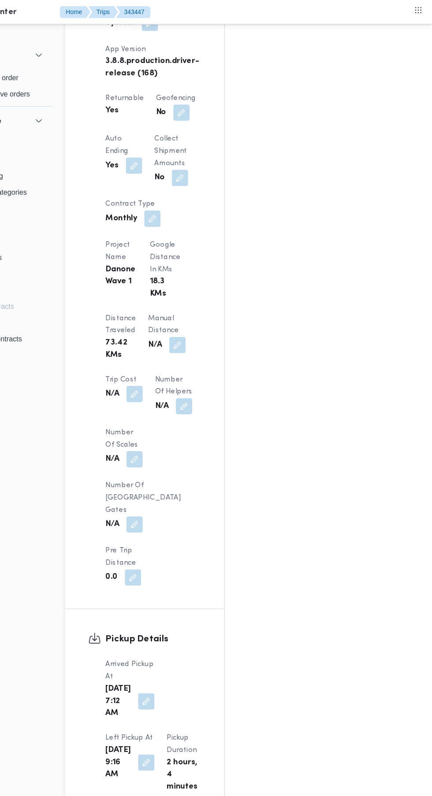
scroll to position [597, 0]
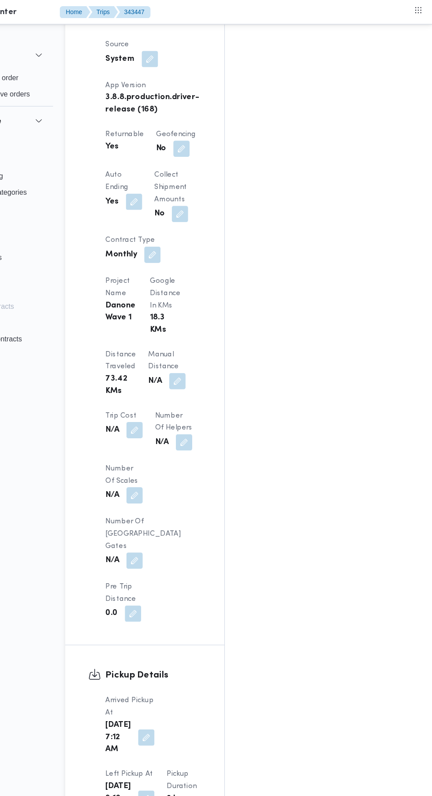
click at [204, 323] on button "button" at bounding box center [211, 330] width 14 height 14
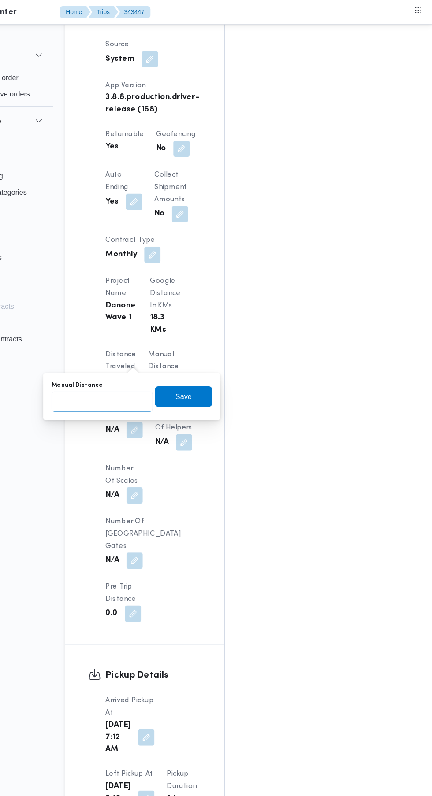
click at [166, 345] on input "Manual Distance" at bounding box center [147, 347] width 88 height 18
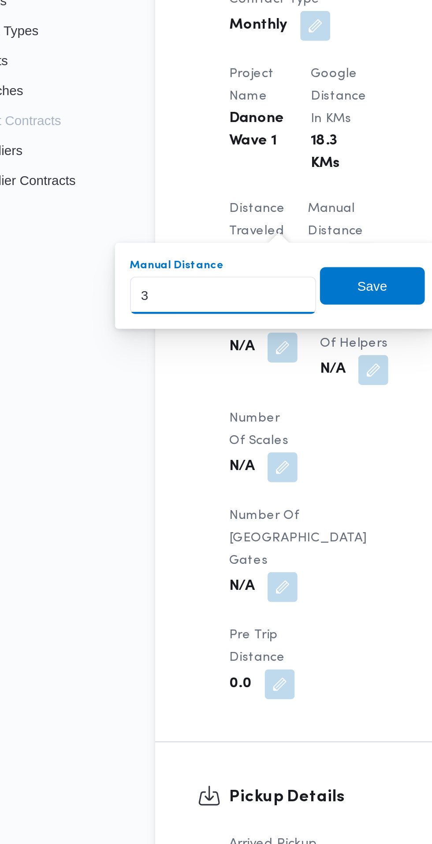
type input "34"
click at [228, 347] on span "Save" at bounding box center [216, 343] width 49 height 18
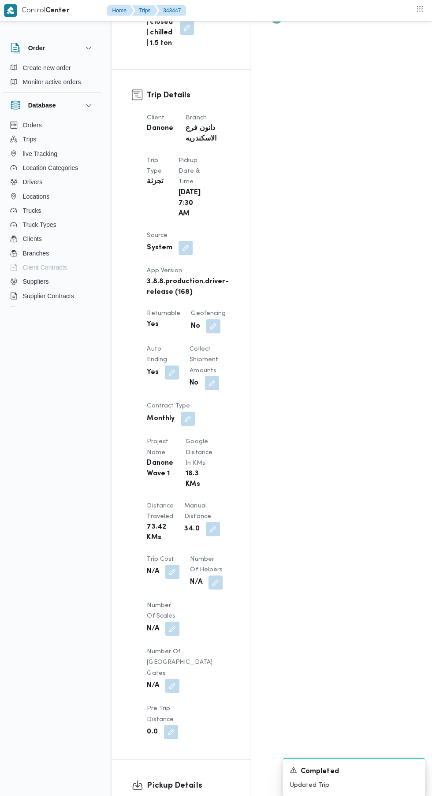
scroll to position [0, 0]
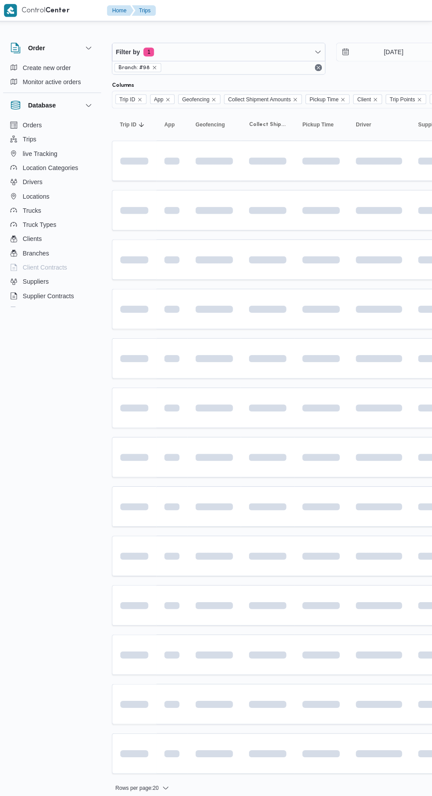
scroll to position [0, 13]
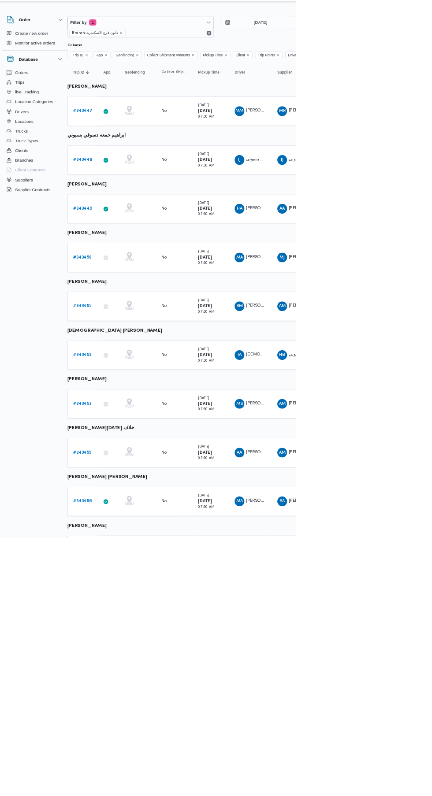
click at [123, 250] on b "# 343448" at bounding box center [123, 250] width 27 height 6
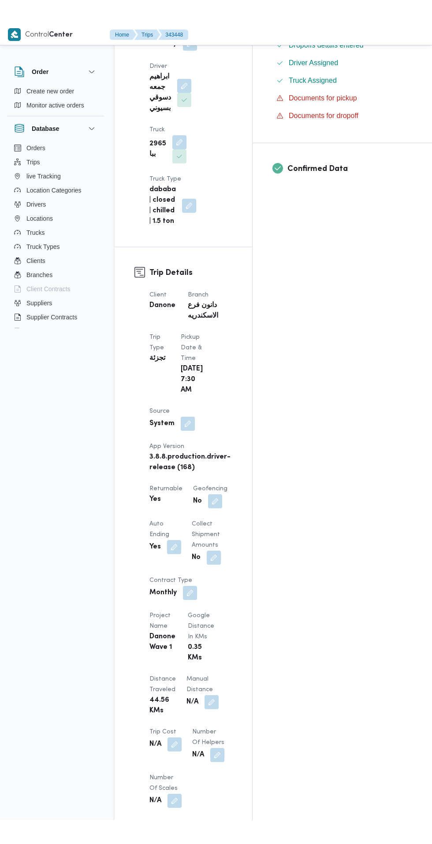
scroll to position [317, 0]
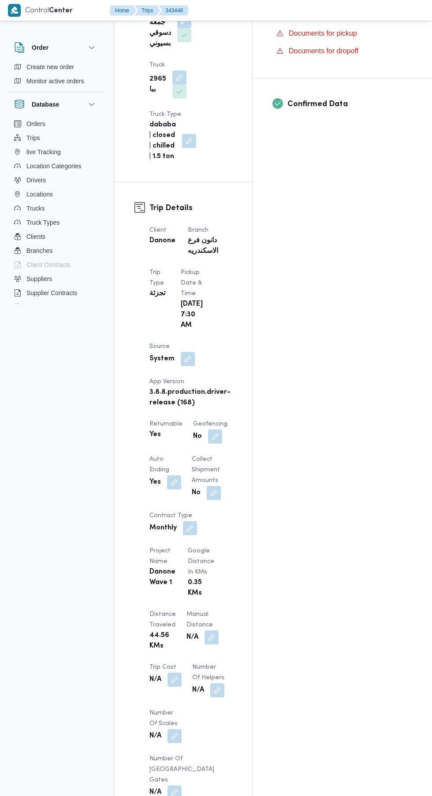
click at [204, 631] on button "button" at bounding box center [211, 638] width 14 height 14
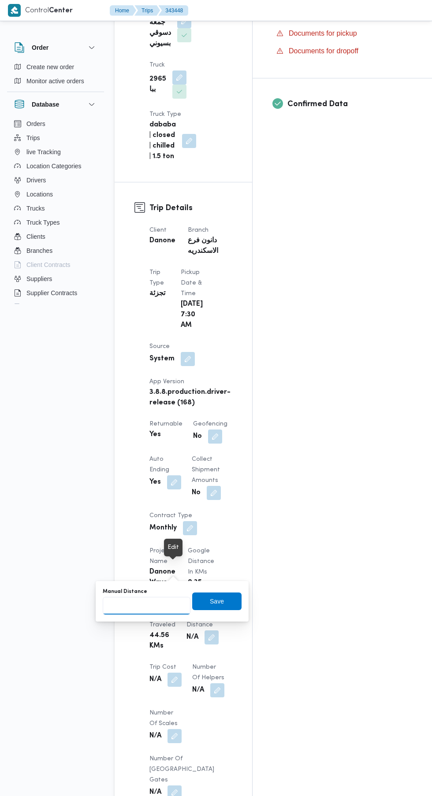
click at [160, 602] on input "Manual Distance" at bounding box center [147, 606] width 88 height 18
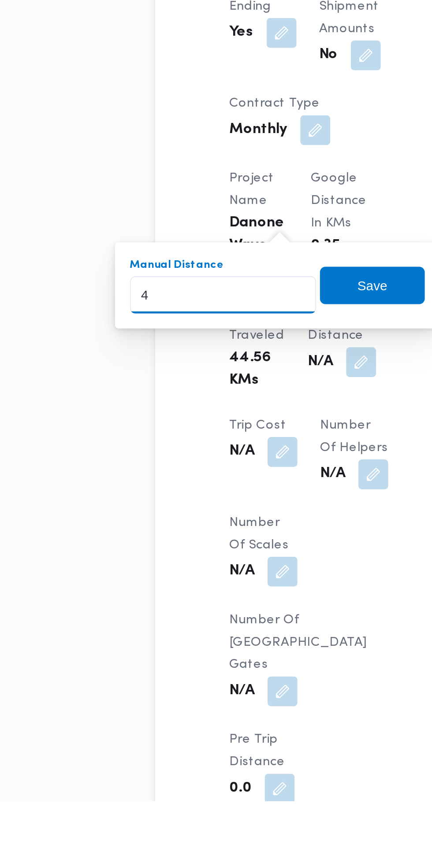
type input "49"
click at [219, 602] on span "Save" at bounding box center [217, 601] width 14 height 11
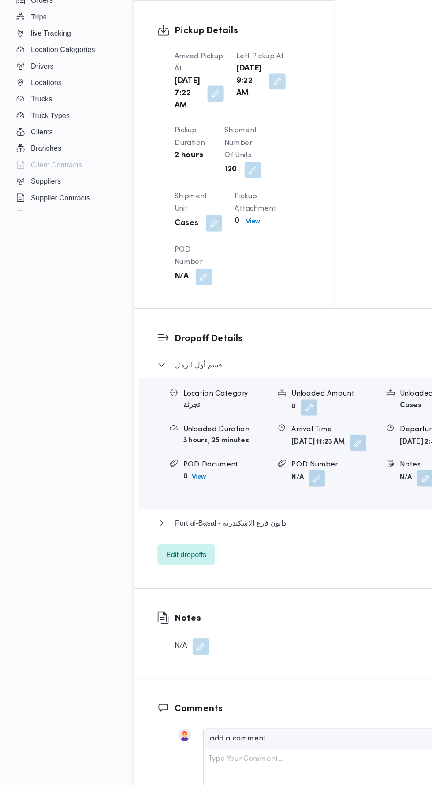
scroll to position [831, 0]
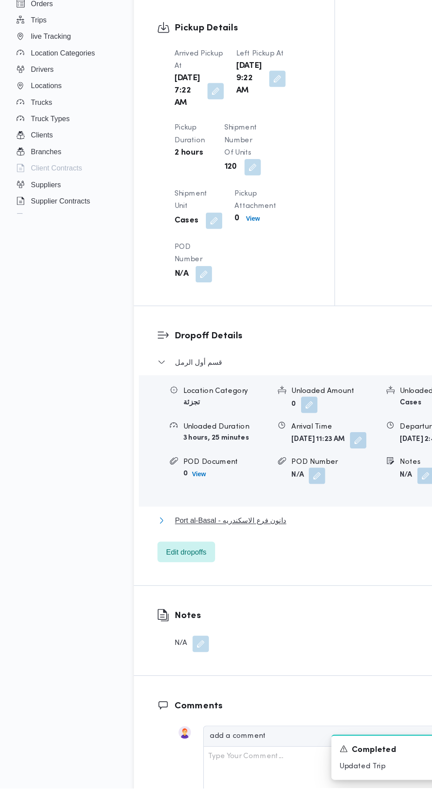
click at [236, 572] on span "Port al-Basal - دانون فرع الاسكندريه" at bounding box center [197, 567] width 95 height 11
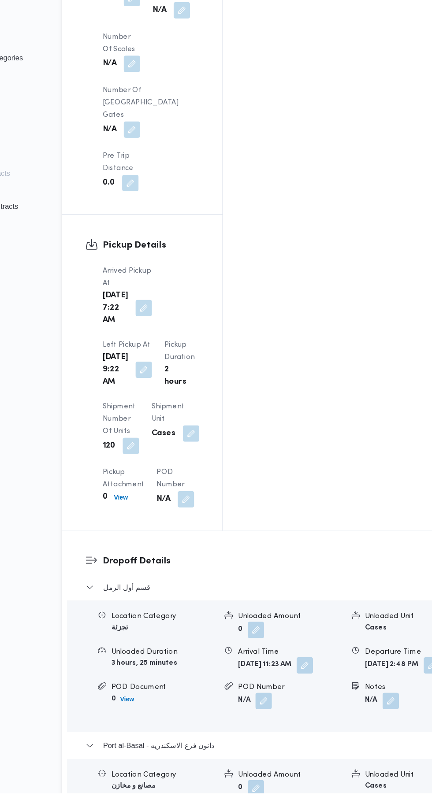
scroll to position [902, 0]
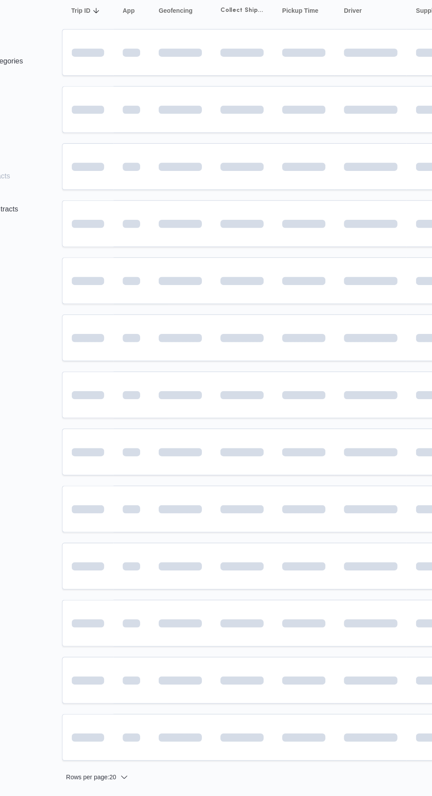
scroll to position [0, 13]
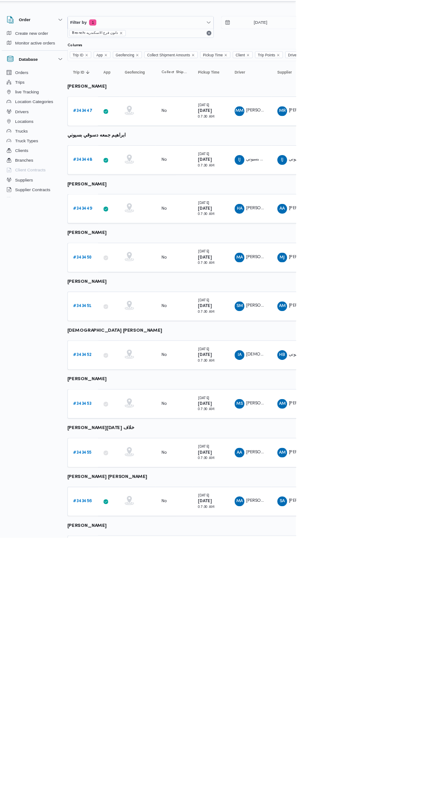
click at [111, 325] on link "# 343449" at bounding box center [123, 320] width 27 height 11
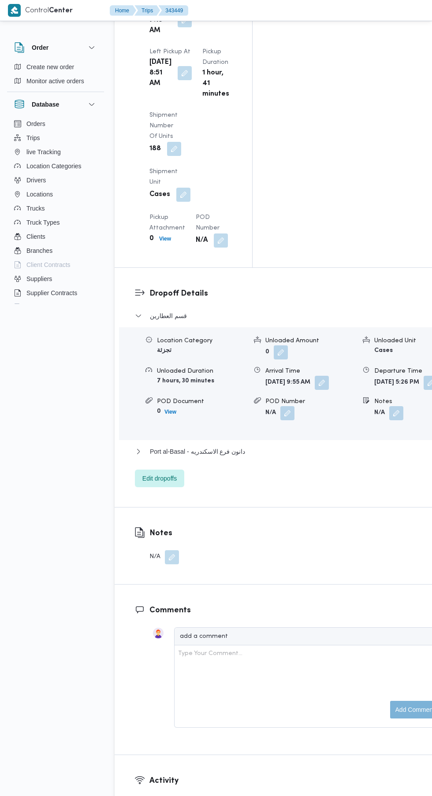
scroll to position [1245, 0]
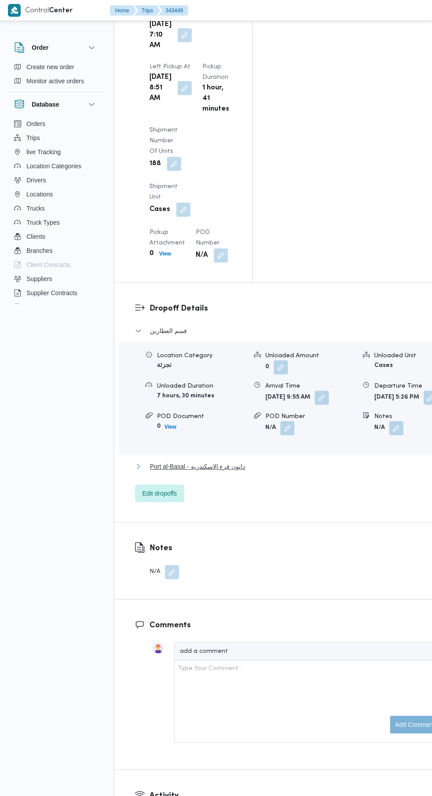
click at [242, 461] on span "Port al-Basal - دانون فرع الاسكندريه" at bounding box center [197, 466] width 95 height 11
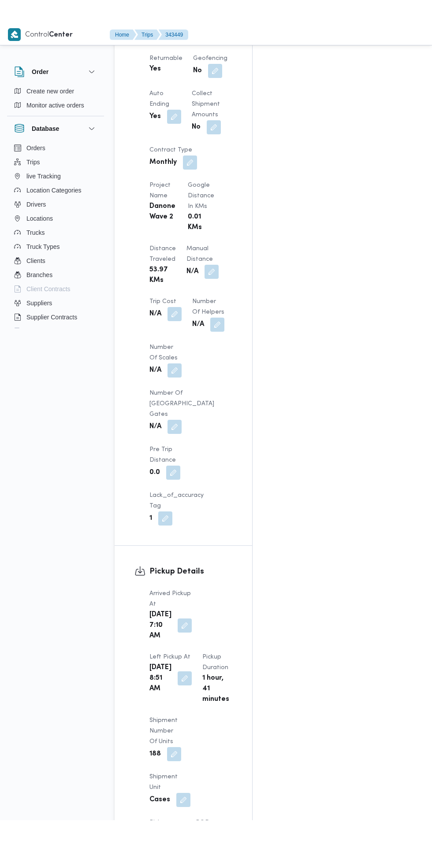
scroll to position [675, 0]
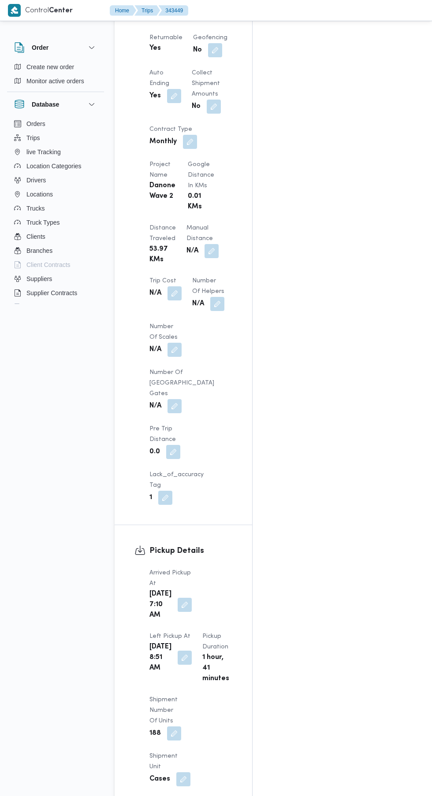
click at [204, 258] on button "button" at bounding box center [211, 251] width 14 height 14
click at [155, 316] on input "Manual Distance" at bounding box center [147, 317] width 88 height 18
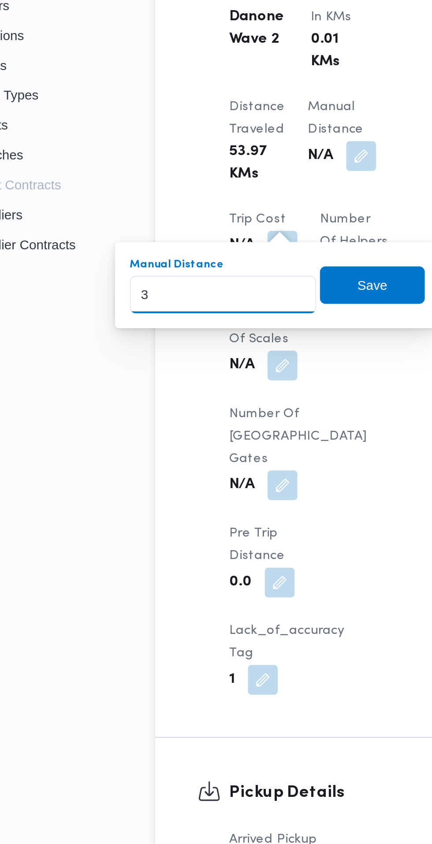
type input "30"
click at [222, 312] on span "Save" at bounding box center [217, 312] width 14 height 11
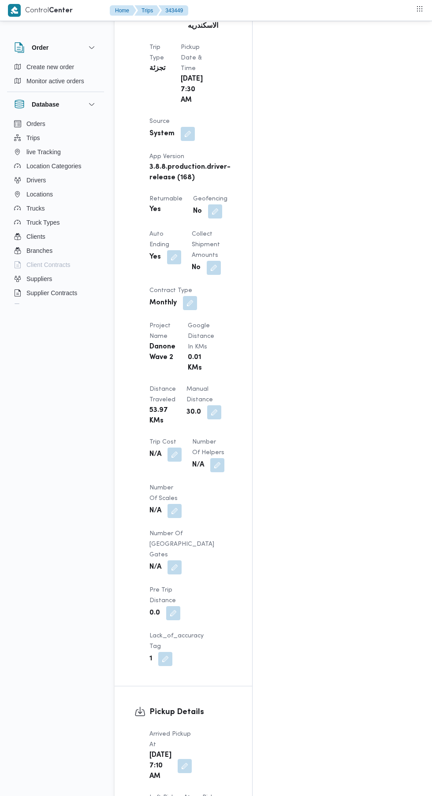
scroll to position [0, 0]
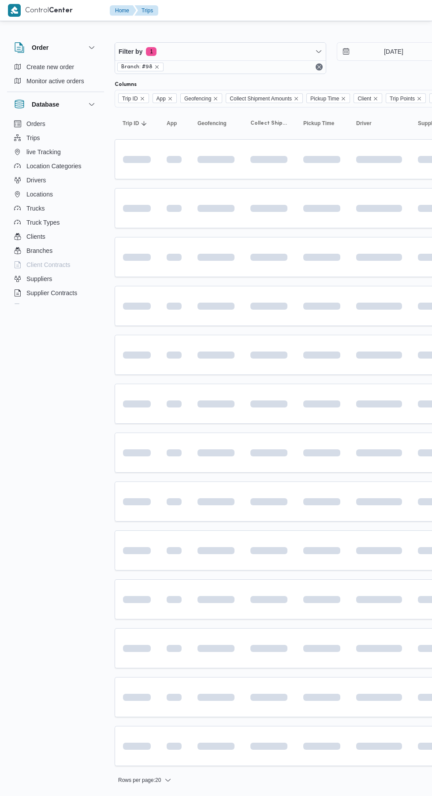
scroll to position [0, 13]
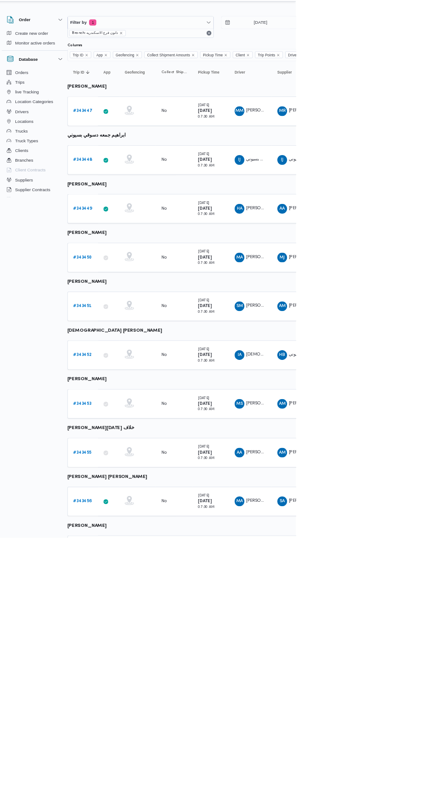
click at [112, 391] on b "# 343450" at bounding box center [123, 391] width 27 height 6
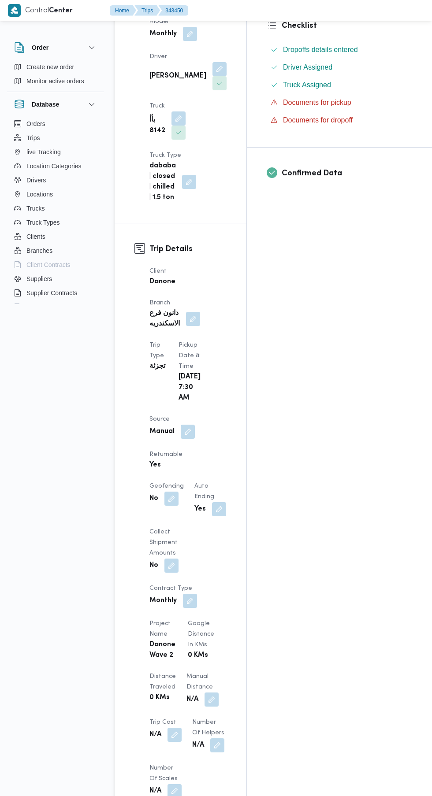
scroll to position [724, 0]
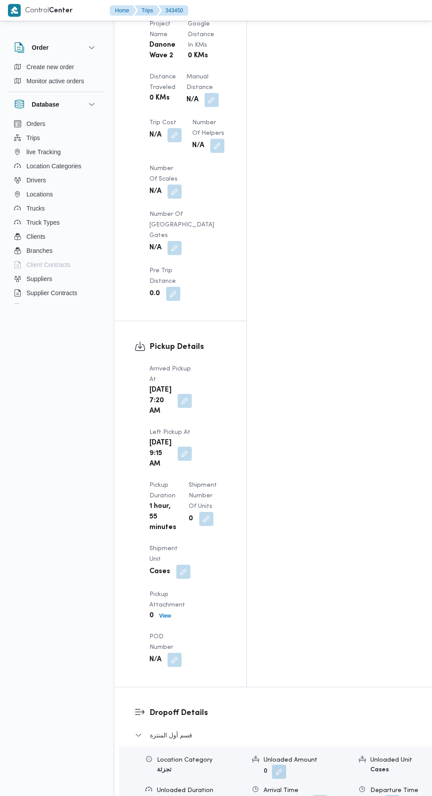
scroll to position [888, 0]
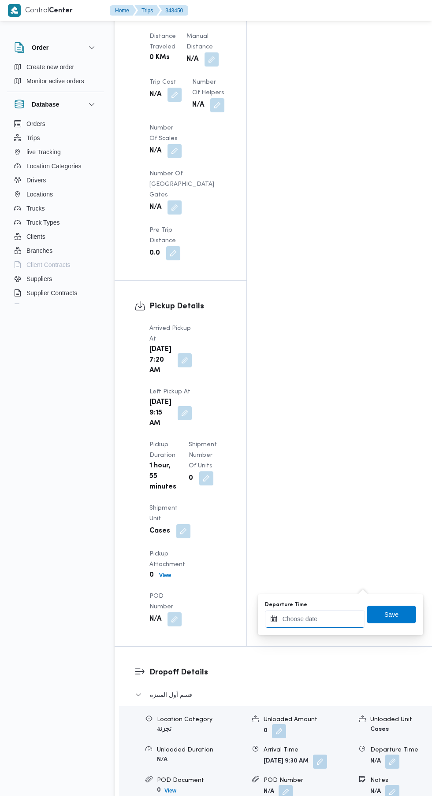
click at [329, 621] on input "Departure Time" at bounding box center [315, 619] width 100 height 18
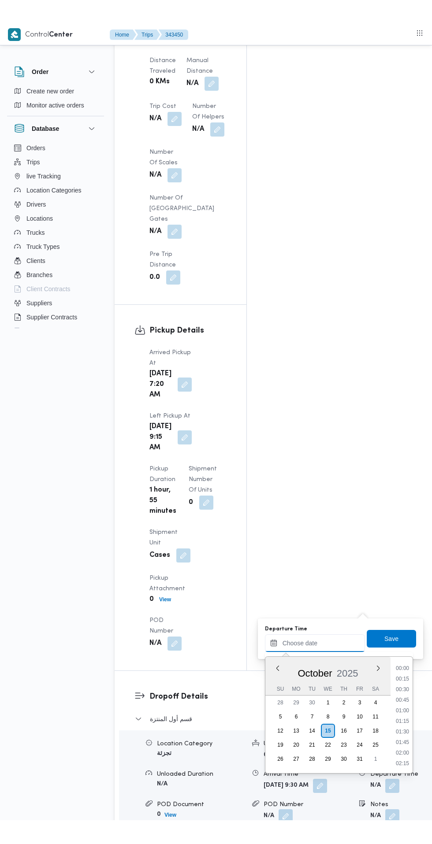
scroll to position [760, 0]
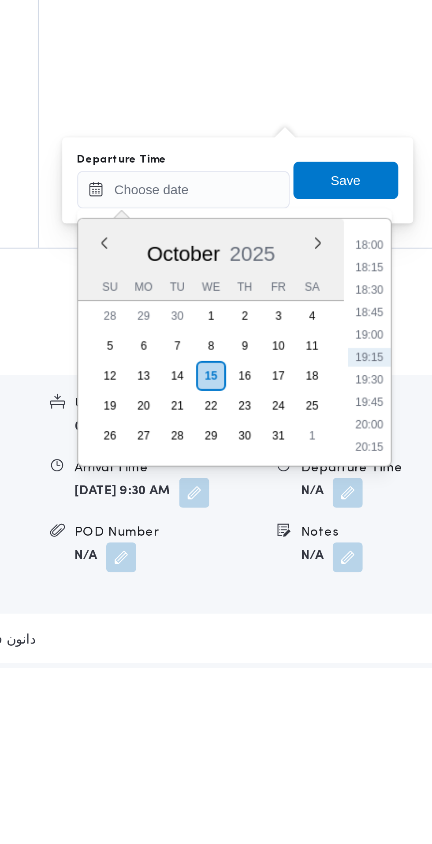
click at [408, 652] on li "18:15" at bounding box center [402, 655] width 20 height 9
type input "[DATE] 18:15"
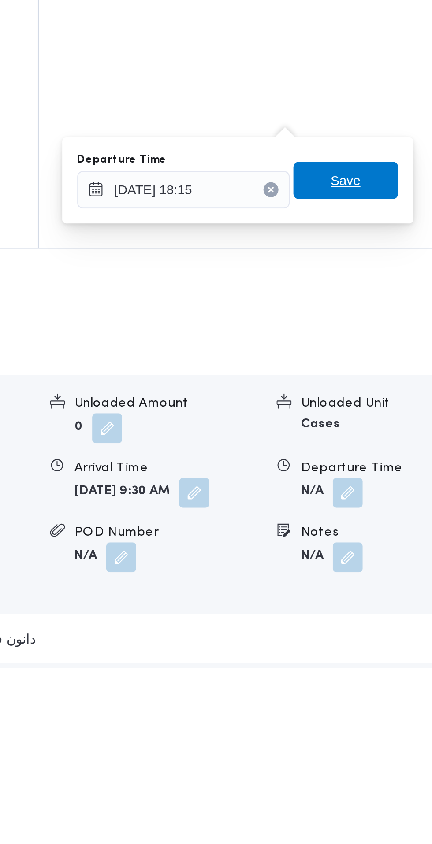
click at [398, 620] on span "Save" at bounding box center [391, 614] width 14 height 11
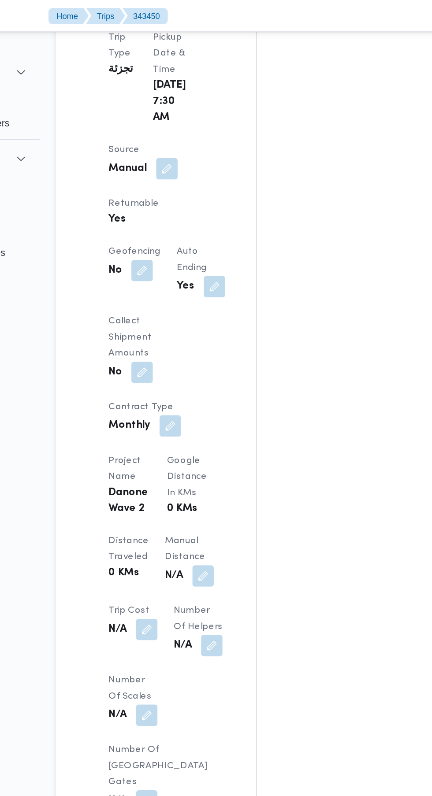
scroll to position [541, 0]
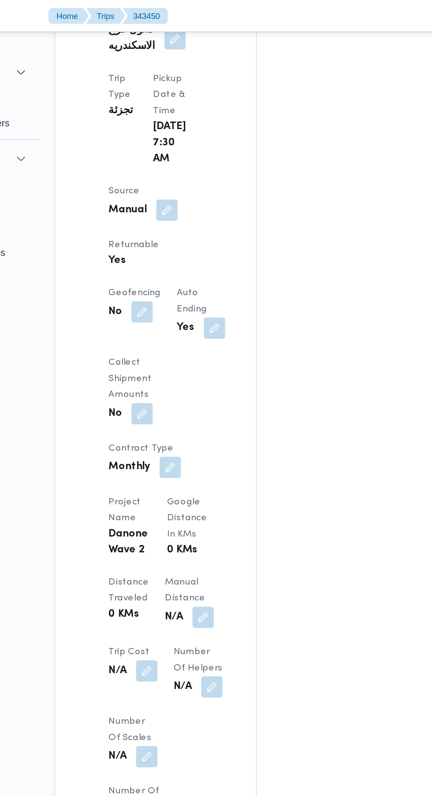
click at [204, 399] on button "button" at bounding box center [211, 406] width 14 height 14
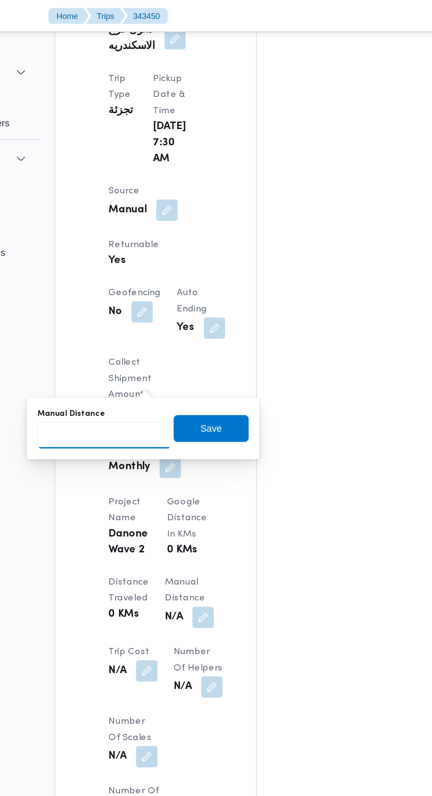
click at [162, 286] on input "Manual Distance" at bounding box center [147, 287] width 88 height 18
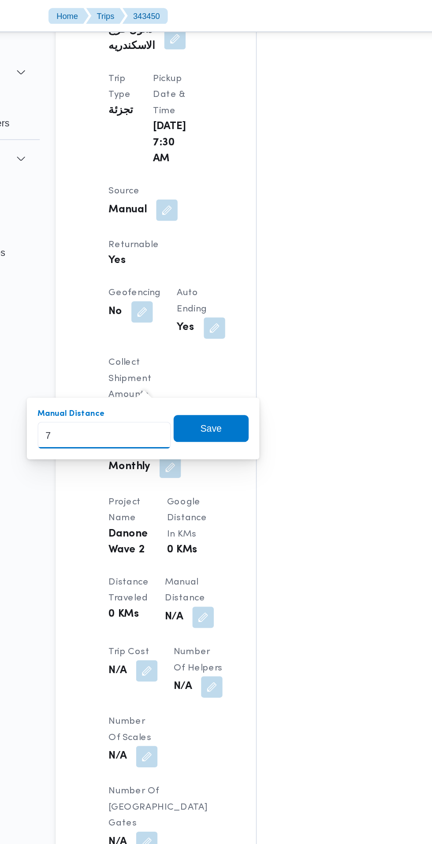
type input "72"
click at [235, 283] on span "Save" at bounding box center [216, 282] width 49 height 18
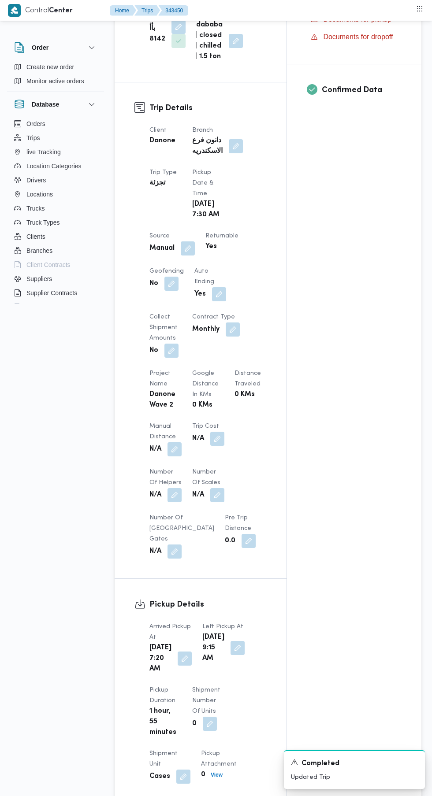
scroll to position [0, 0]
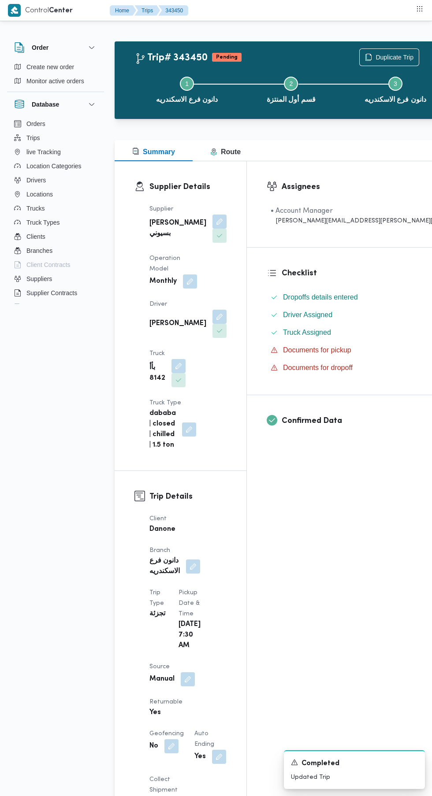
click at [430, 54] on button "Actions" at bounding box center [439, 57] width 18 height 18
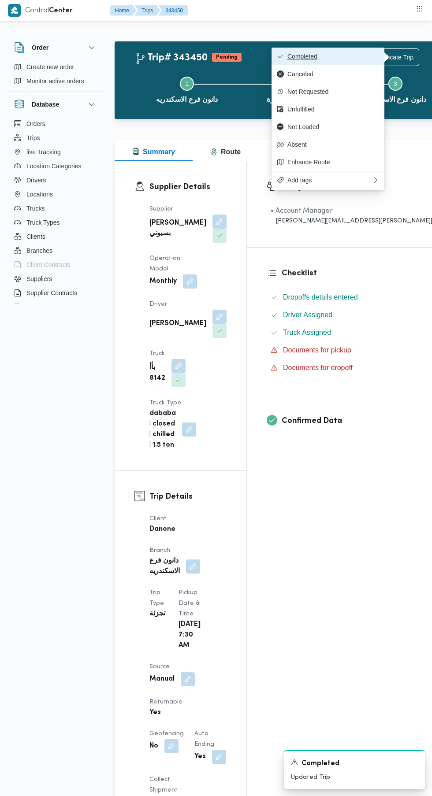
click at [358, 57] on span "Completed" at bounding box center [333, 56] width 92 height 7
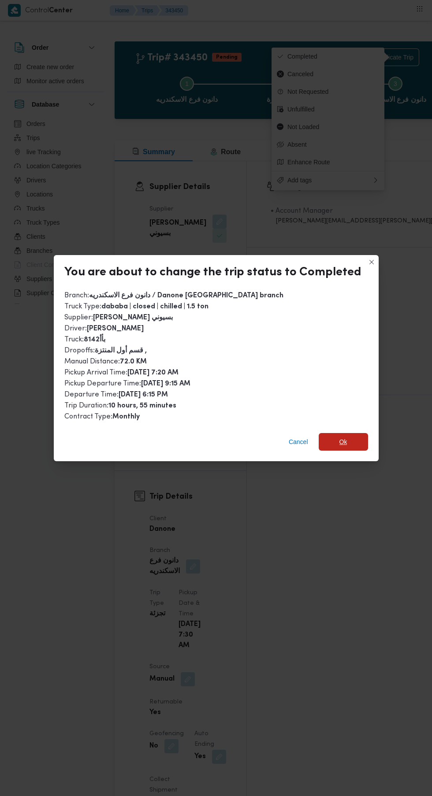
click at [341, 437] on span "Ok" at bounding box center [343, 442] width 8 height 11
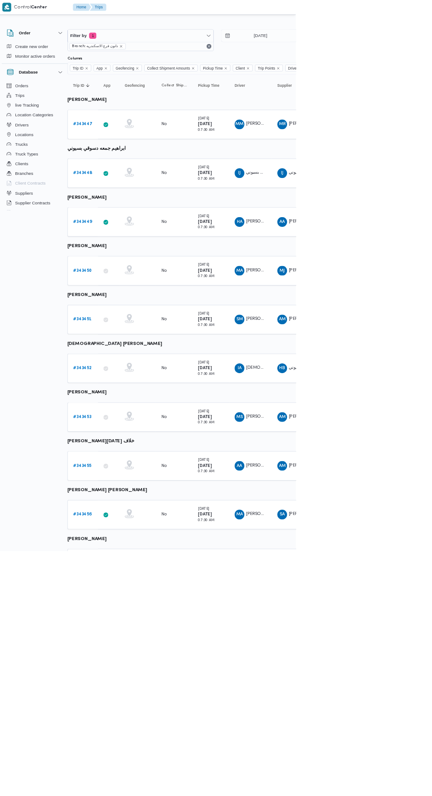
scroll to position [0, 13]
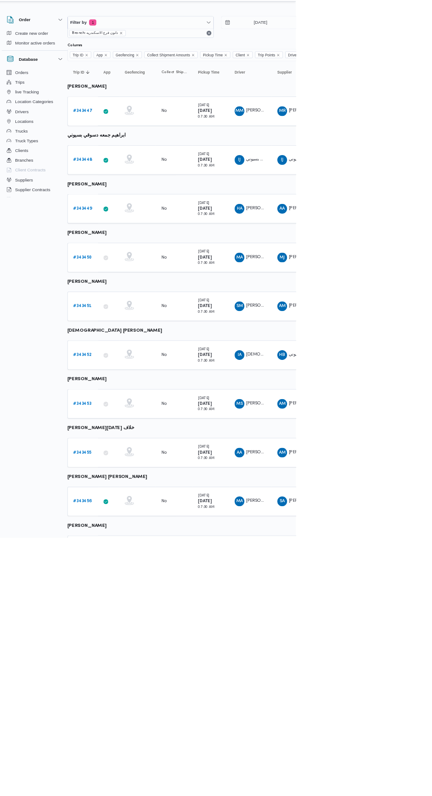
click at [123, 461] on b "# 343451" at bounding box center [123, 462] width 26 height 6
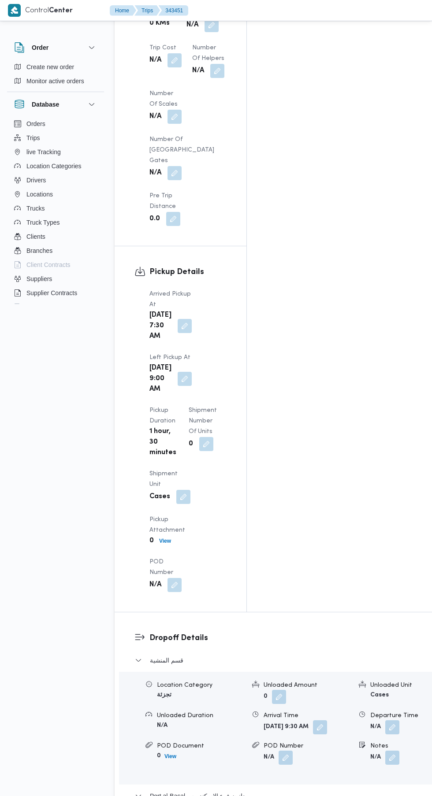
scroll to position [928, 0]
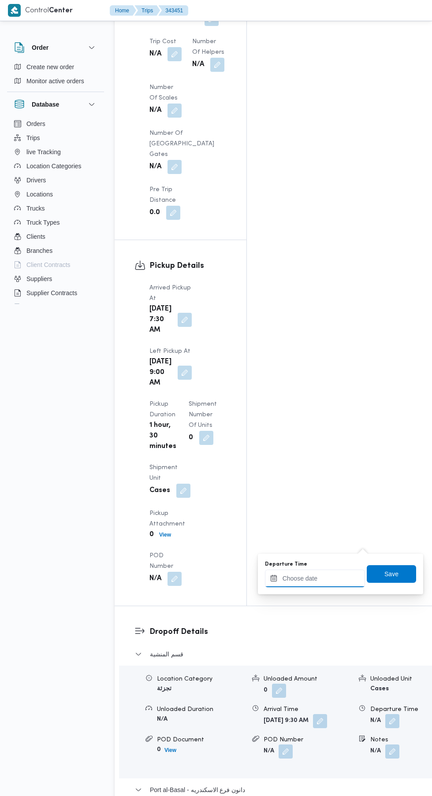
click at [323, 578] on input "Departure Time" at bounding box center [315, 579] width 100 height 18
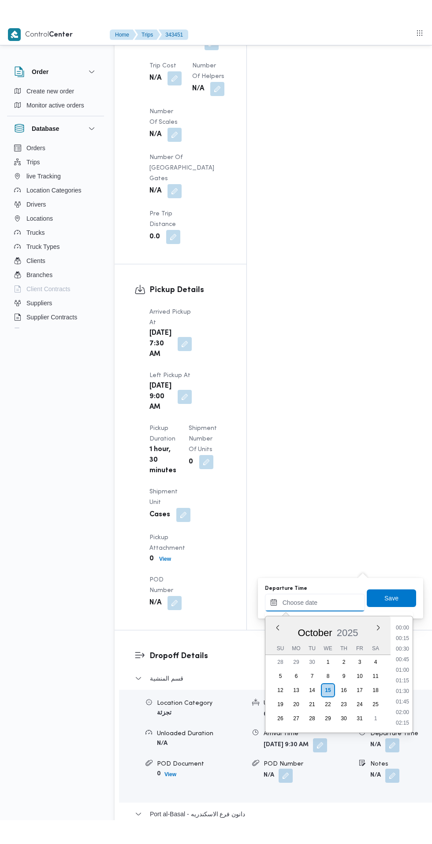
scroll to position [760, 0]
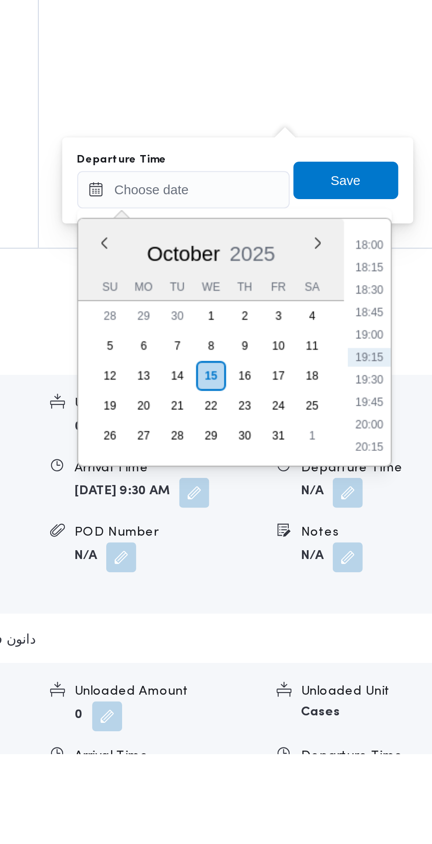
click at [399, 615] on li "18:15" at bounding box center [402, 615] width 20 height 9
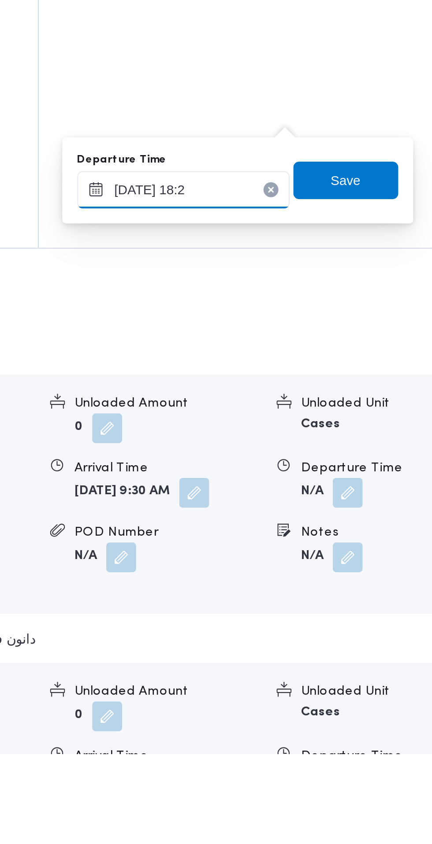
type input "[DATE] 18:25"
click at [404, 575] on span "Save" at bounding box center [391, 574] width 49 height 18
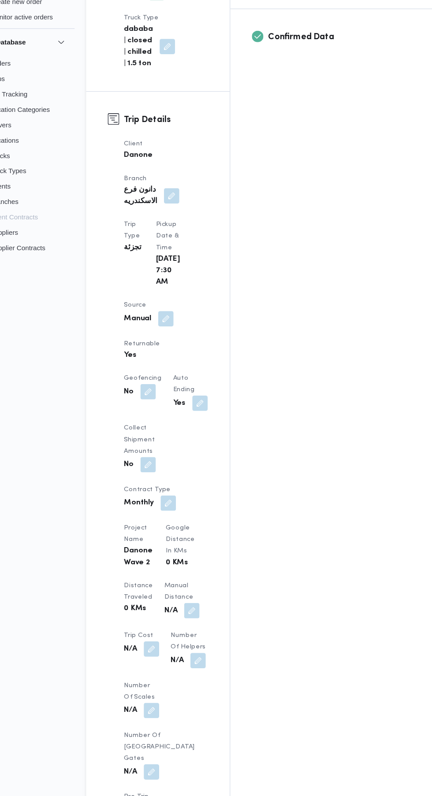
scroll to position [322, 0]
click at [204, 619] on button "button" at bounding box center [211, 626] width 14 height 14
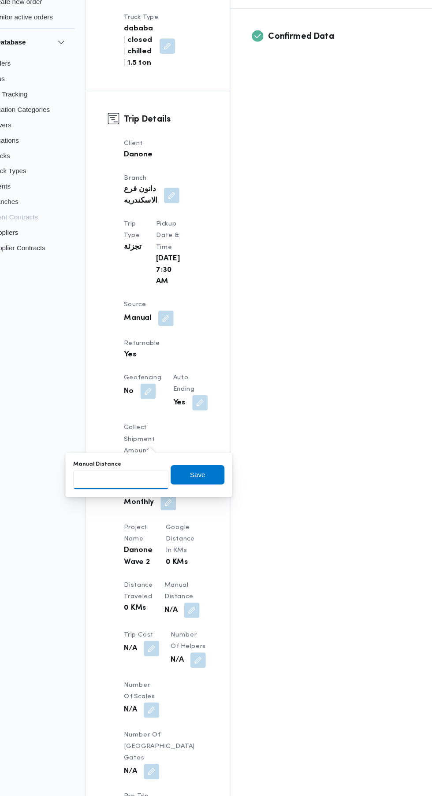
click at [156, 505] on input "Manual Distance" at bounding box center [147, 506] width 88 height 18
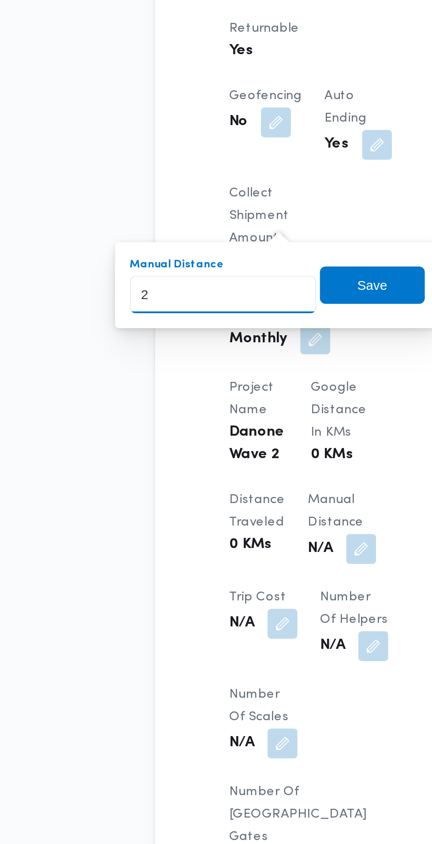
type input "29"
click at [222, 504] on span "Save" at bounding box center [217, 501] width 14 height 11
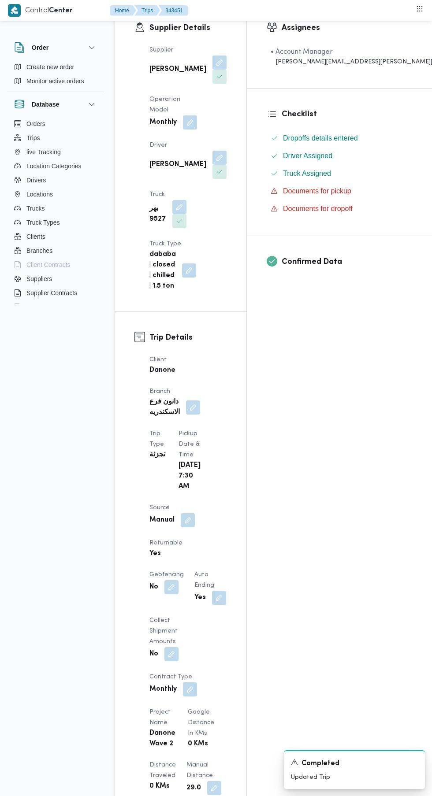
scroll to position [0, 0]
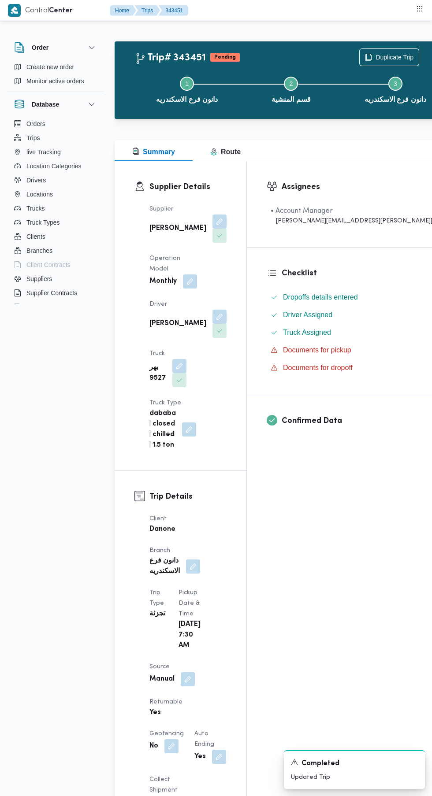
click at [430, 57] on button "Actions" at bounding box center [439, 57] width 18 height 18
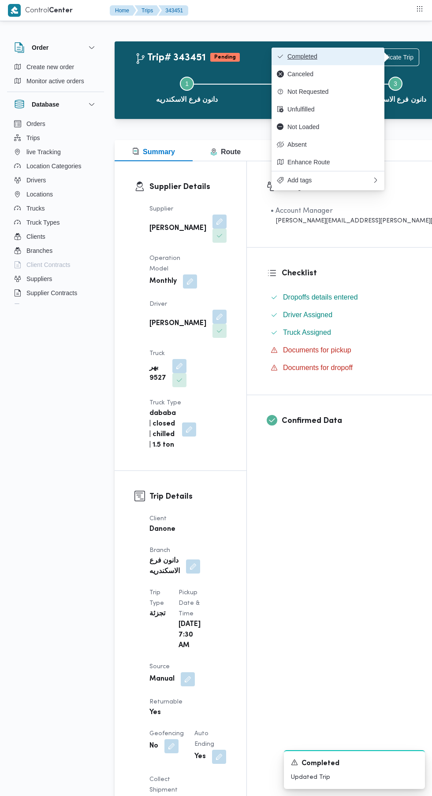
click at [357, 54] on span "Completed" at bounding box center [333, 56] width 92 height 7
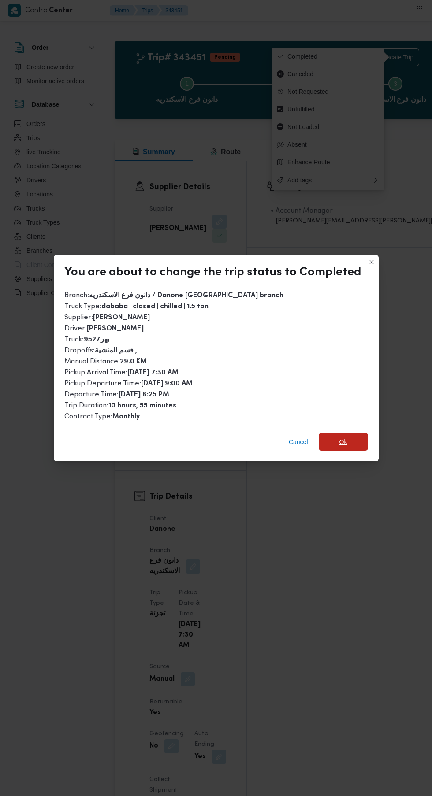
click at [341, 437] on span "Ok" at bounding box center [343, 442] width 8 height 11
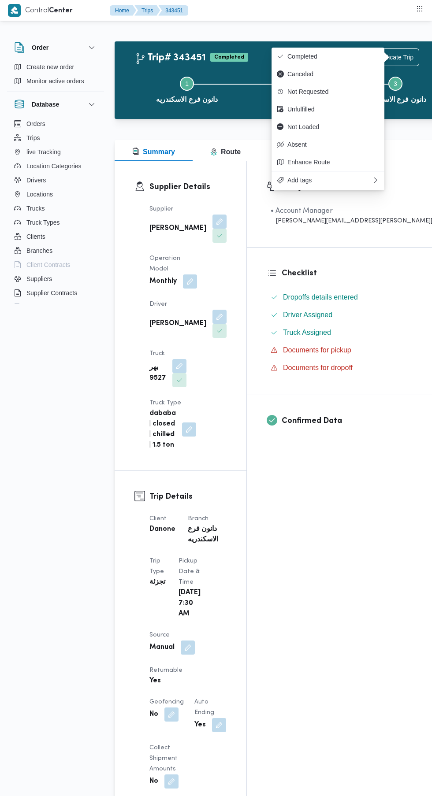
scroll to position [0, 13]
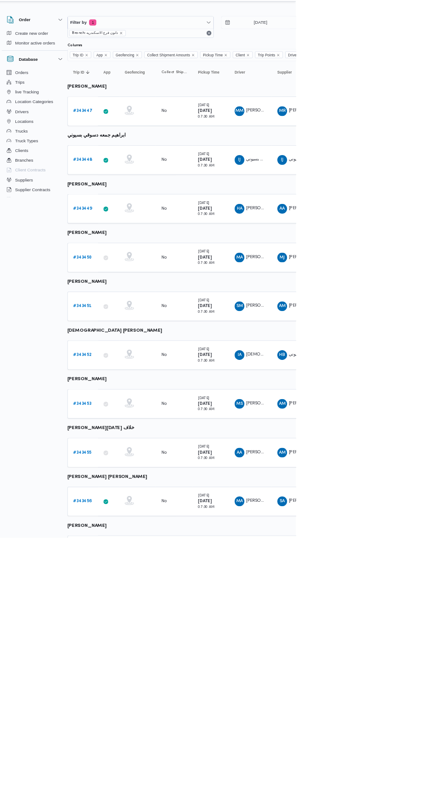
click at [123, 531] on b "# 343452" at bounding box center [123, 532] width 26 height 6
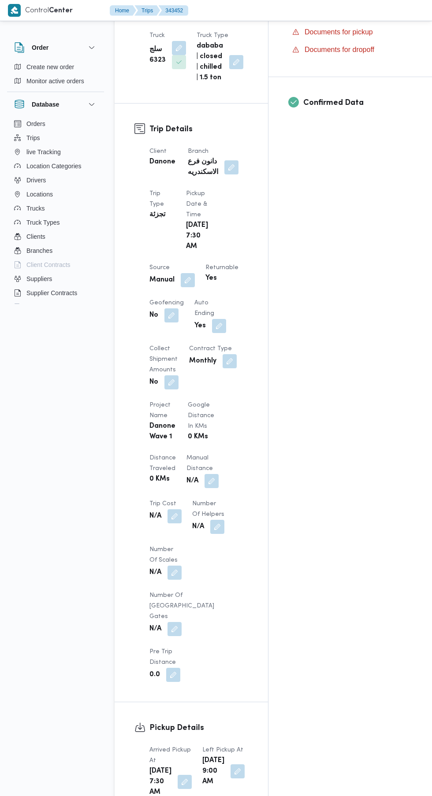
scroll to position [777, 0]
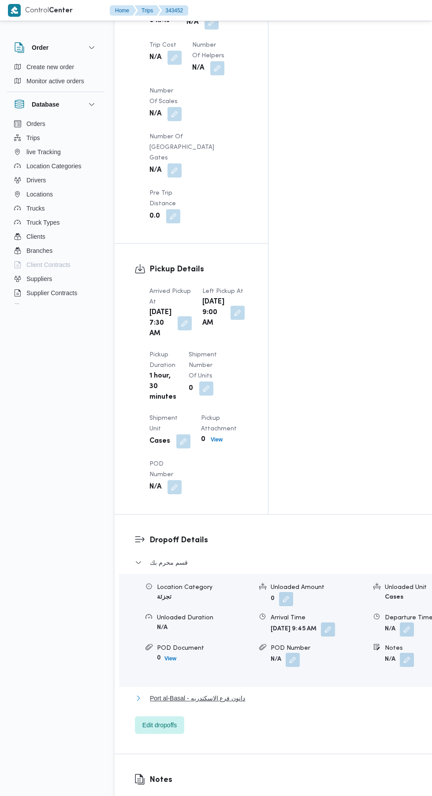
click at [248, 693] on button "Port al-Basal - دانون فرع الاسكندريه" at bounding box center [300, 698] width 330 height 11
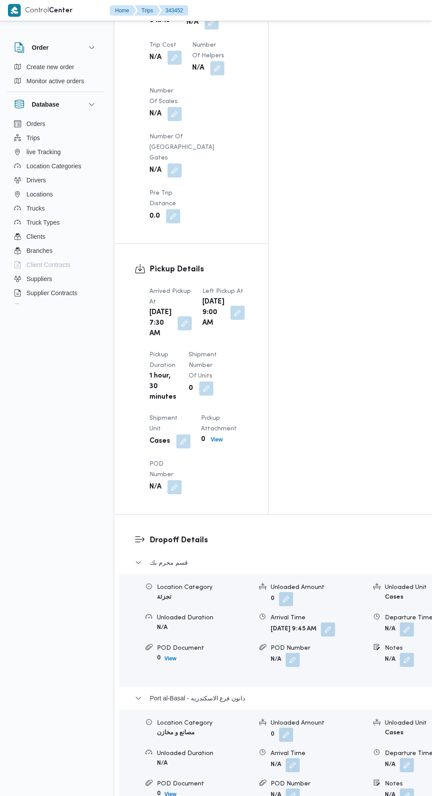
click at [400, 758] on button "button" at bounding box center [407, 765] width 14 height 14
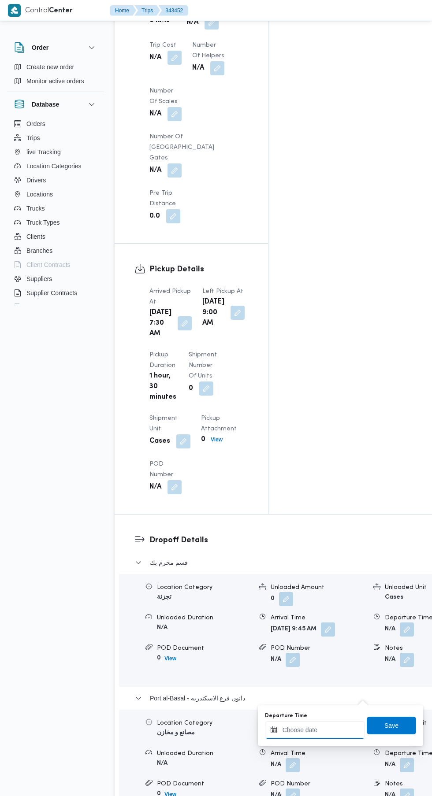
click at [312, 730] on input "Departure Time" at bounding box center [315, 730] width 100 height 18
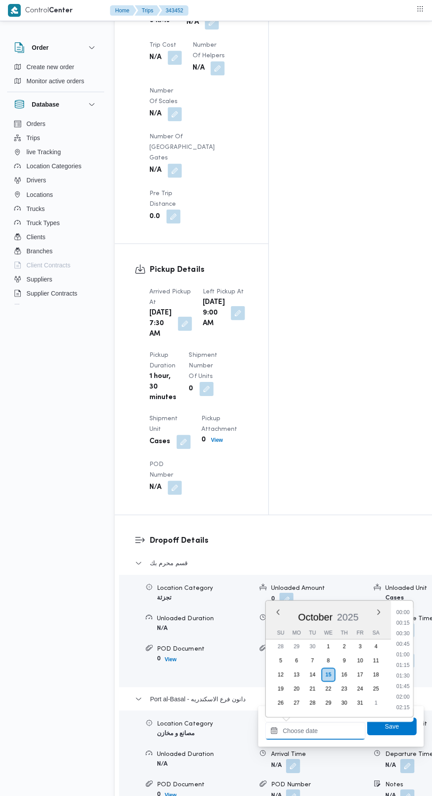
scroll to position [760, 0]
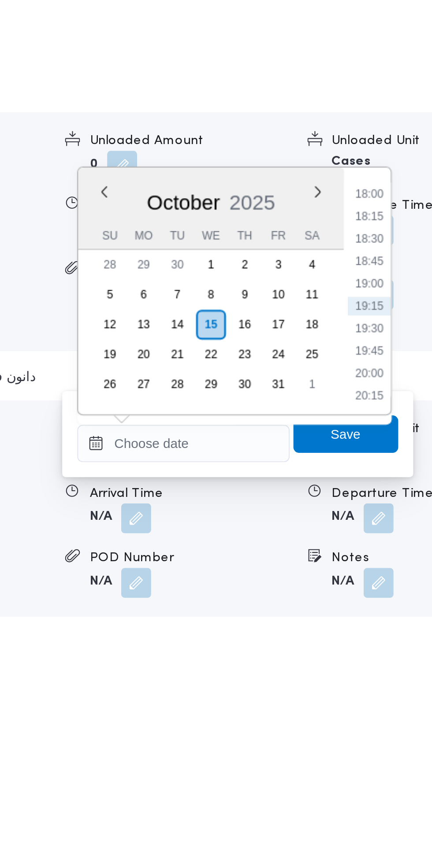
click at [403, 613] on li "18:00" at bounding box center [402, 612] width 20 height 9
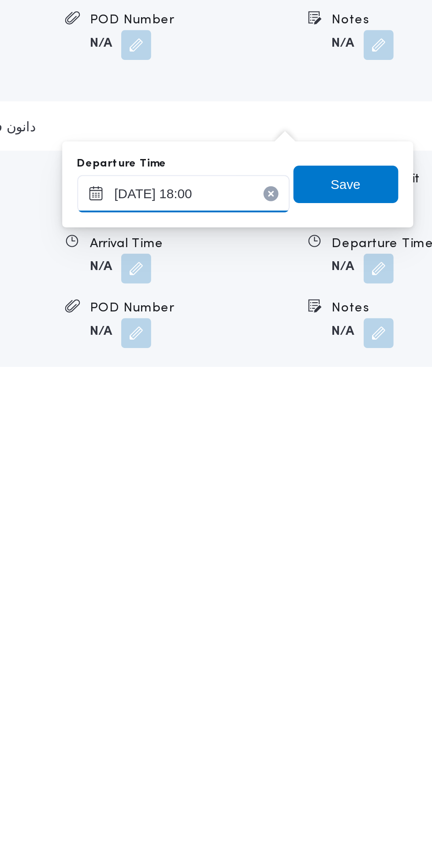
click at [340, 729] on input "[DATE] 18:00" at bounding box center [315, 730] width 100 height 18
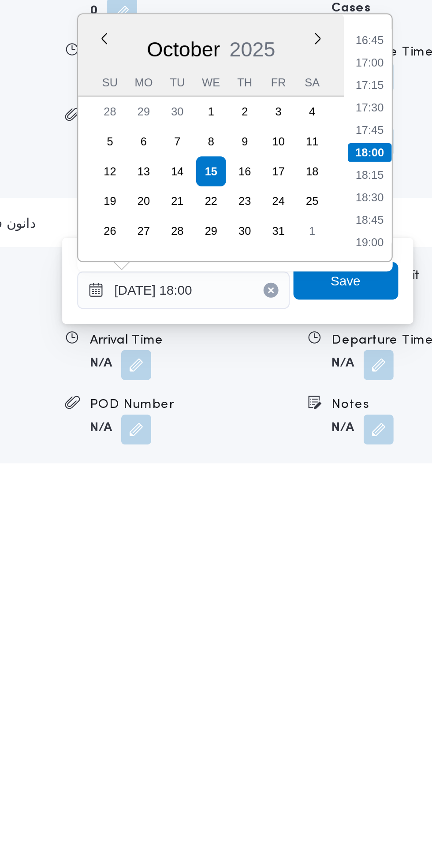
click at [404, 623] on li "17:00" at bounding box center [402, 623] width 20 height 9
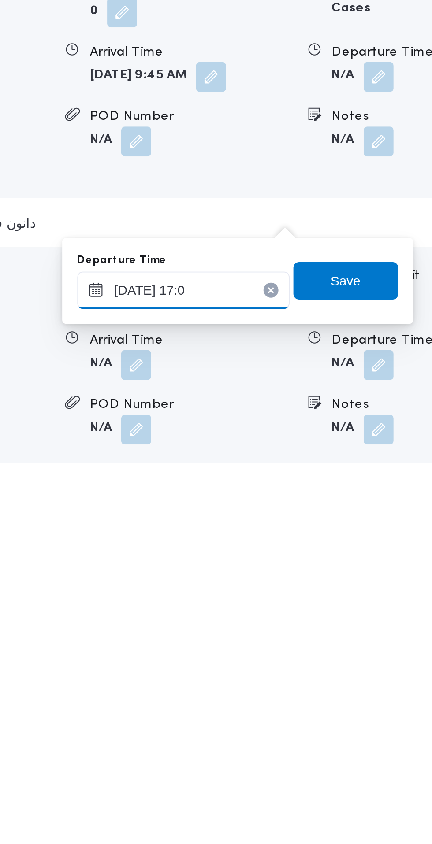
type input "[DATE] 17:05"
click at [406, 729] on span "Save" at bounding box center [391, 726] width 49 height 18
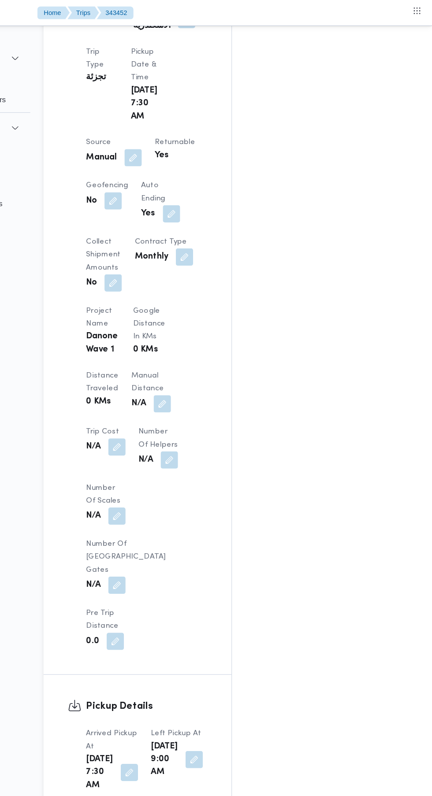
scroll to position [462, 0]
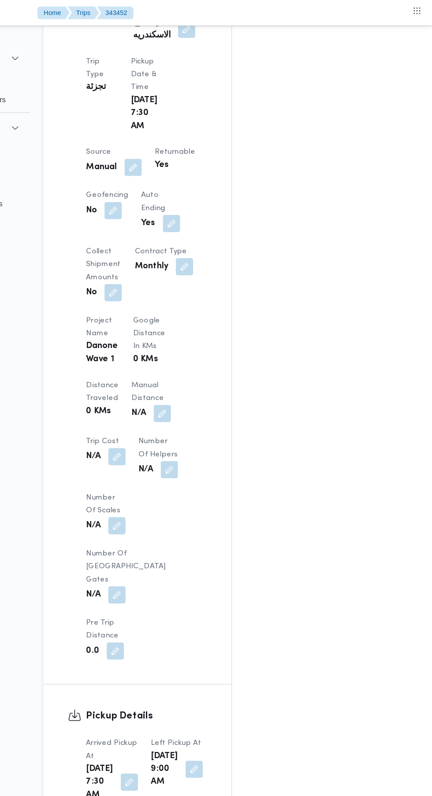
click at [204, 330] on button "button" at bounding box center [211, 337] width 14 height 14
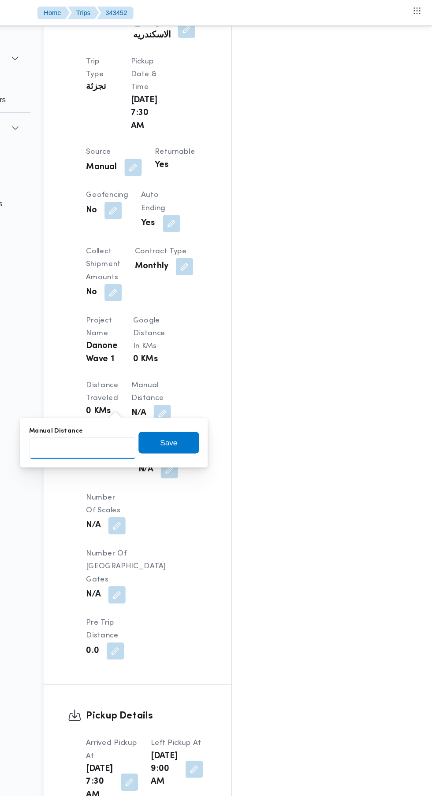
click at [151, 366] on input "Manual Distance" at bounding box center [147, 366] width 88 height 18
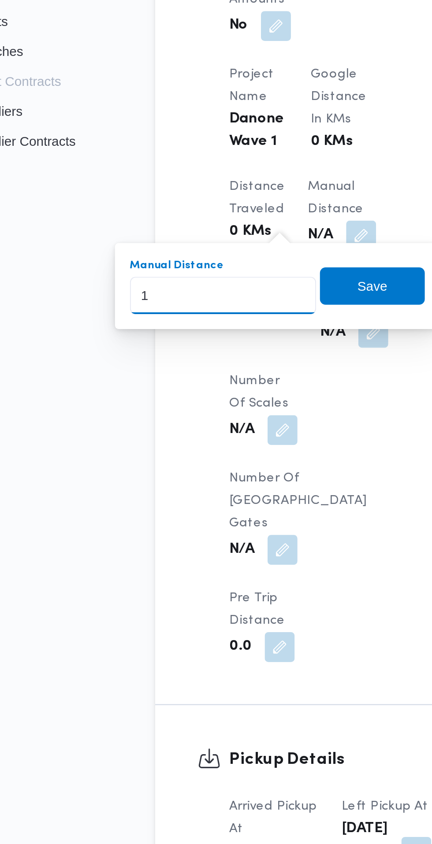
type input "13"
click at [227, 362] on span "Save" at bounding box center [216, 361] width 49 height 18
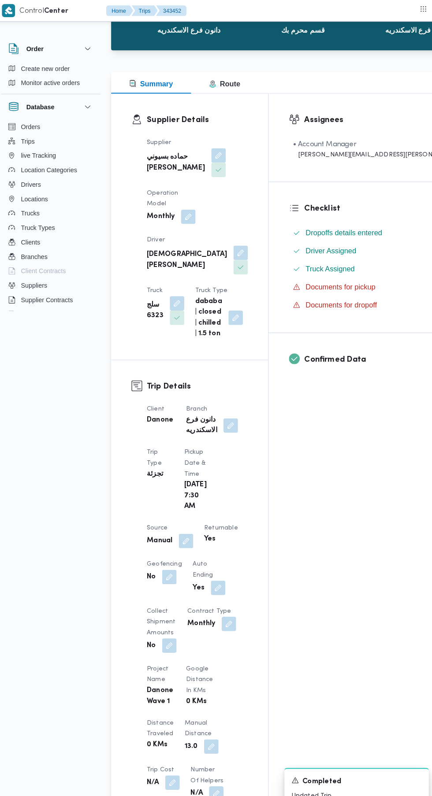
scroll to position [0, 0]
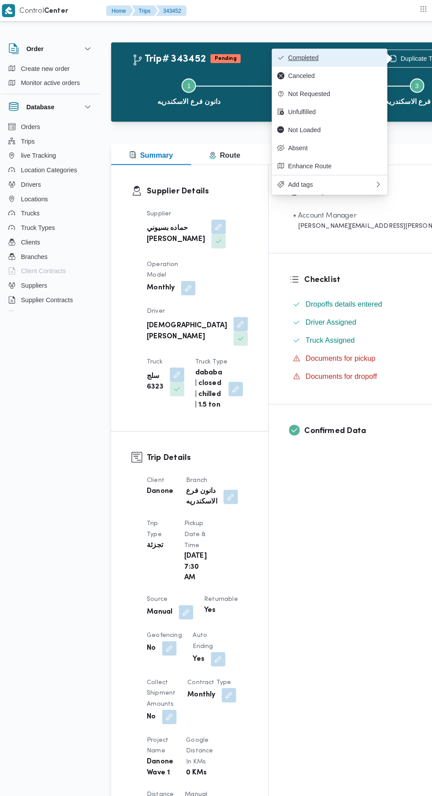
click at [353, 55] on span "Completed" at bounding box center [333, 56] width 92 height 7
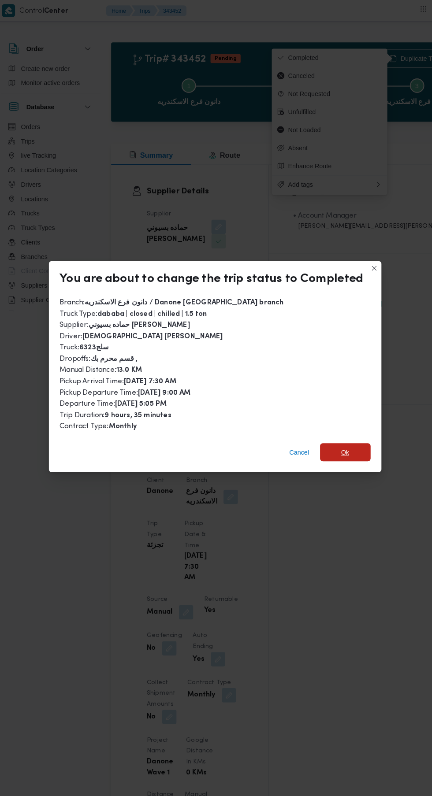
click at [341, 437] on span "Ok" at bounding box center [343, 442] width 8 height 11
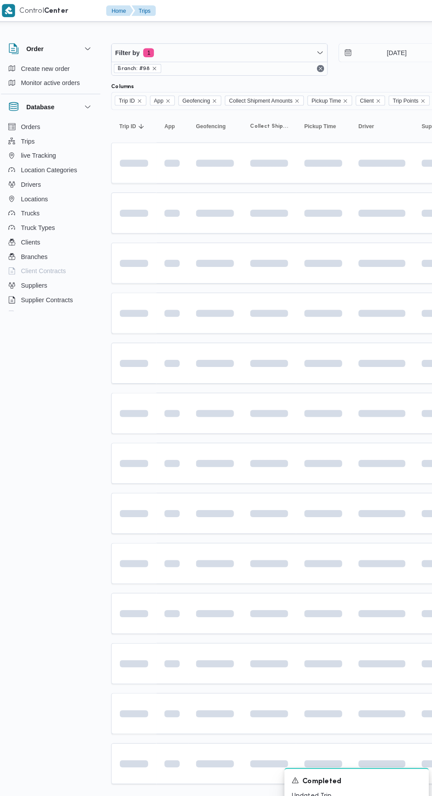
scroll to position [0, 13]
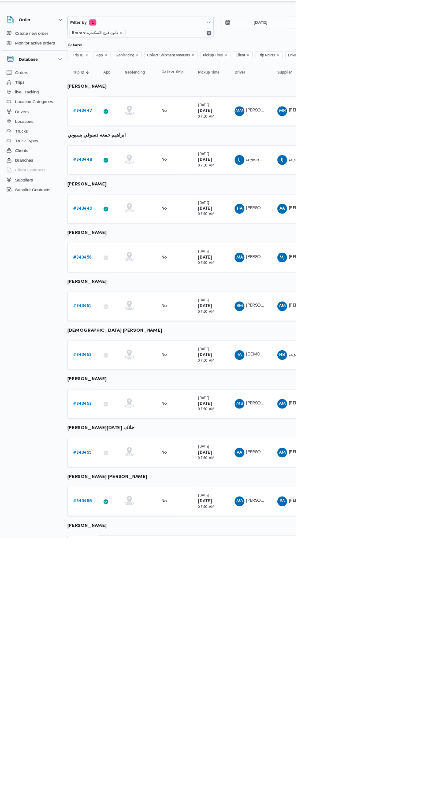
click at [115, 604] on b "# 343453" at bounding box center [123, 603] width 26 height 6
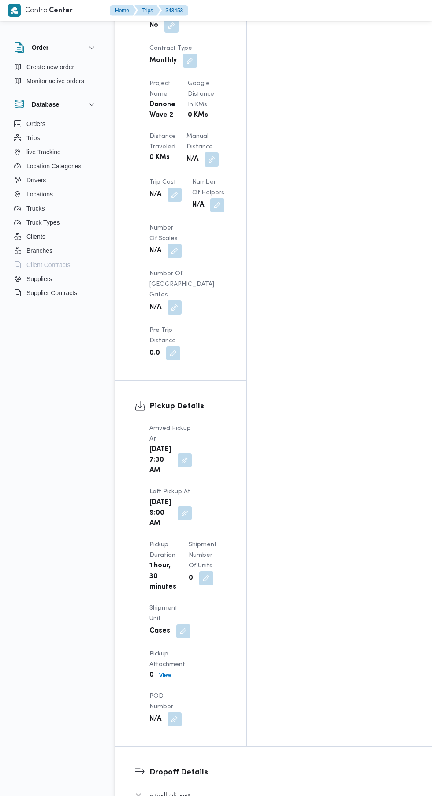
scroll to position [792, 0]
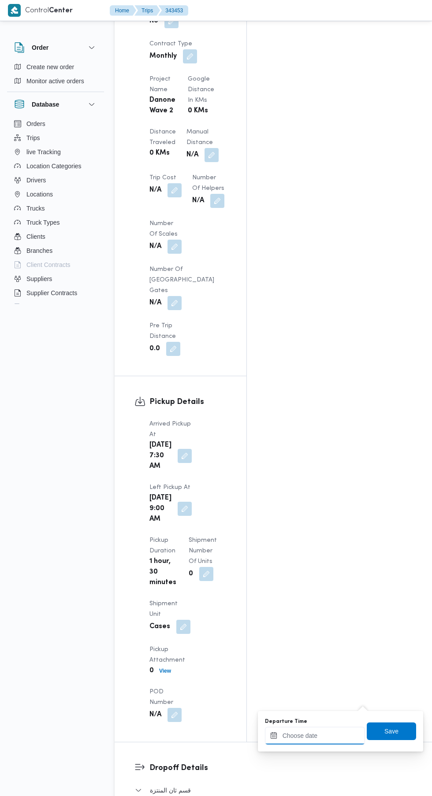
click at [315, 738] on input "Departure Time" at bounding box center [315, 736] width 100 height 18
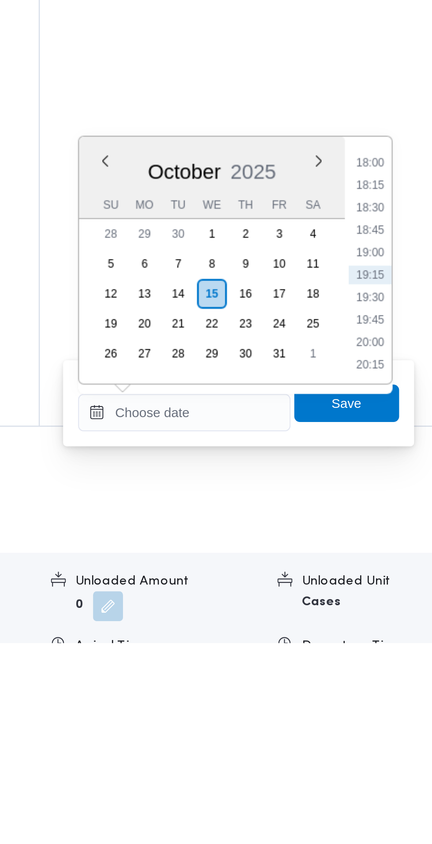
click at [404, 618] on li "18:00" at bounding box center [402, 618] width 20 height 9
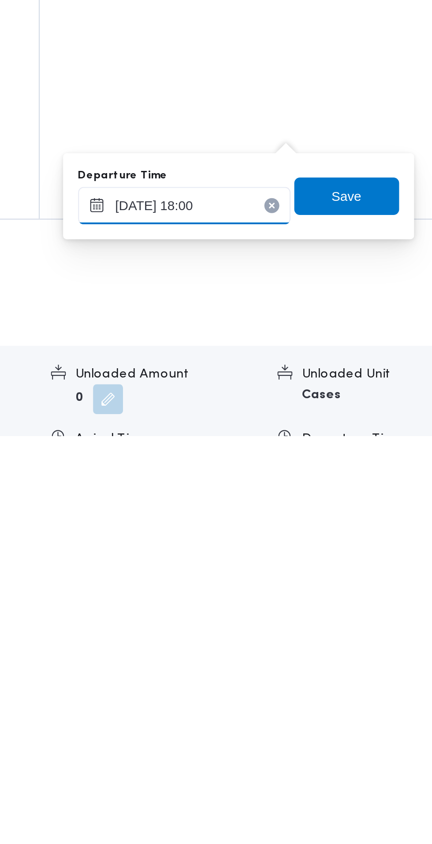
click at [345, 735] on input "[DATE] 18:00" at bounding box center [315, 736] width 100 height 18
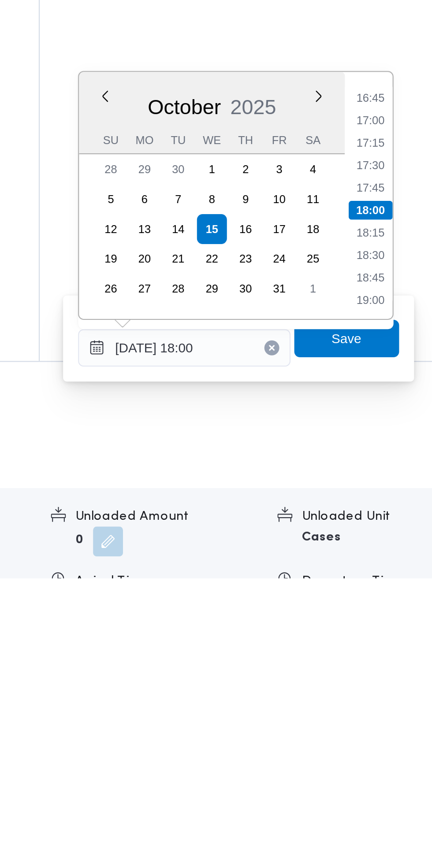
click at [403, 639] on li "17:15" at bounding box center [402, 639] width 20 height 9
type input "[DATE] 17:15"
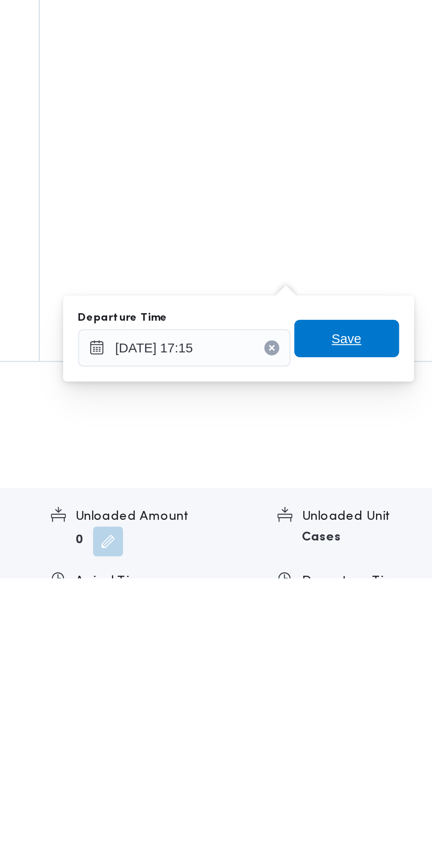
click at [397, 731] on span "Save" at bounding box center [391, 731] width 14 height 11
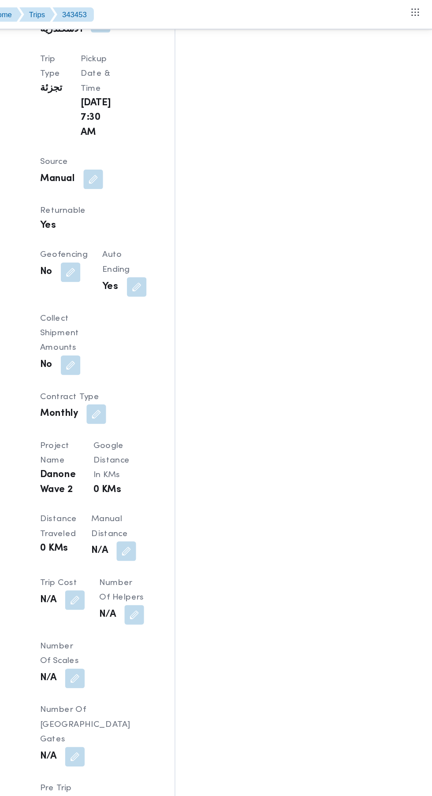
scroll to position [499, 0]
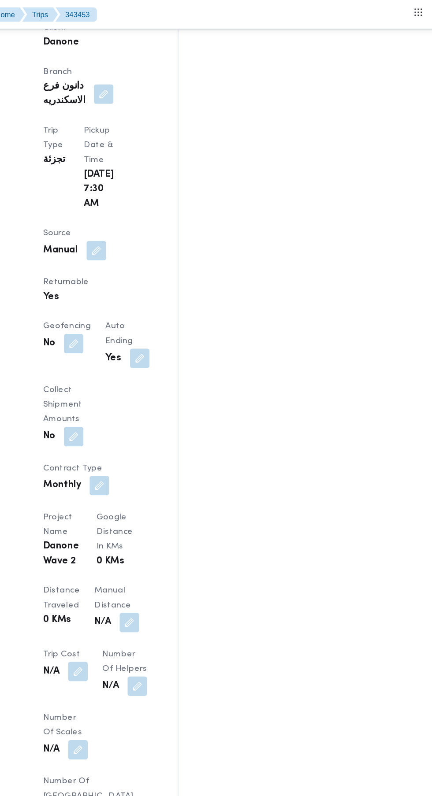
click at [204, 441] on button "button" at bounding box center [211, 448] width 14 height 14
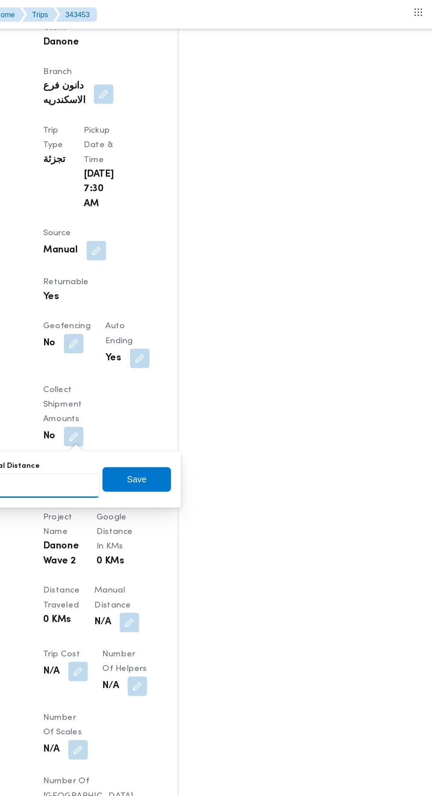
click at [159, 353] on input "Manual Distance" at bounding box center [147, 350] width 88 height 18
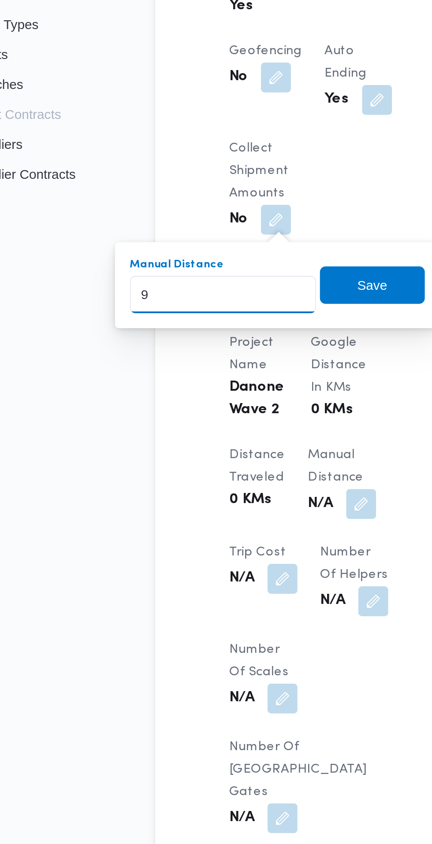
type input "97"
click at [229, 347] on span "Save" at bounding box center [216, 346] width 49 height 18
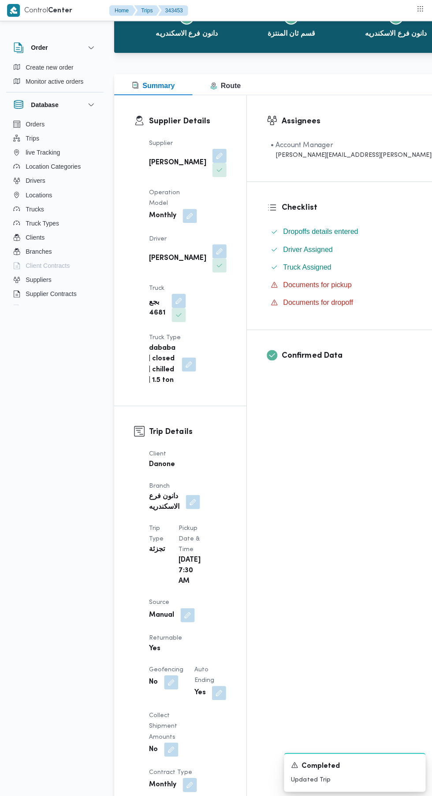
scroll to position [0, 0]
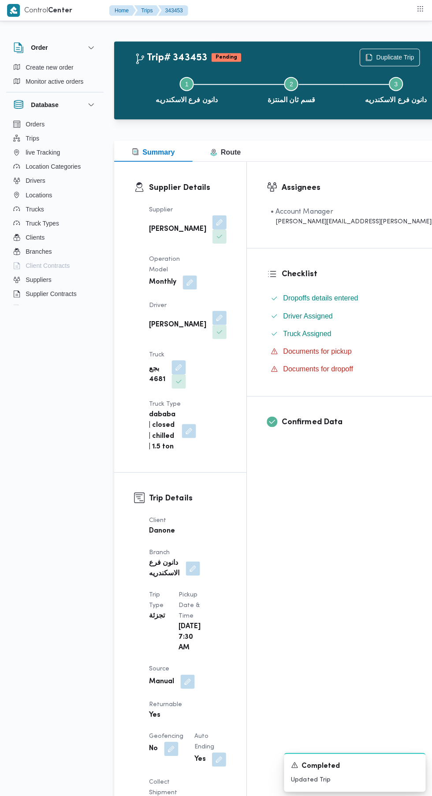
click at [430, 57] on button "Actions" at bounding box center [439, 57] width 18 height 18
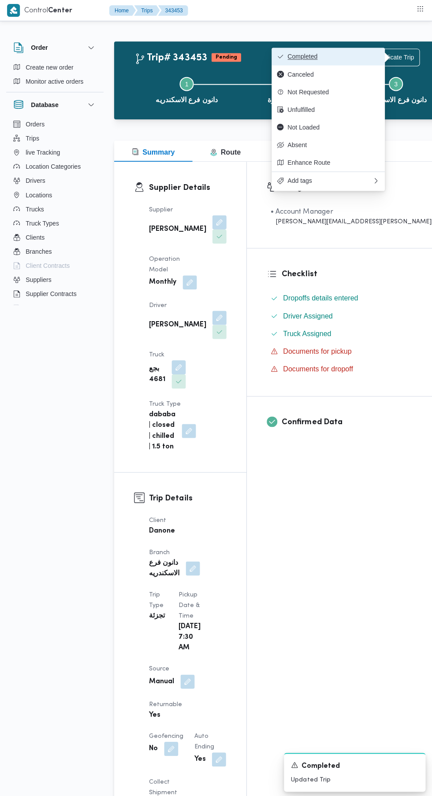
click at [347, 56] on span "Completed" at bounding box center [333, 56] width 92 height 7
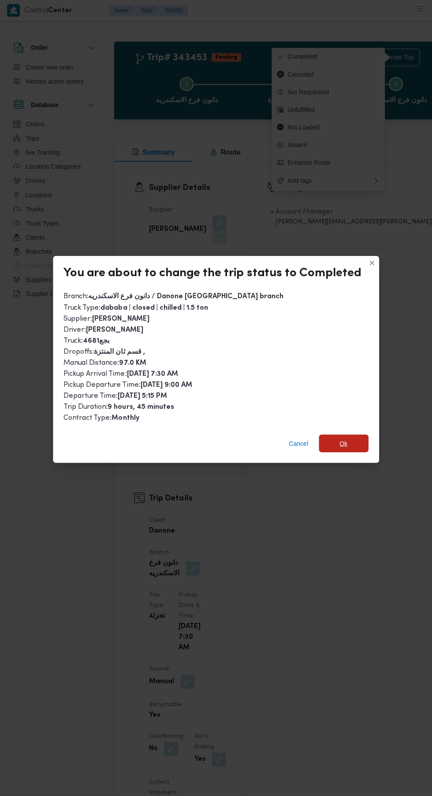
click at [341, 437] on span "Ok" at bounding box center [343, 442] width 8 height 11
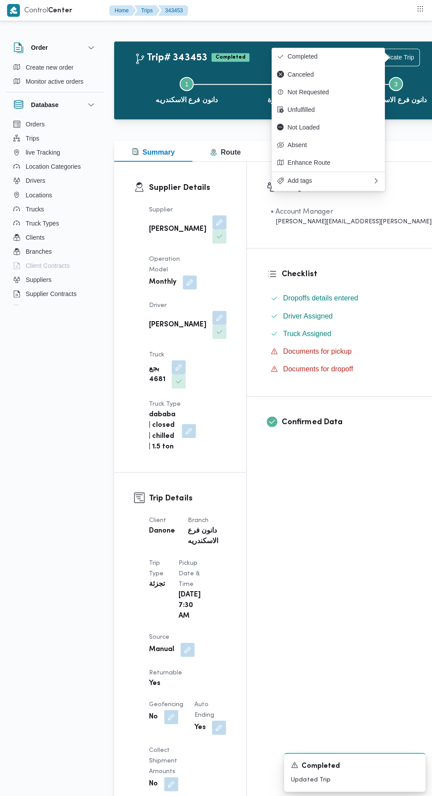
scroll to position [0, 13]
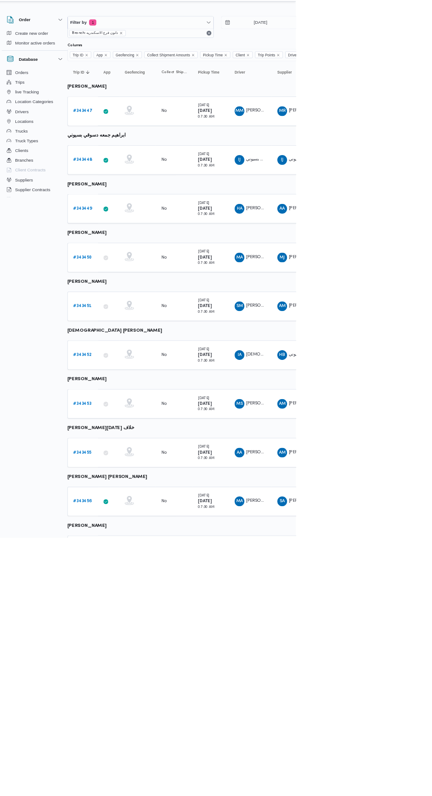
click at [121, 670] on b "# 343455" at bounding box center [123, 673] width 26 height 6
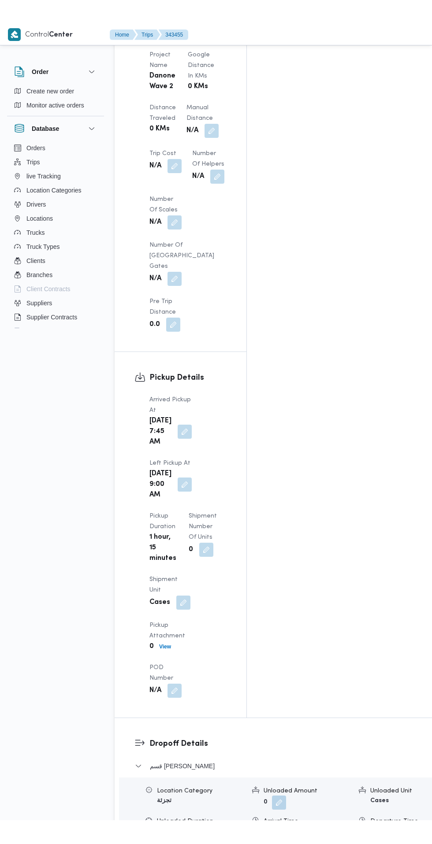
scroll to position [844, 0]
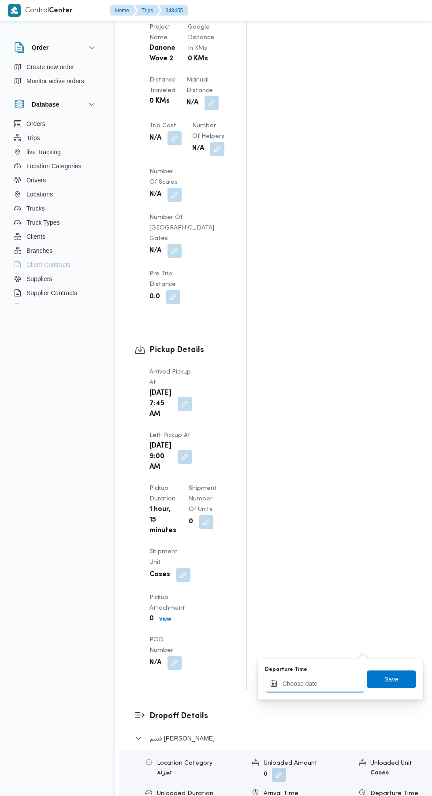
click at [319, 684] on input "Departure Time" at bounding box center [315, 684] width 100 height 18
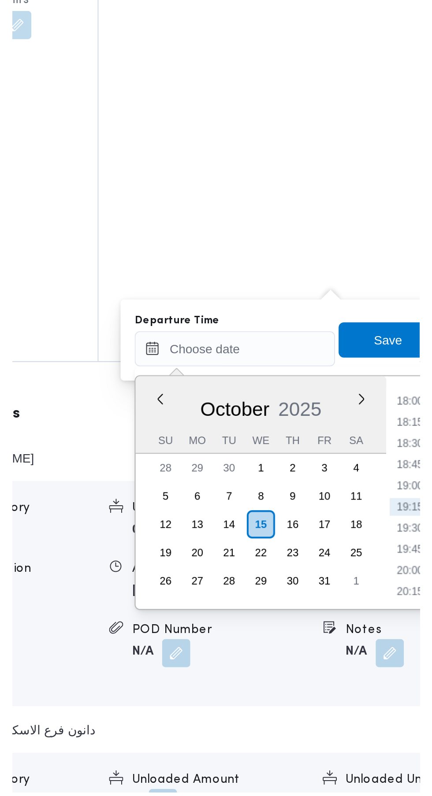
scroll to position [931, 0]
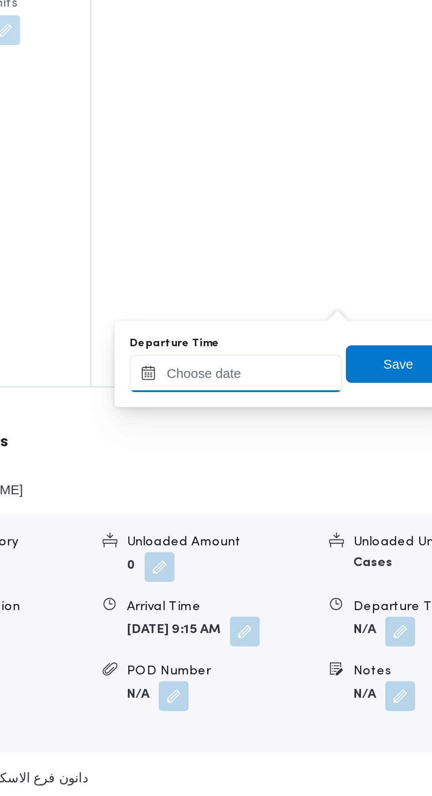
click at [332, 594] on input "Departure Time" at bounding box center [315, 597] width 100 height 18
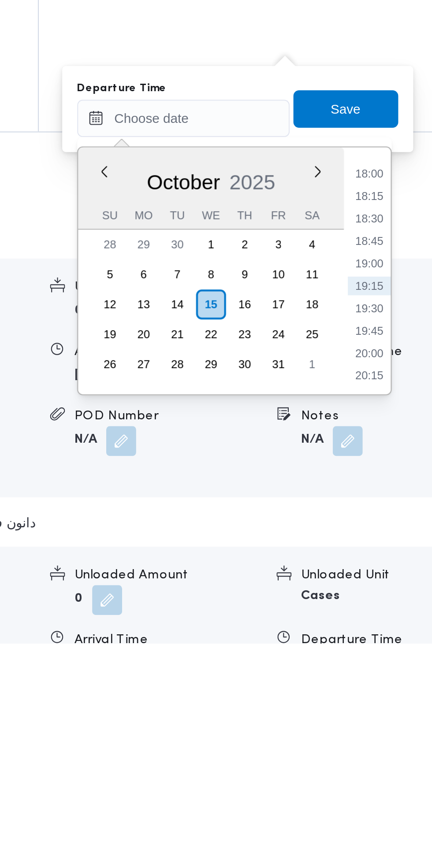
click at [407, 679] on li "19:15" at bounding box center [402, 675] width 20 height 9
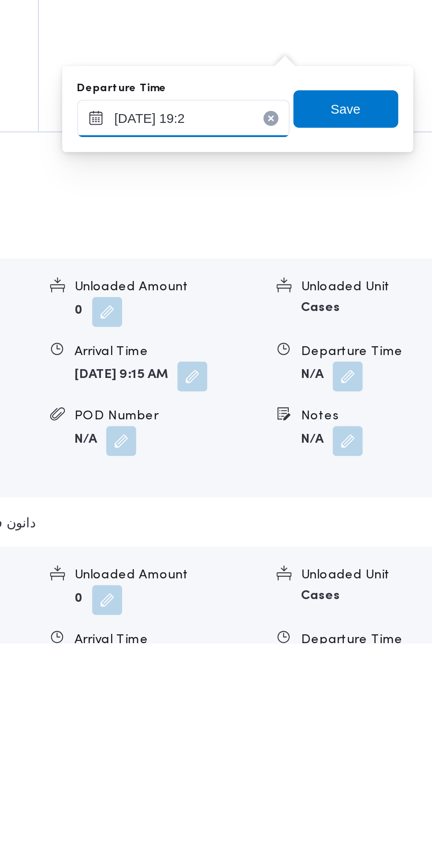
type input "[DATE] 19:20"
click at [409, 597] on span "Save" at bounding box center [391, 593] width 49 height 18
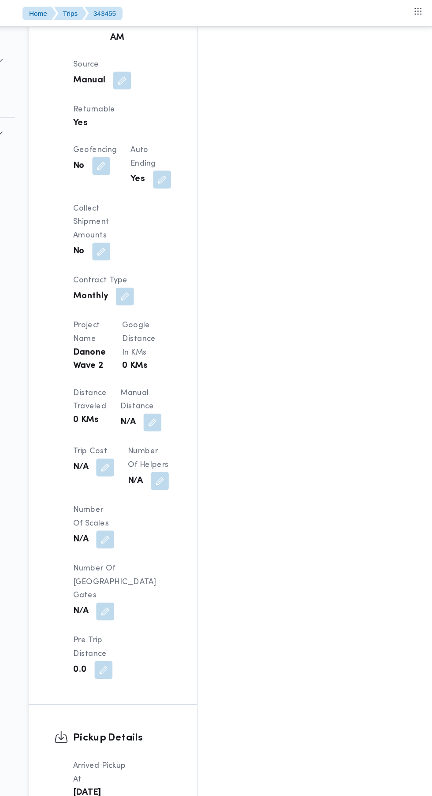
scroll to position [600, 0]
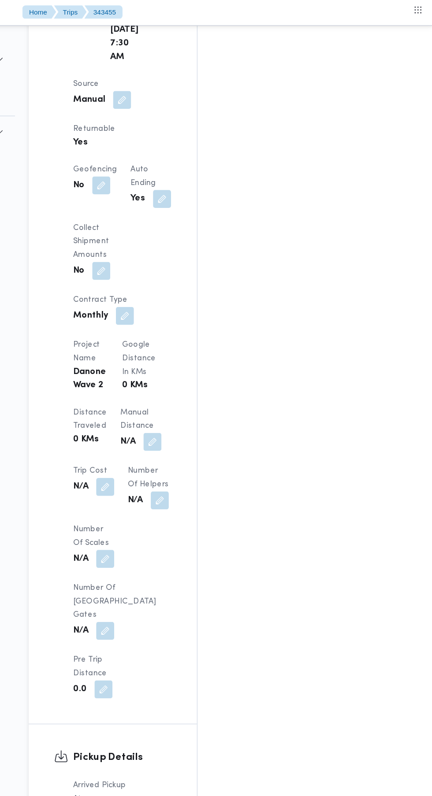
click at [204, 340] on button "button" at bounding box center [211, 347] width 14 height 14
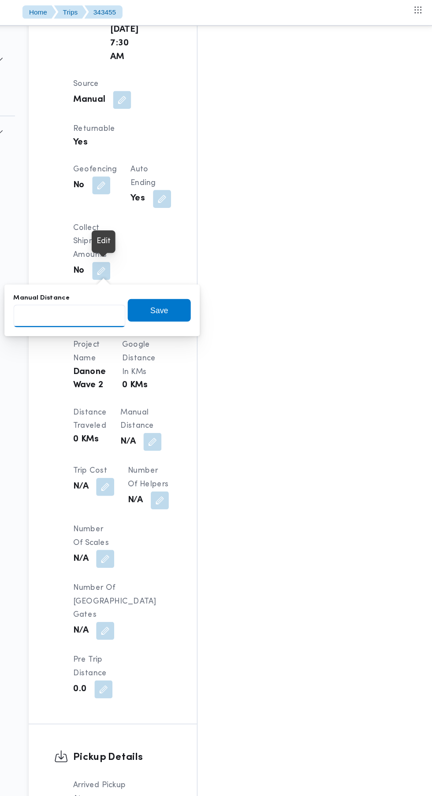
click at [154, 248] on input "Manual Distance" at bounding box center [147, 249] width 88 height 18
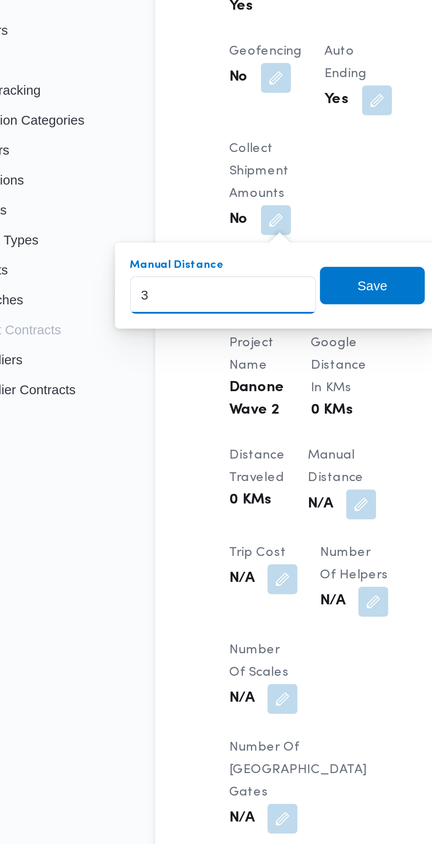
type input "34"
click at [224, 247] on span "Save" at bounding box center [217, 244] width 14 height 11
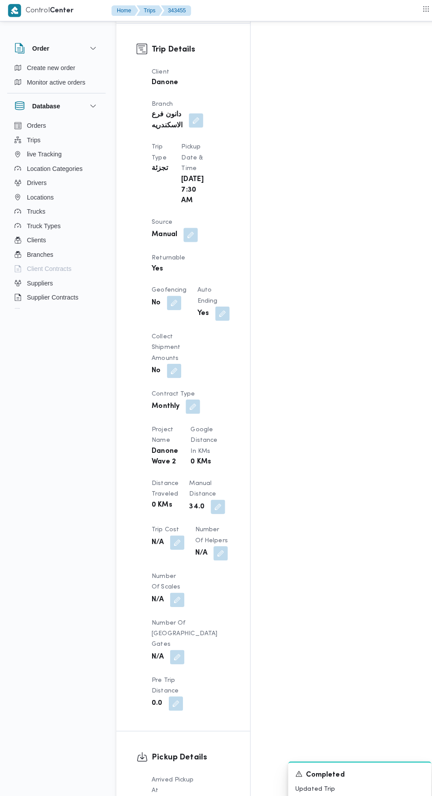
scroll to position [0, 0]
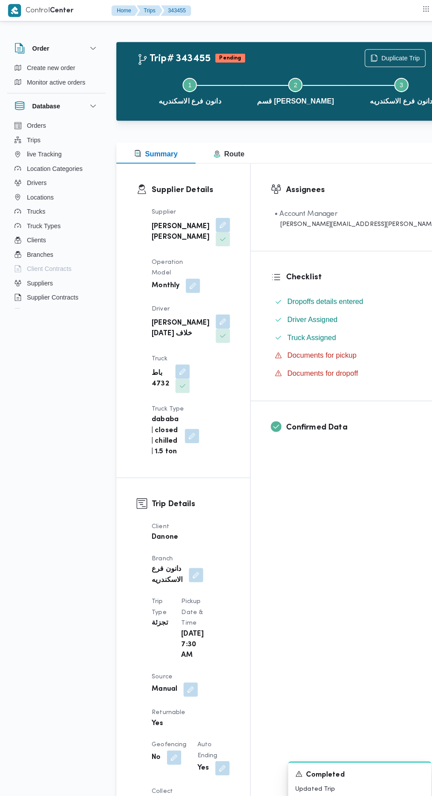
click at [430, 63] on button "Actions" at bounding box center [439, 57] width 18 height 18
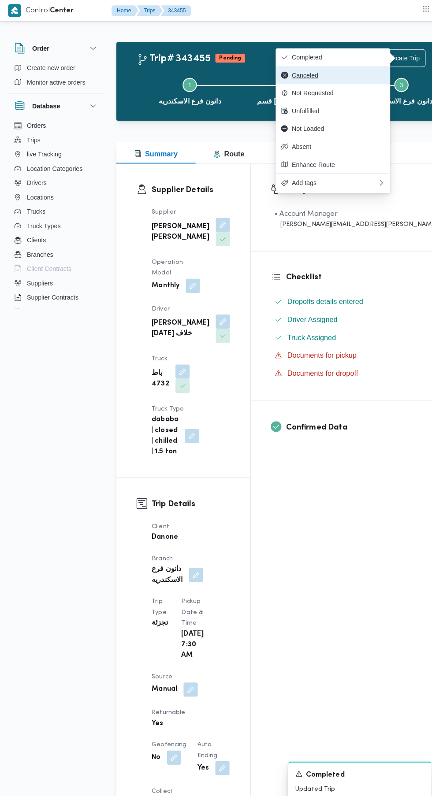
click at [355, 67] on button "Canceled" at bounding box center [327, 74] width 113 height 18
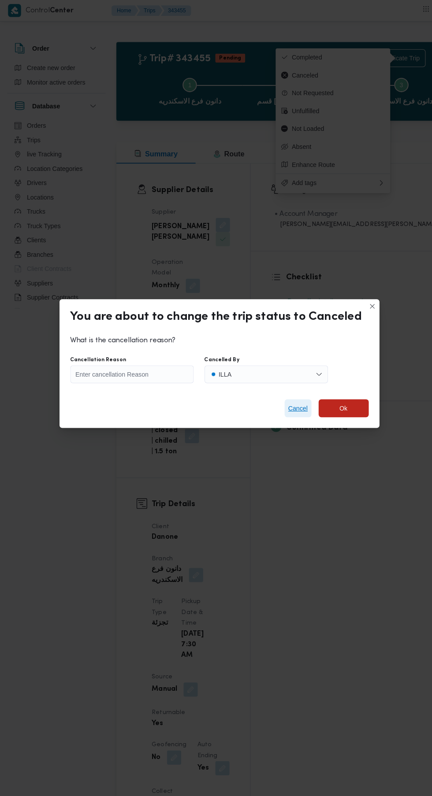
click at [293, 400] on span "Cancel" at bounding box center [293, 402] width 19 height 11
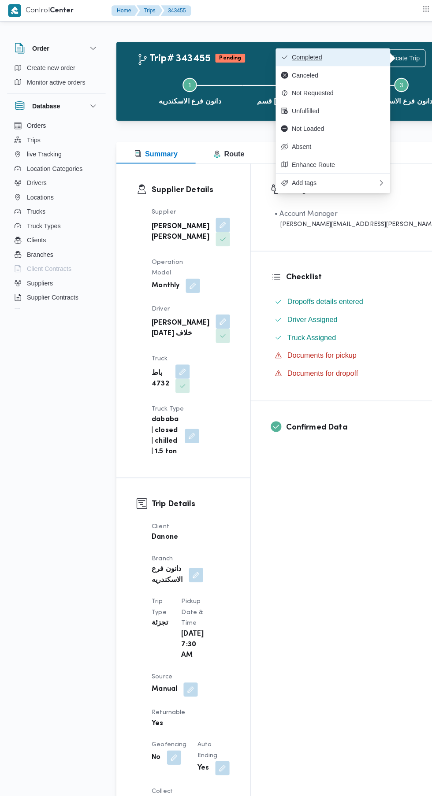
click at [352, 61] on button "Completed" at bounding box center [327, 57] width 113 height 18
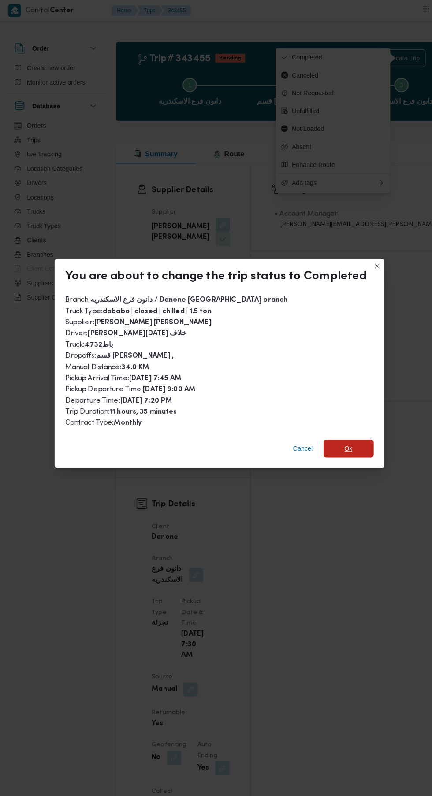
click at [341, 437] on span "Ok" at bounding box center [343, 442] width 8 height 11
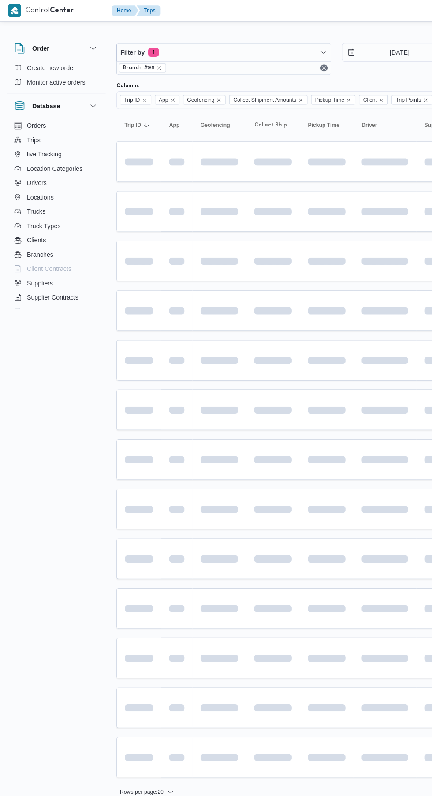
scroll to position [0, 13]
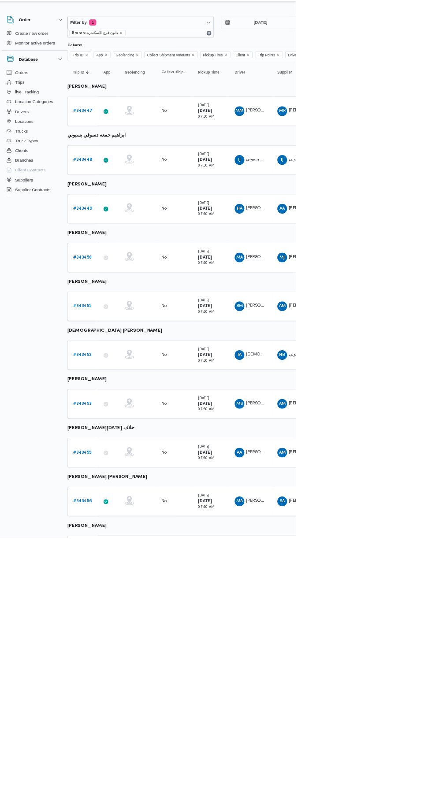
click at [111, 739] on link "# 343456" at bounding box center [123, 743] width 27 height 11
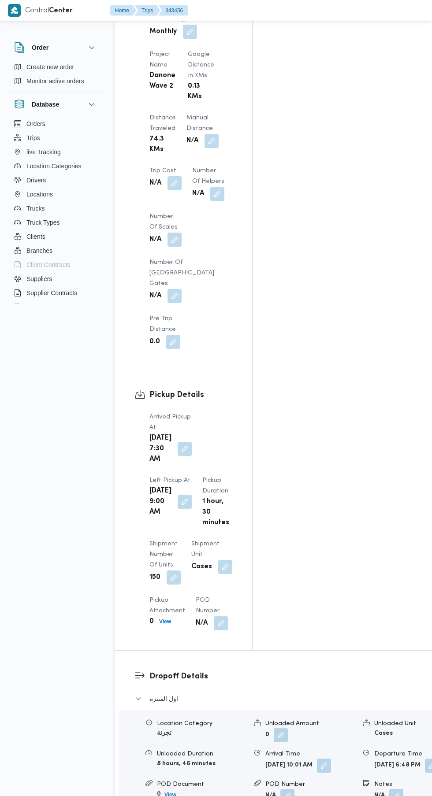
scroll to position [972, 0]
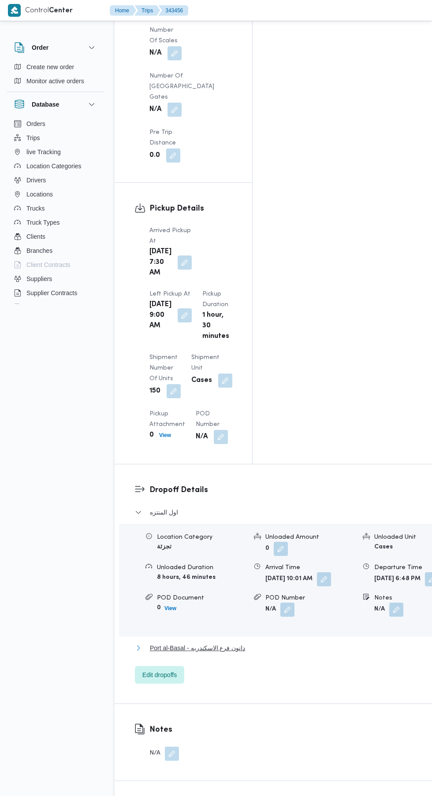
click at [239, 643] on span "Port al-Basal - دانون فرع الاسكندريه" at bounding box center [197, 648] width 95 height 11
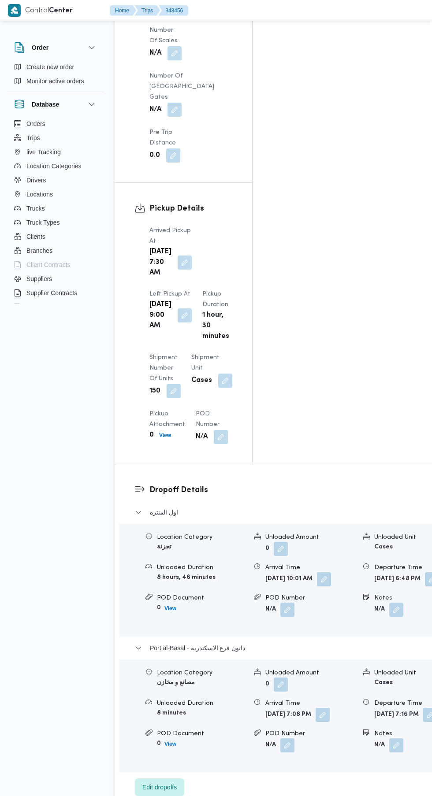
scroll to position [394, 0]
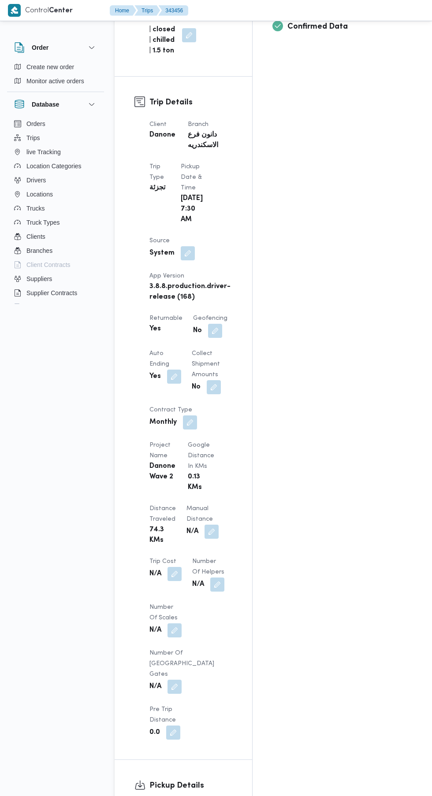
click at [204, 525] on button "button" at bounding box center [211, 532] width 14 height 14
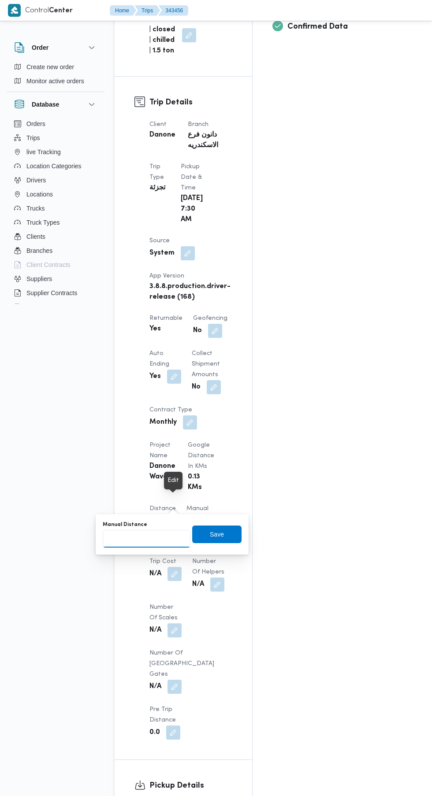
click at [161, 538] on input "Manual Distance" at bounding box center [147, 539] width 88 height 18
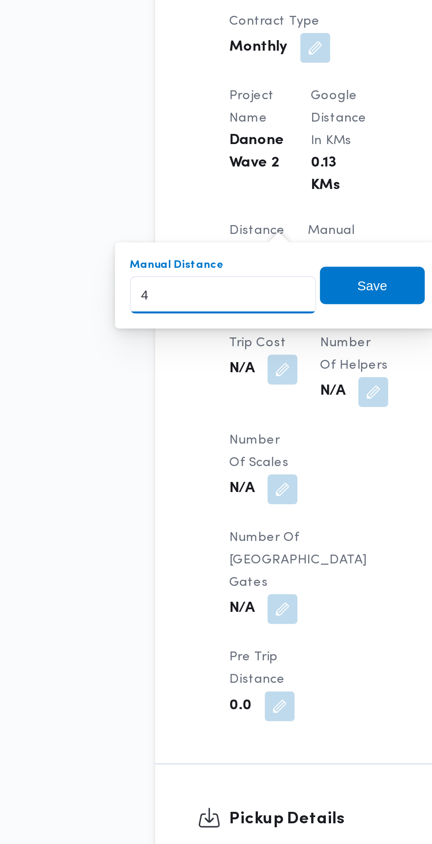
type input "49"
click at [228, 536] on span "Save" at bounding box center [216, 535] width 49 height 18
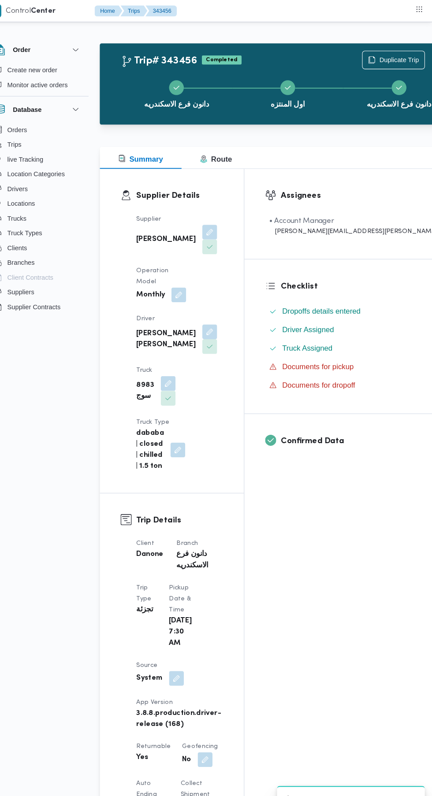
scroll to position [0, 0]
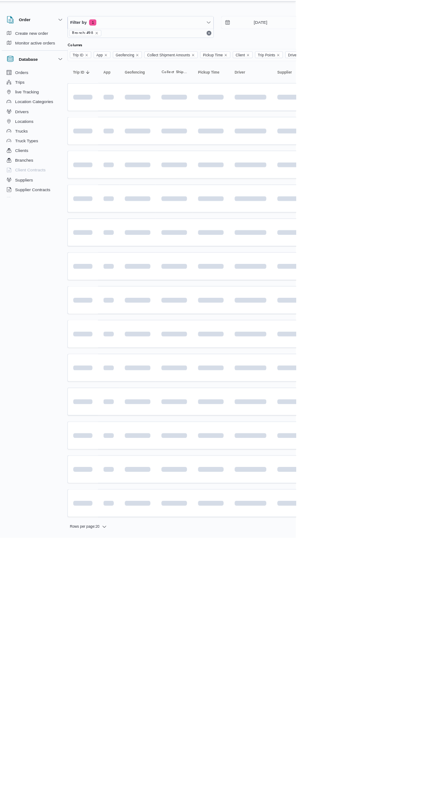
scroll to position [0, 13]
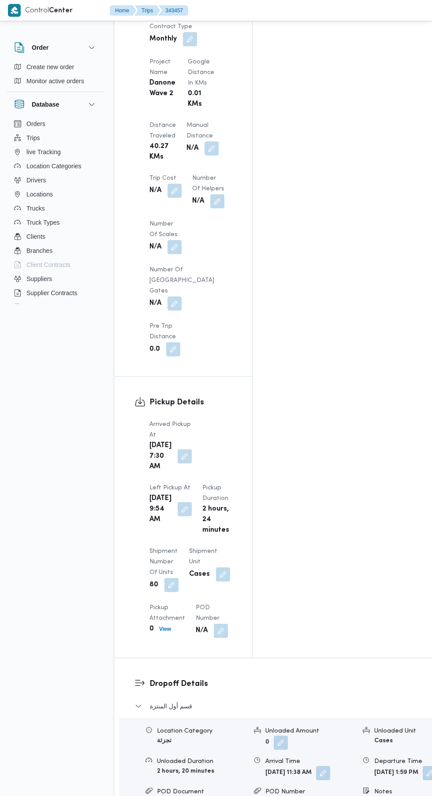
scroll to position [1008, 0]
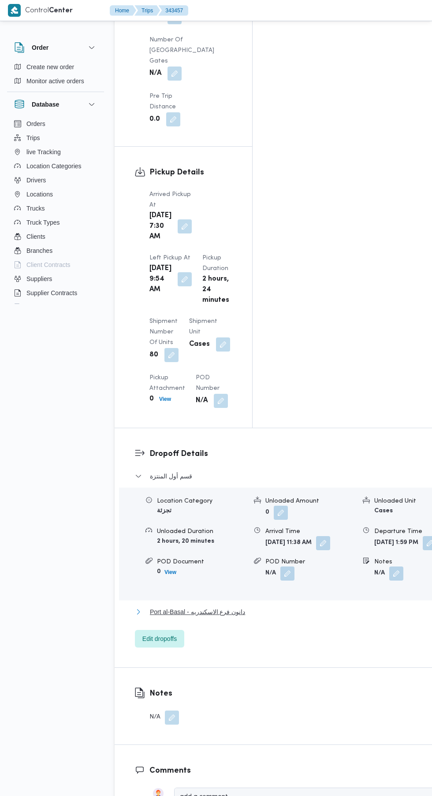
click at [246, 607] on button "Port al-Basal - دانون فرع الاسكندريه" at bounding box center [292, 612] width 314 height 11
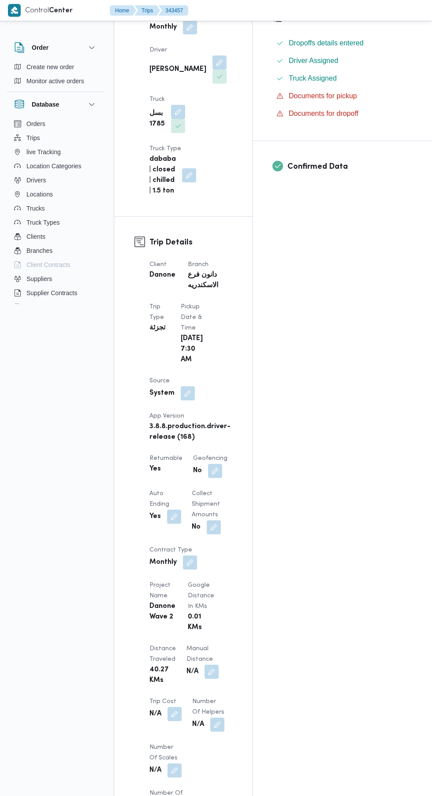
scroll to position [259, 0]
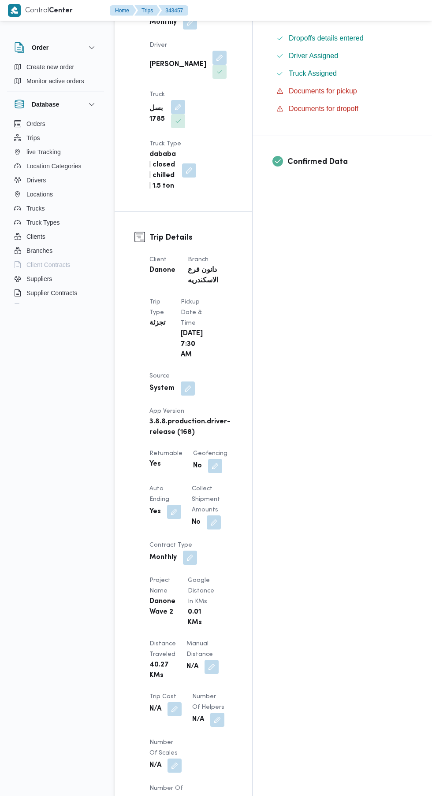
click at [204, 660] on button "button" at bounding box center [211, 667] width 14 height 14
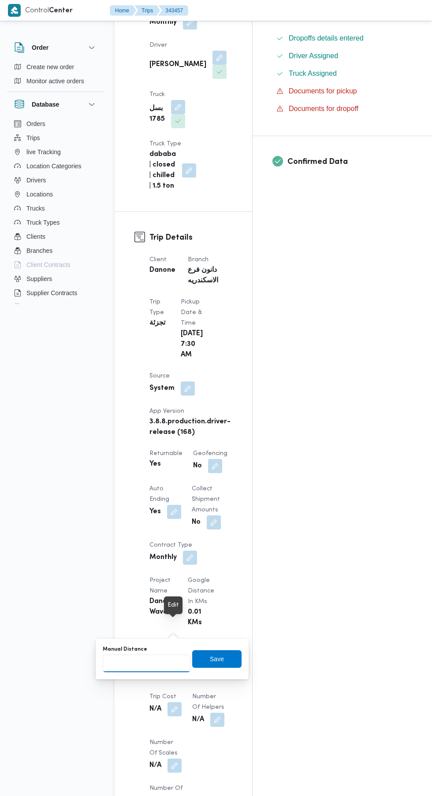
click at [157, 665] on input "Manual Distance" at bounding box center [147, 664] width 88 height 18
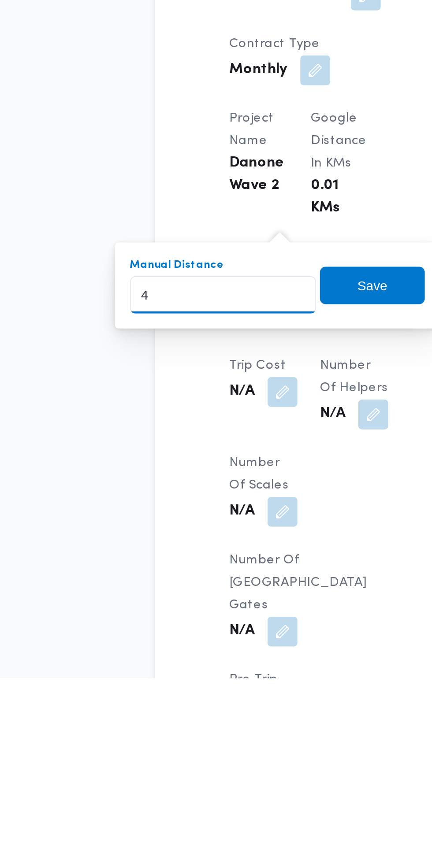
type input "41"
click at [223, 658] on span "Save" at bounding box center [217, 659] width 14 height 11
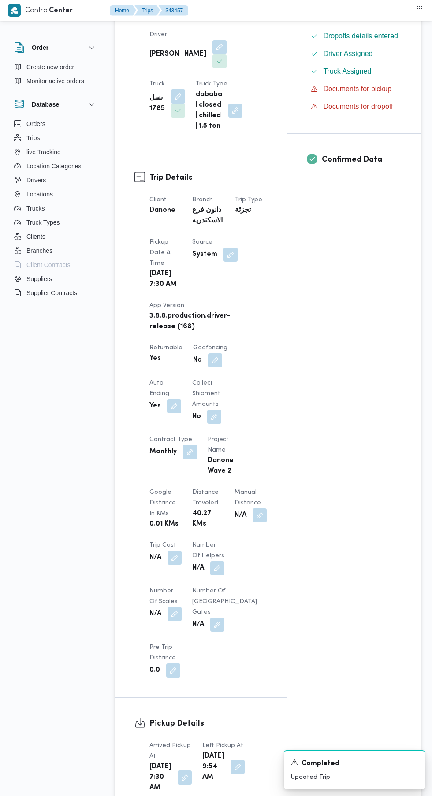
scroll to position [270, 0]
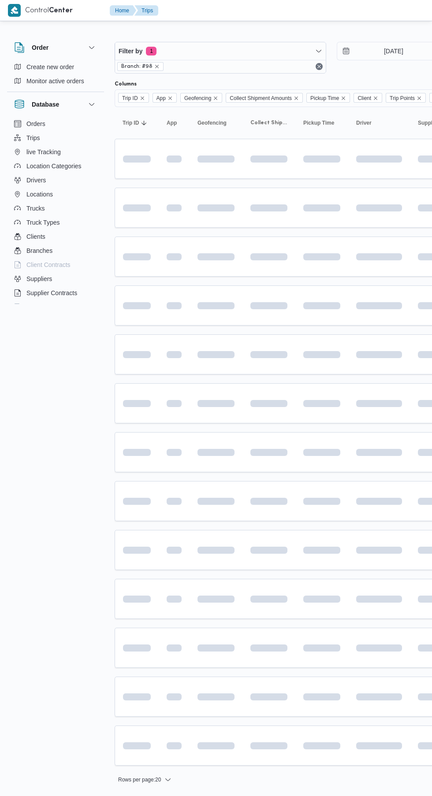
scroll to position [0, 13]
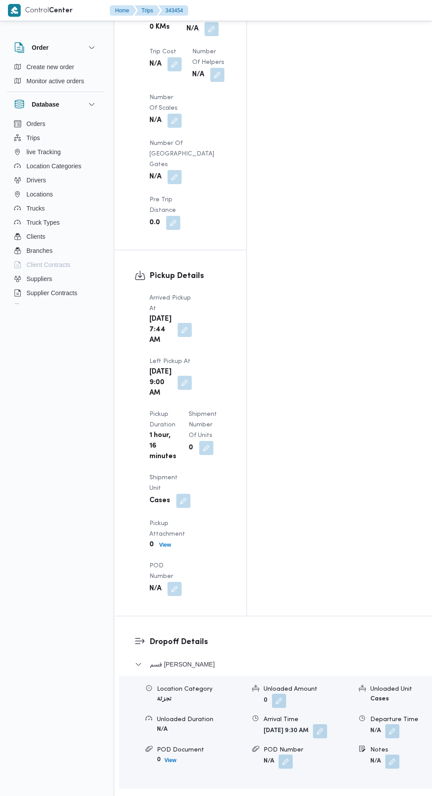
scroll to position [961, 0]
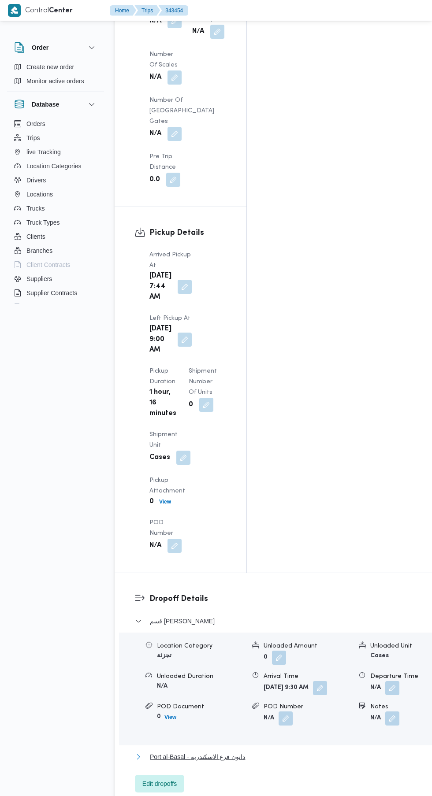
click at [247, 752] on button "Port al-Basal - دانون فرع الاسكندريه" at bounding box center [289, 757] width 308 height 11
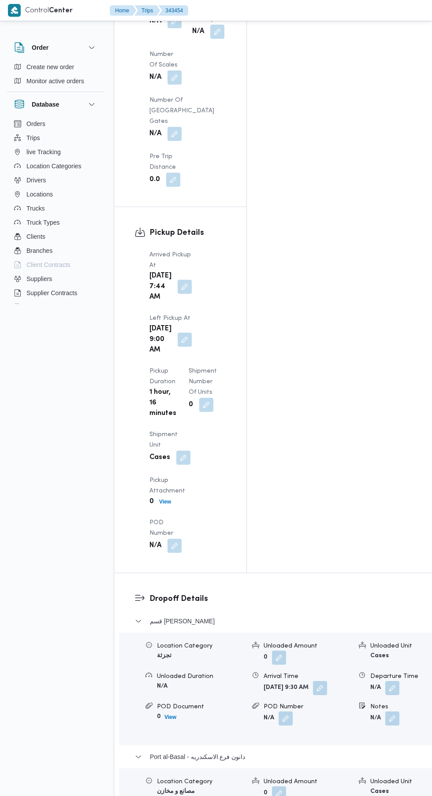
click at [306, 614] on input "Departure Time" at bounding box center [315, 623] width 100 height 18
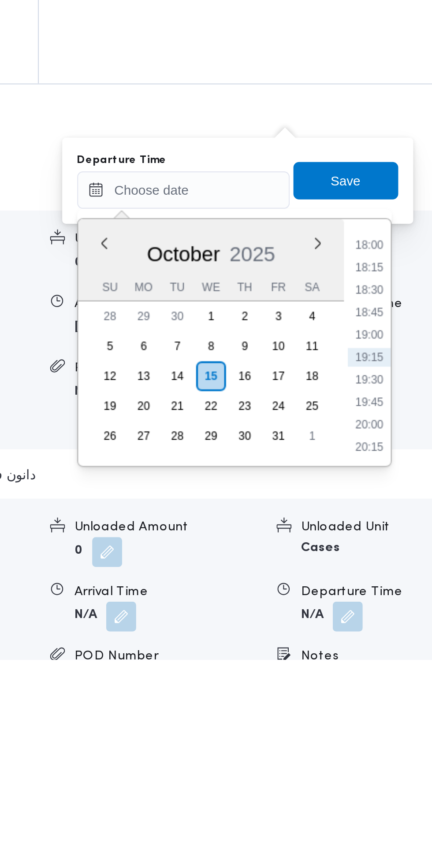
click at [409, 652] on li "18:00" at bounding box center [402, 649] width 20 height 9
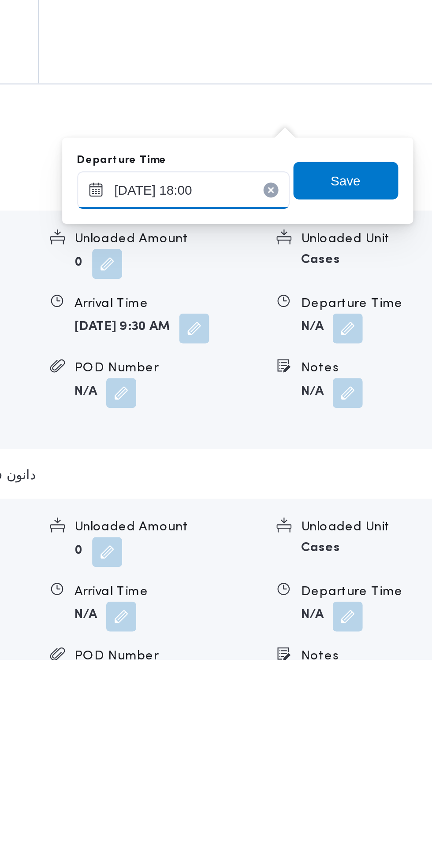
click at [334, 622] on input "[DATE] 18:00" at bounding box center [315, 623] width 100 height 18
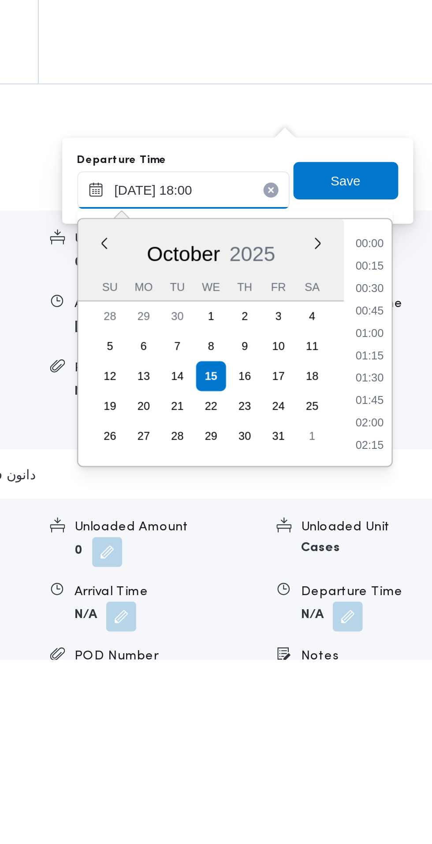
scroll to position [708, 0]
click at [405, 683] on li "17:30" at bounding box center [402, 680] width 20 height 9
type input "[DATE] 17:30"
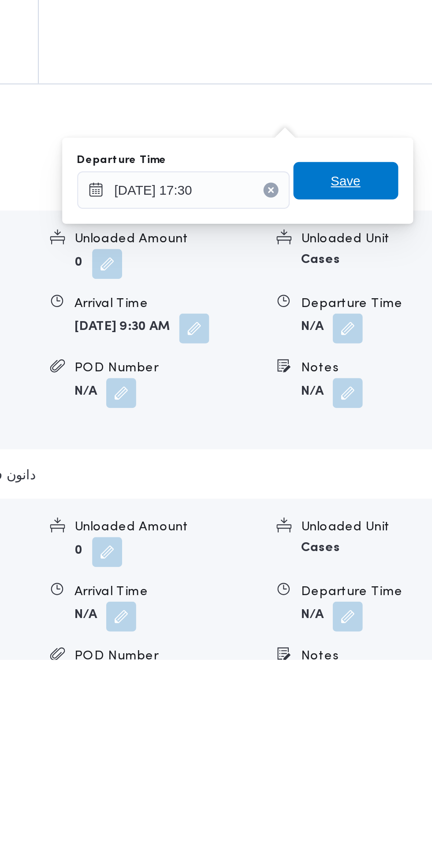
click at [393, 618] on span "Save" at bounding box center [391, 618] width 14 height 11
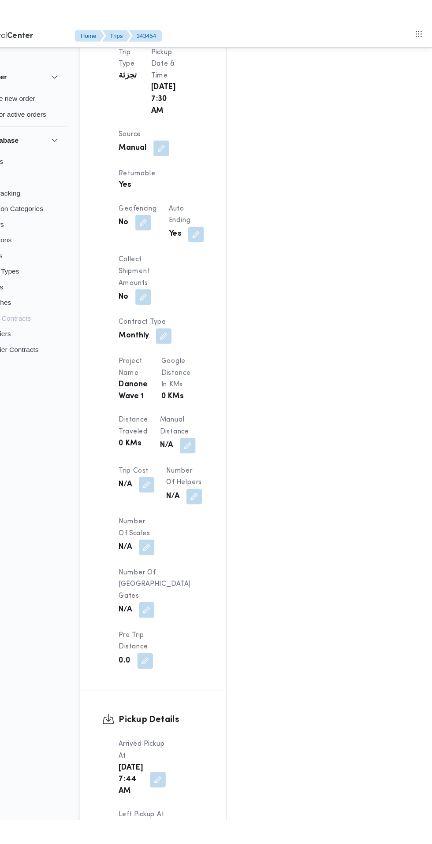
scroll to position [436, 0]
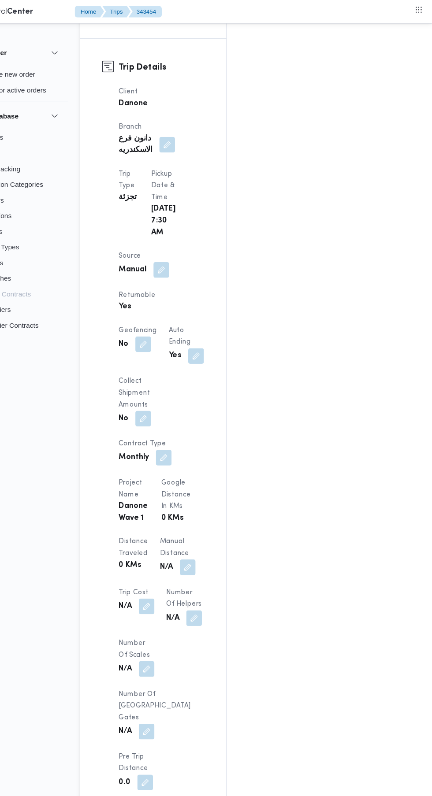
click at [204, 504] on button "button" at bounding box center [211, 511] width 14 height 14
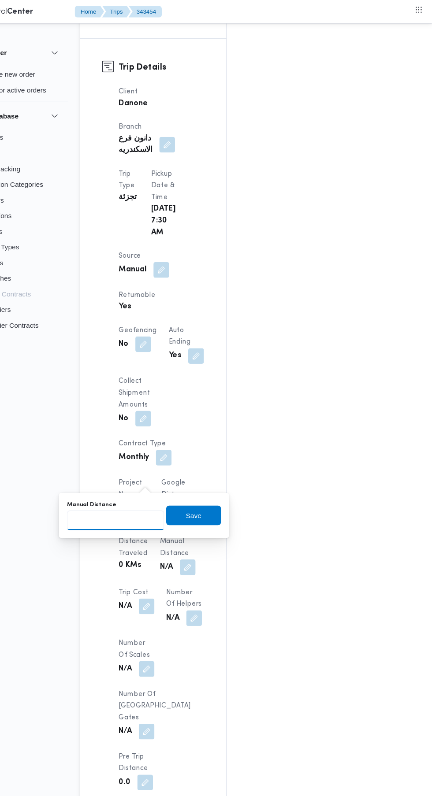
click at [160, 468] on input "Manual Distance" at bounding box center [147, 469] width 88 height 18
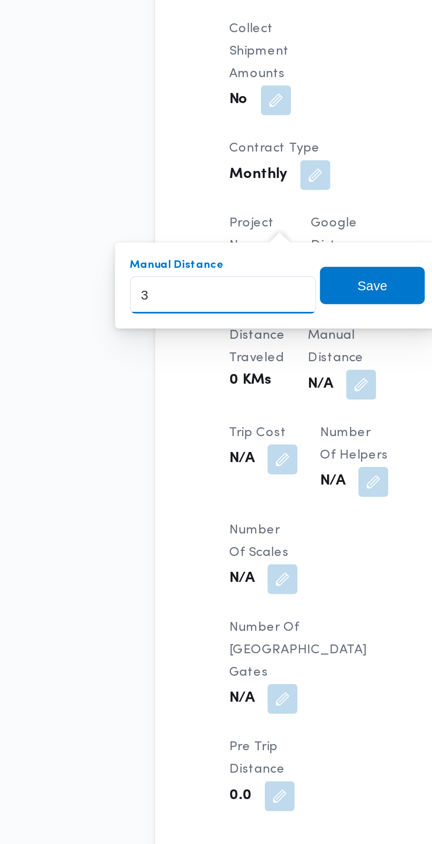
type input "33"
click at [229, 469] on span "Save" at bounding box center [216, 465] width 49 height 18
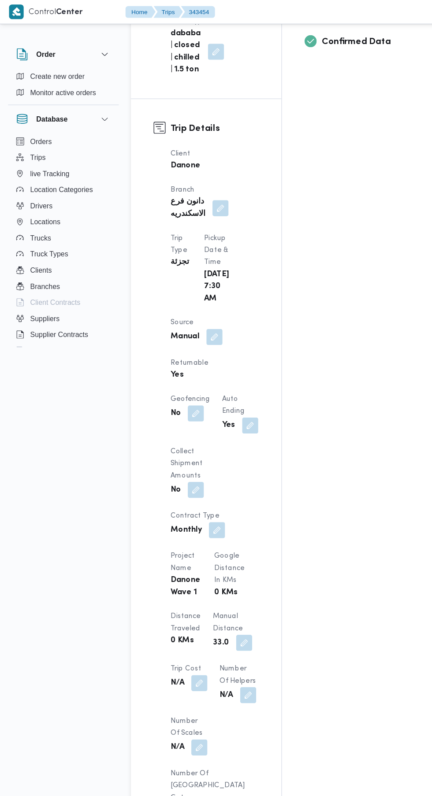
scroll to position [119, 0]
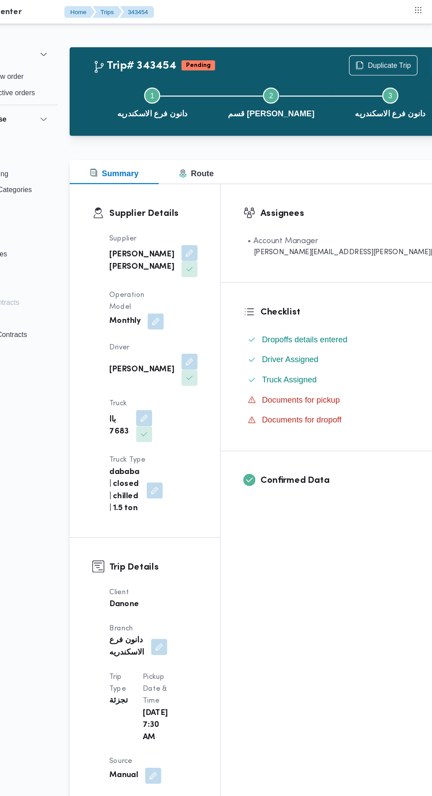
click at [430, 57] on button "Actions" at bounding box center [439, 57] width 18 height 18
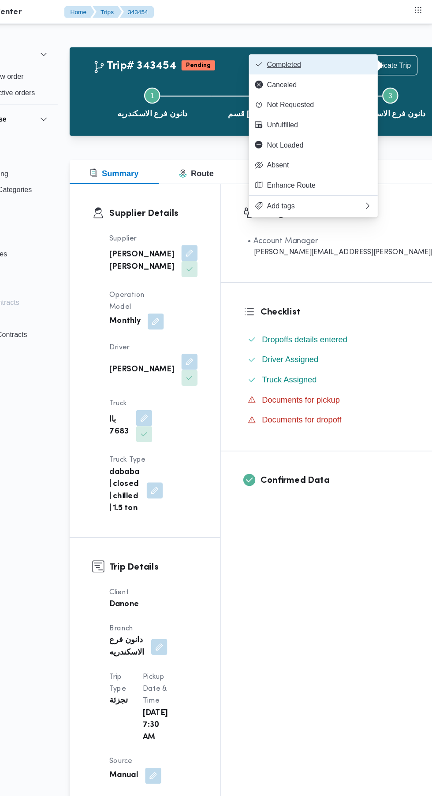
click at [365, 61] on button "Completed" at bounding box center [327, 57] width 113 height 18
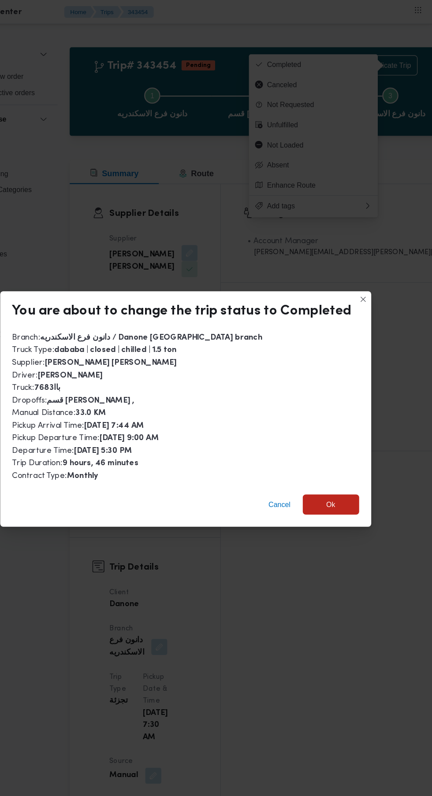
scroll to position [0, 0]
click at [341, 437] on span "Ok" at bounding box center [343, 442] width 8 height 11
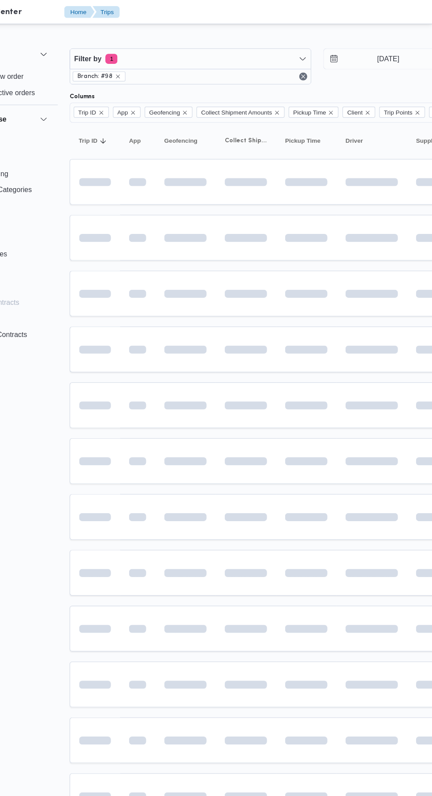
scroll to position [0, 13]
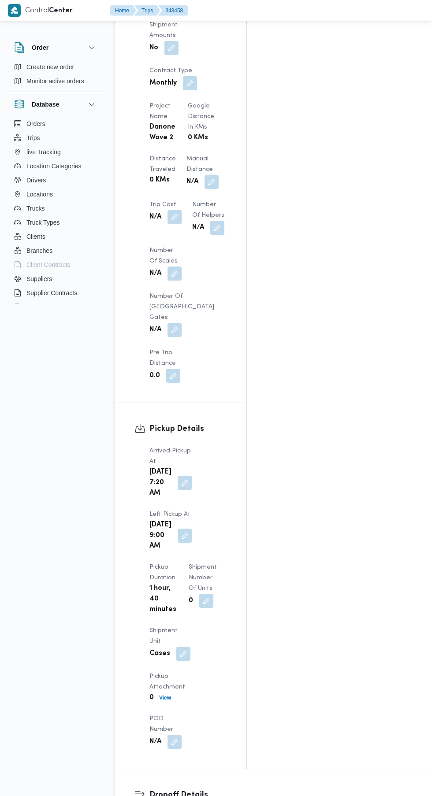
scroll to position [798, 0]
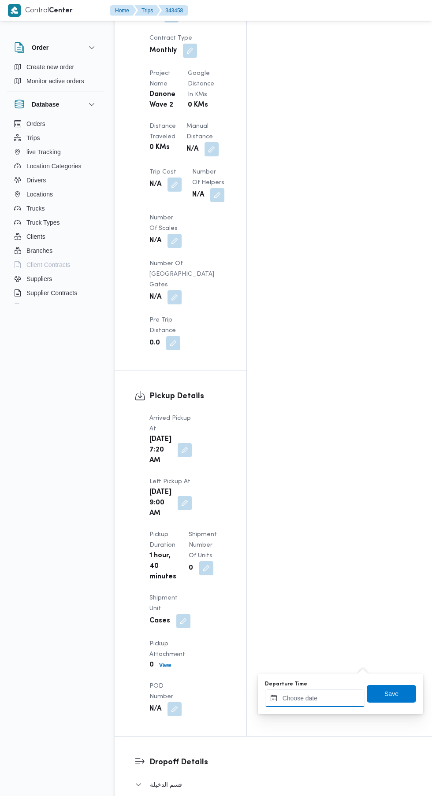
click at [320, 698] on input "Departure Time" at bounding box center [315, 699] width 100 height 18
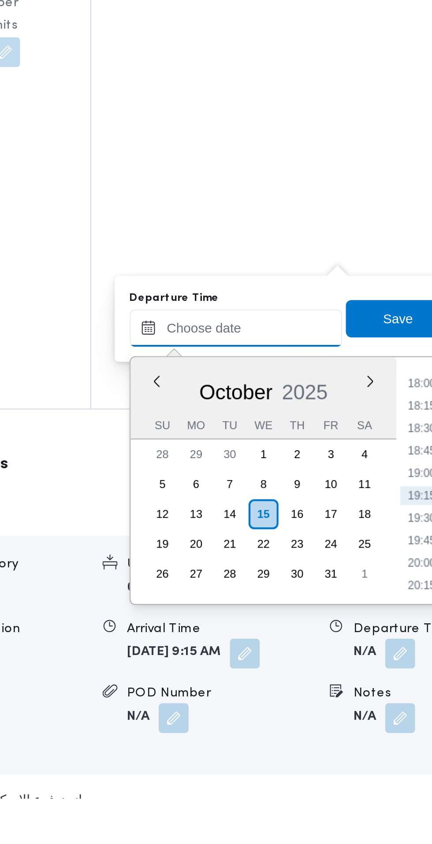
scroll to position [874, 0]
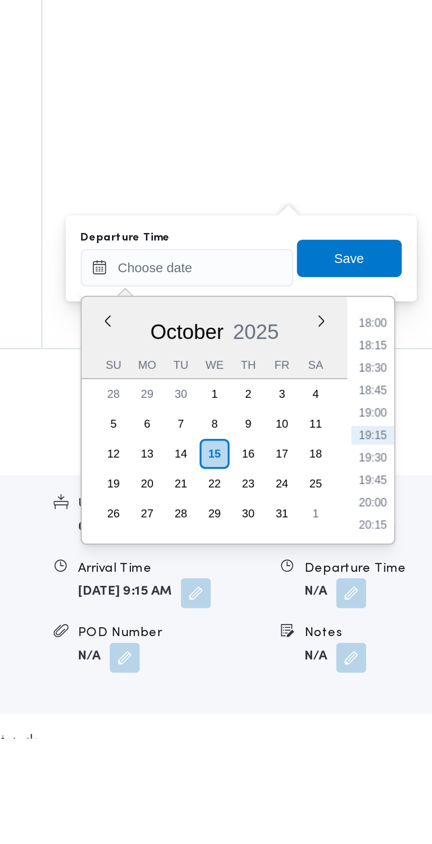
click at [405, 647] on li "18:00" at bounding box center [402, 648] width 20 height 9
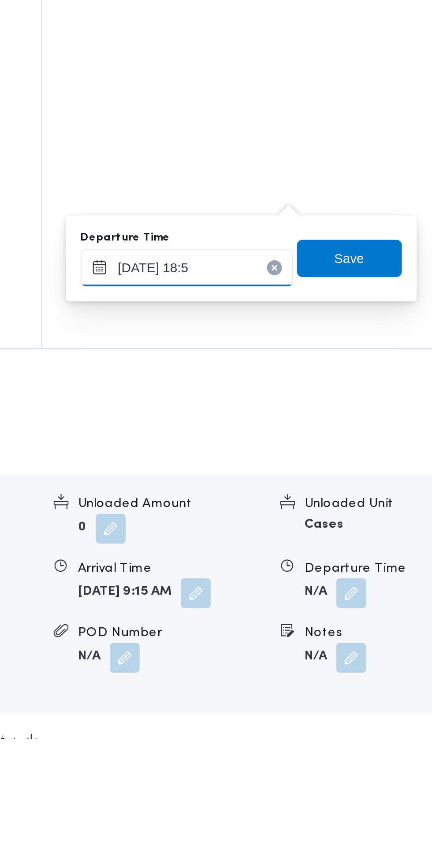
type input "[DATE] 18:55"
click at [401, 622] on span "Save" at bounding box center [391, 618] width 49 height 18
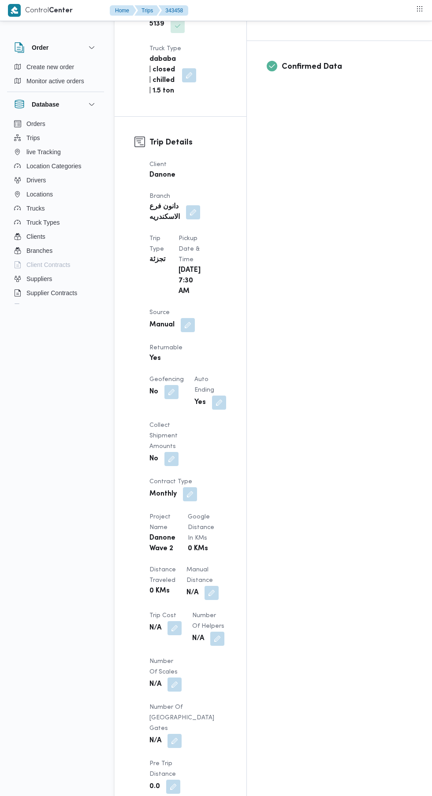
scroll to position [336, 0]
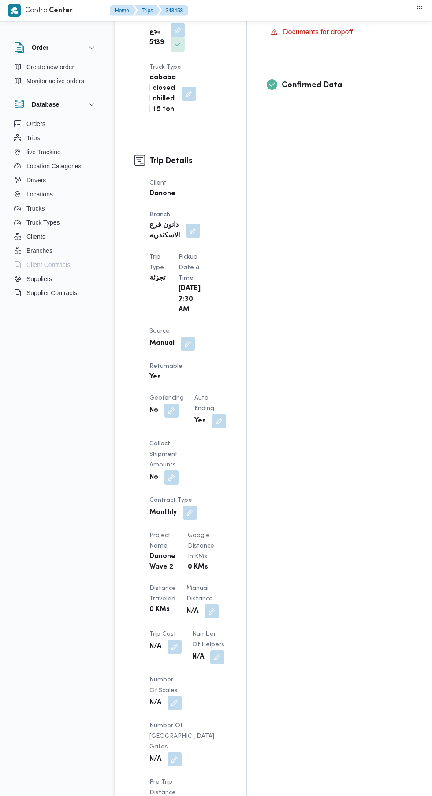
click at [204, 605] on button "button" at bounding box center [211, 612] width 14 height 14
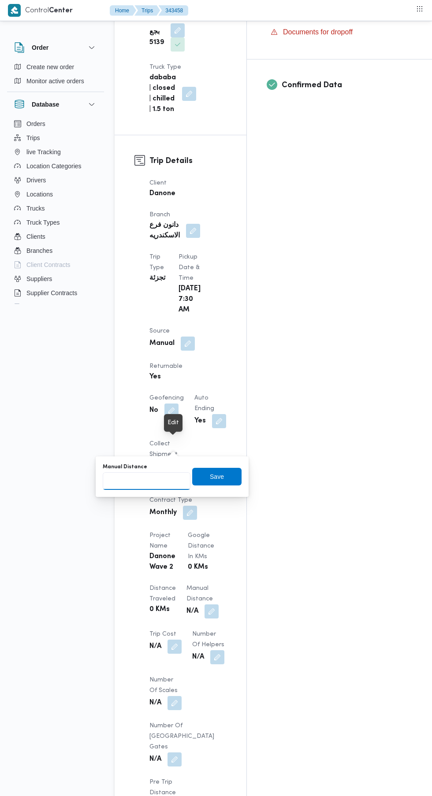
click at [161, 477] on input "Manual Distance" at bounding box center [147, 481] width 88 height 18
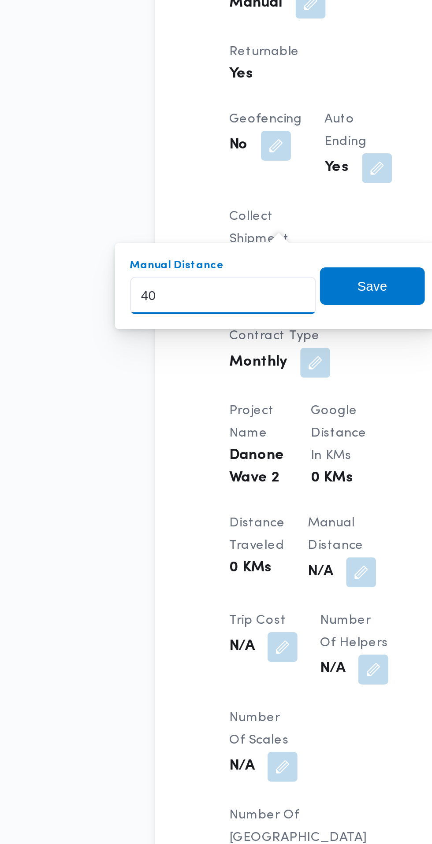
type input "40"
click at [222, 491] on div "You are in a dialog. To close this dialog, hit escape. Manual Distance 40 Save" at bounding box center [172, 476] width 153 height 41
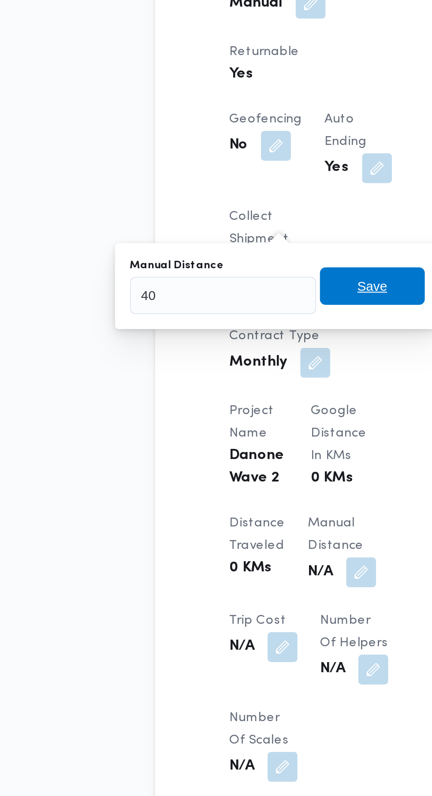
click at [227, 481] on span "Save" at bounding box center [216, 477] width 49 height 18
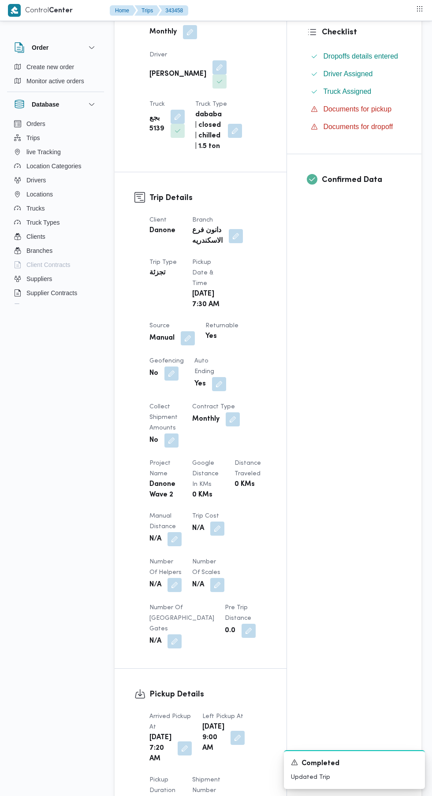
scroll to position [0, 0]
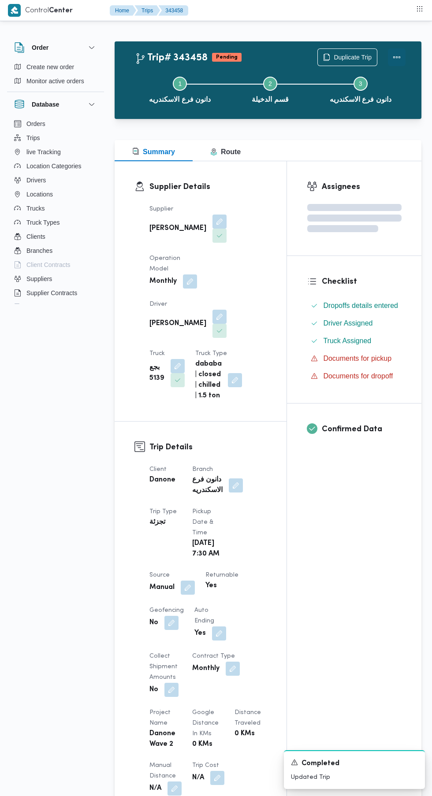
click at [397, 57] on button "Actions" at bounding box center [397, 57] width 18 height 18
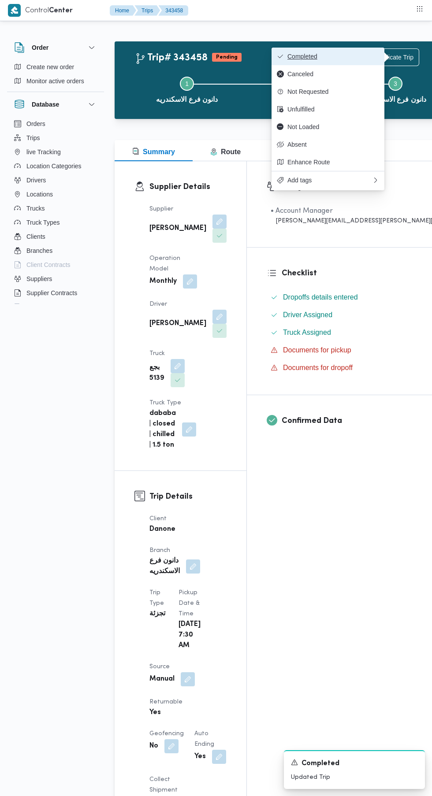
click at [354, 61] on button "Completed" at bounding box center [327, 57] width 113 height 18
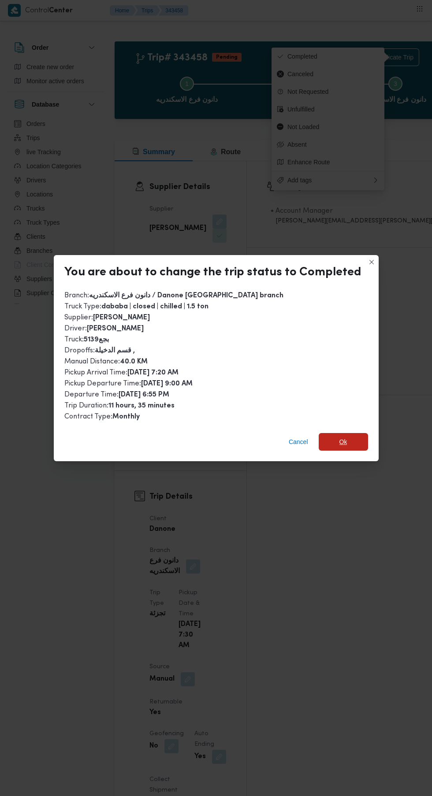
click at [341, 437] on span "Ok" at bounding box center [343, 442] width 8 height 11
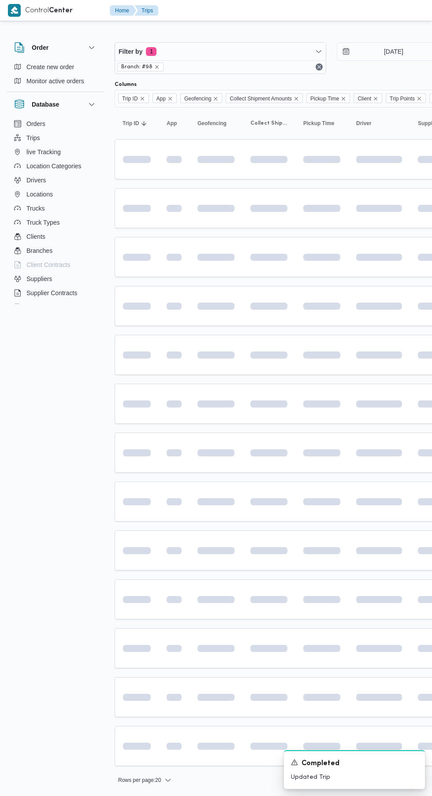
scroll to position [0, 13]
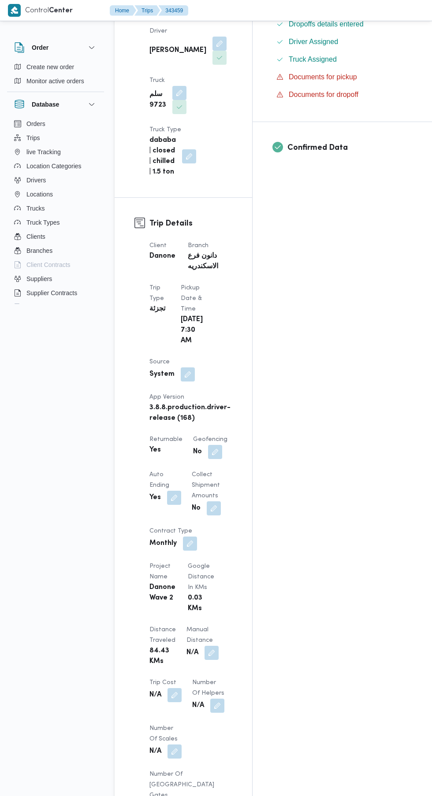
scroll to position [728, 0]
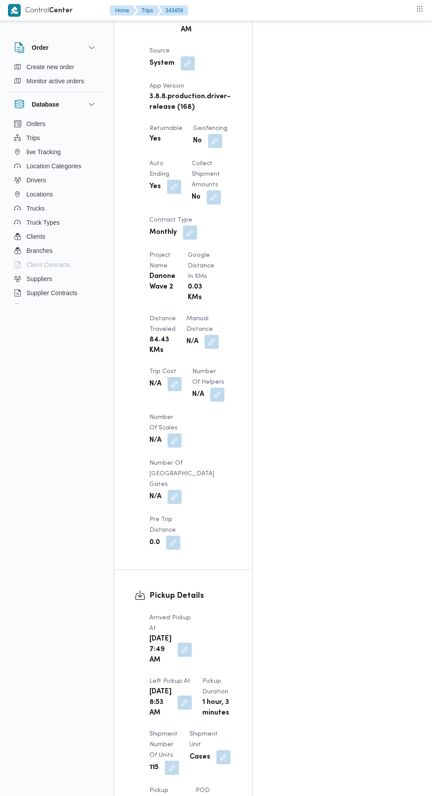
scroll to position [583, 0]
click at [204, 336] on button "button" at bounding box center [211, 343] width 14 height 14
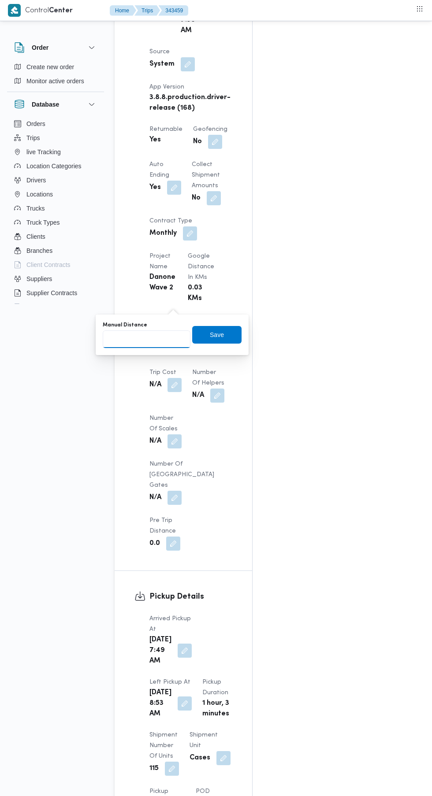
click at [158, 339] on input "Manual Distance" at bounding box center [147, 339] width 88 height 18
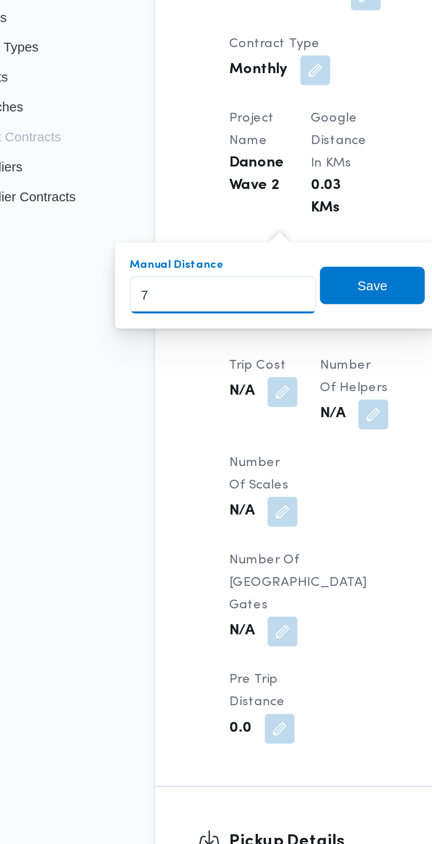
type input "75"
click at [221, 336] on span "Save" at bounding box center [217, 335] width 14 height 11
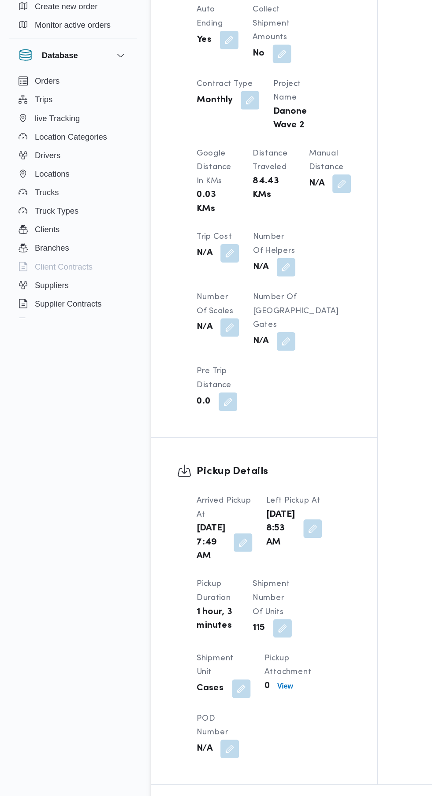
click at [252, 209] on button "button" at bounding box center [259, 202] width 14 height 14
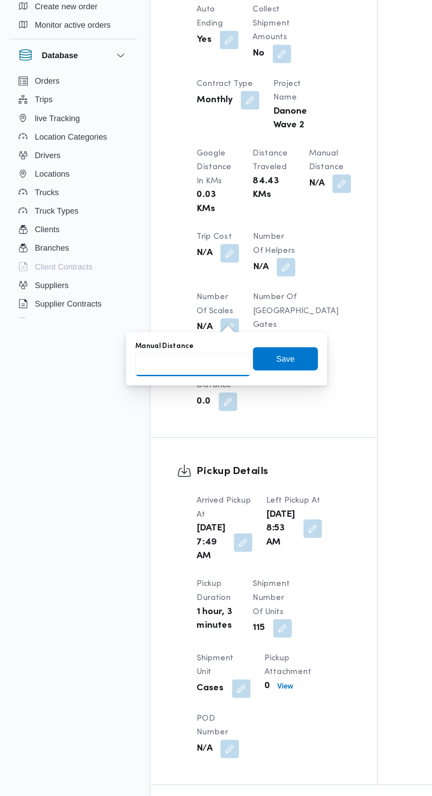
click at [147, 339] on input "Manual Distance" at bounding box center [147, 339] width 88 height 18
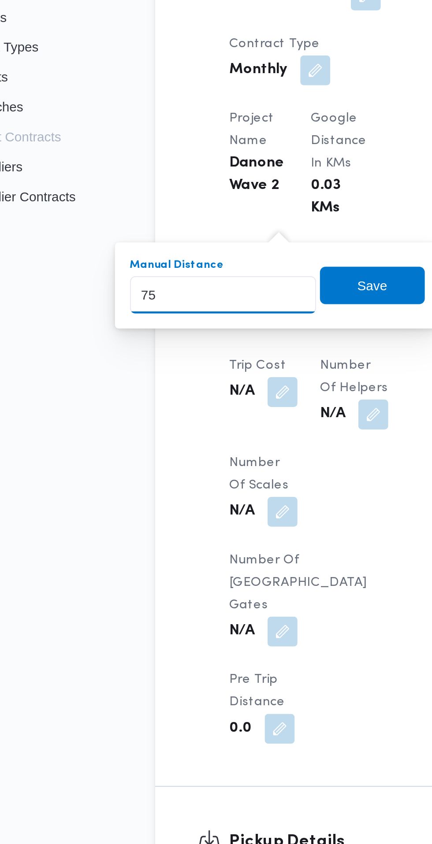
type input "75"
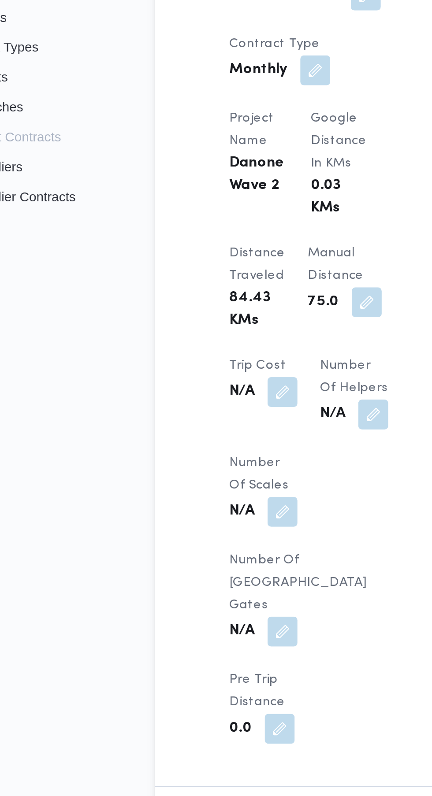
click at [180, 537] on button "button" at bounding box center [173, 544] width 14 height 14
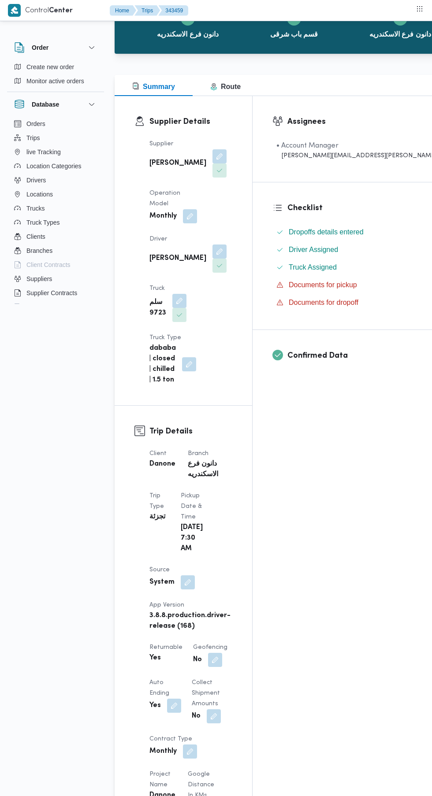
scroll to position [0, 0]
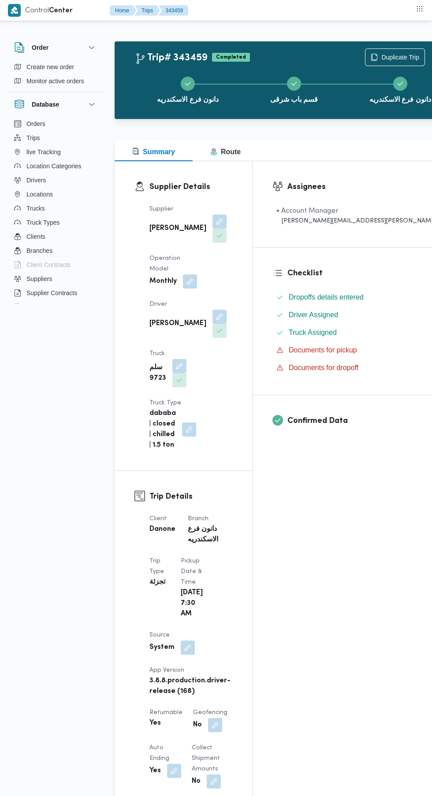
click at [298, 297] on button "Dropoffs details entered" at bounding box center [361, 297] width 176 height 14
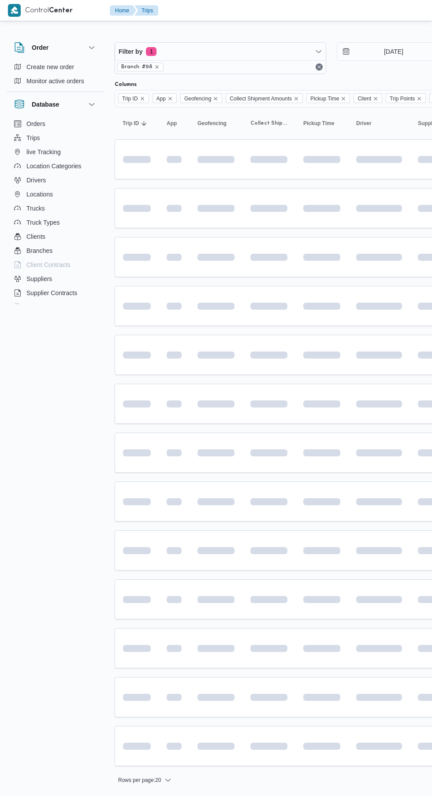
scroll to position [0, 13]
